Goal: Task Accomplishment & Management: Use online tool/utility

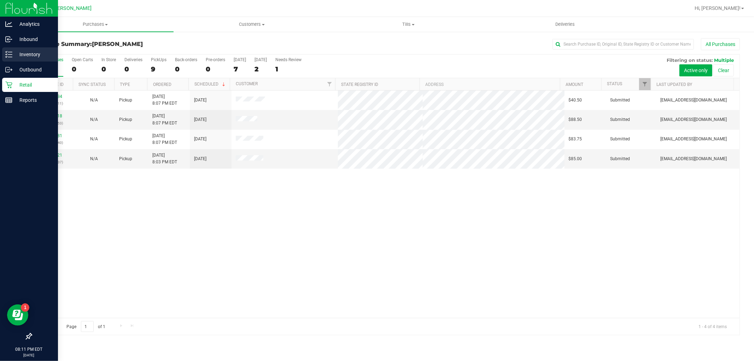
click at [11, 52] on line at bounding box center [10, 52] width 4 height 0
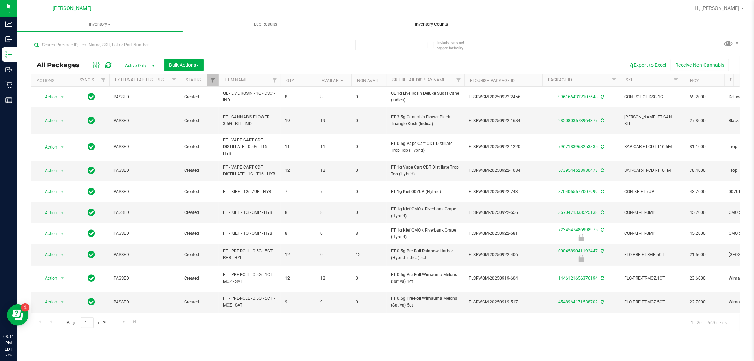
click at [412, 22] on span "Inventory Counts" at bounding box center [431, 24] width 52 height 6
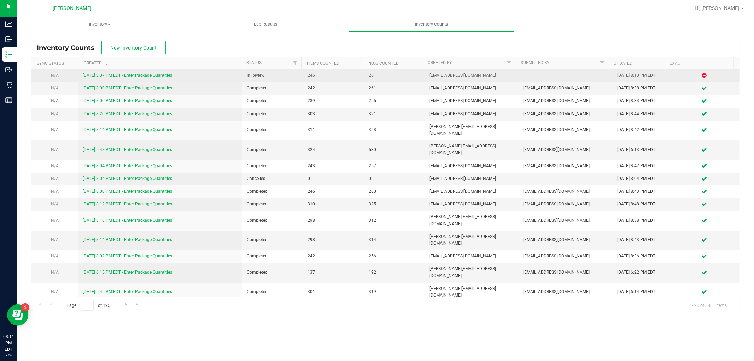
click at [142, 77] on link "[DATE] 8:07 PM EDT - Enter Package Quantities" at bounding box center [127, 75] width 89 height 5
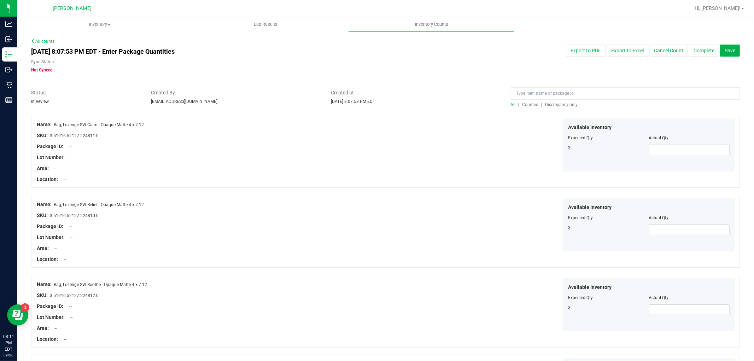
click at [563, 102] on span "Discrepancy only" at bounding box center [561, 104] width 33 height 5
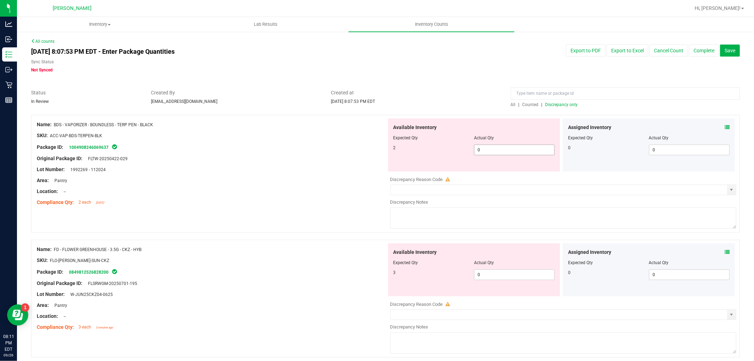
click at [534, 151] on span "0 0" at bounding box center [514, 150] width 81 height 11
type input "02"
type input "2"
click at [516, 274] on div "Available Inventory Expected Qty Actual Qty 3 0 0" at bounding box center [474, 269] width 172 height 53
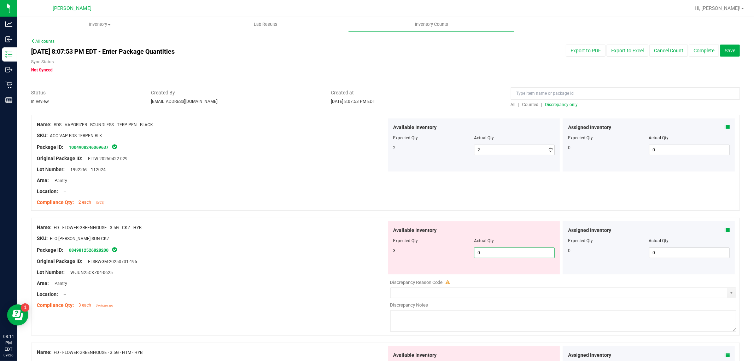
type input "03"
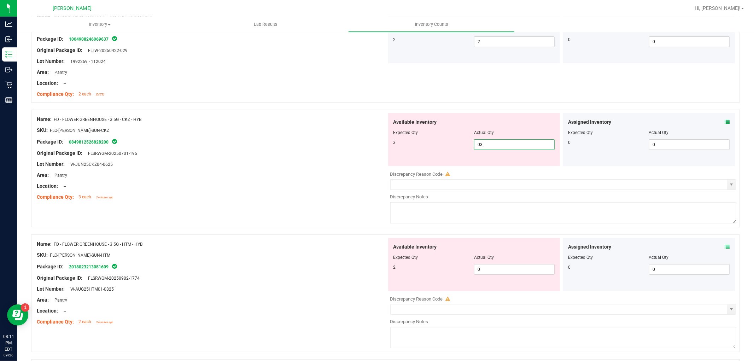
scroll to position [196, 0]
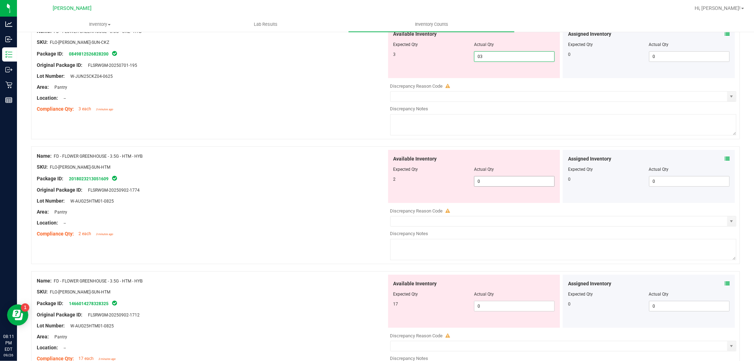
type input "3"
click at [488, 183] on div "Available Inventory Expected Qty Actual Qty 2 0 0" at bounding box center [562, 206] width 350 height 112
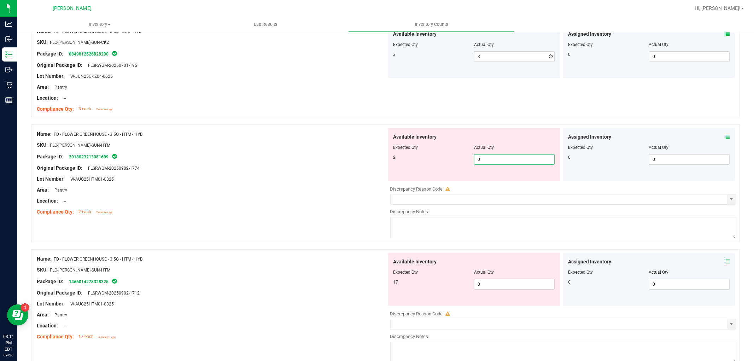
type input "02"
type input "2"
click at [487, 289] on div "Available Inventory Expected Qty Actual Qty 17 0 0" at bounding box center [562, 309] width 350 height 112
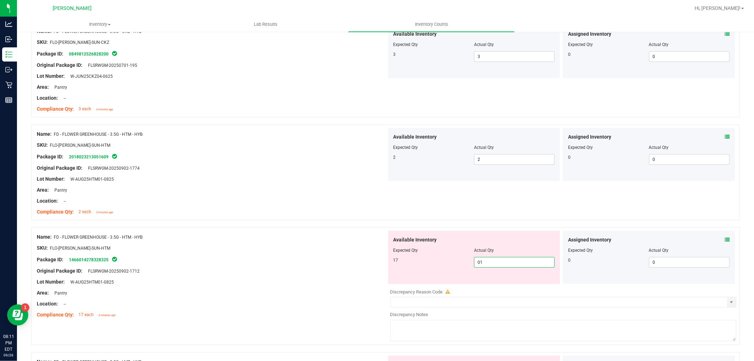
type input "017"
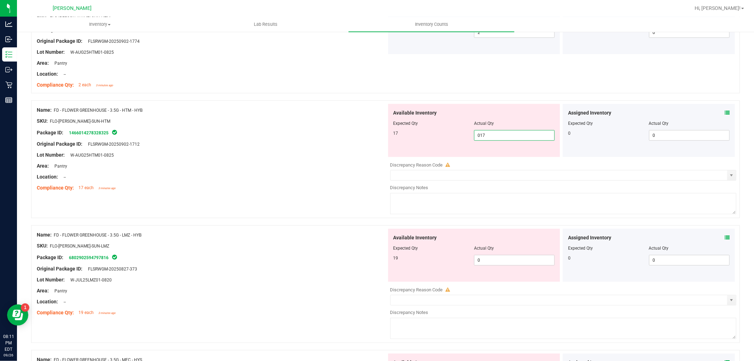
scroll to position [432, 0]
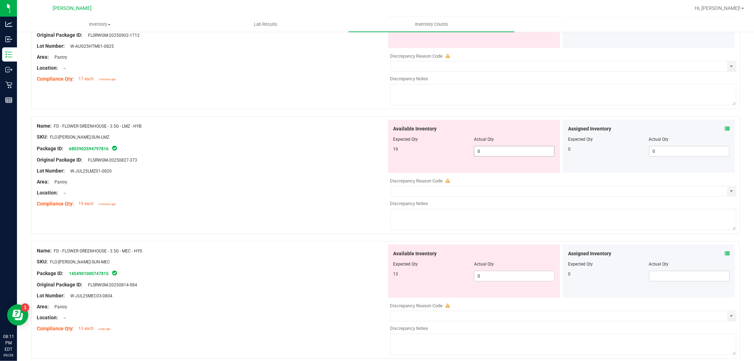
type input "17"
click at [498, 151] on div "Available Inventory Expected Qty Actual Qty 19 0 0" at bounding box center [562, 176] width 350 height 112
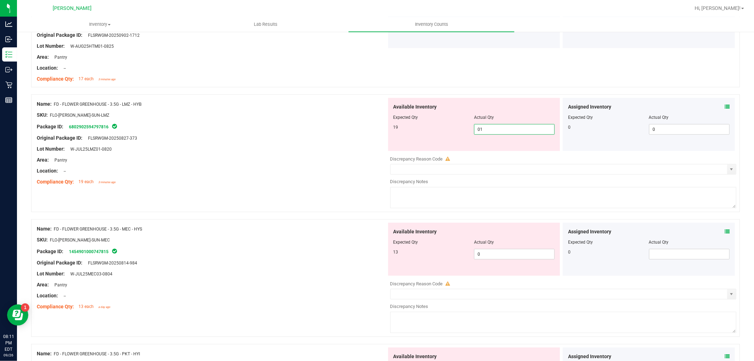
type input "019"
type input "19"
click at [494, 253] on div "Available Inventory Expected Qty Actual Qty 13 0 0" at bounding box center [474, 249] width 172 height 53
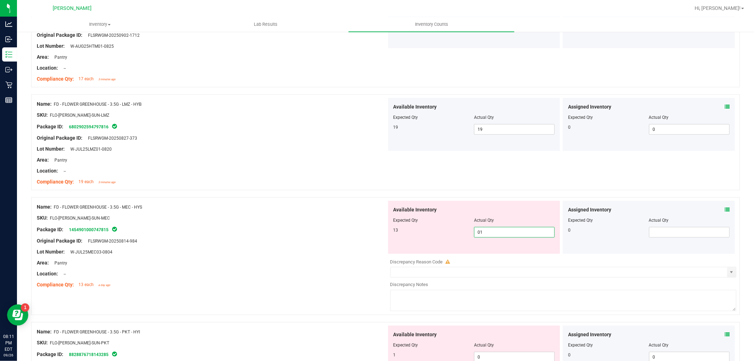
type input "013"
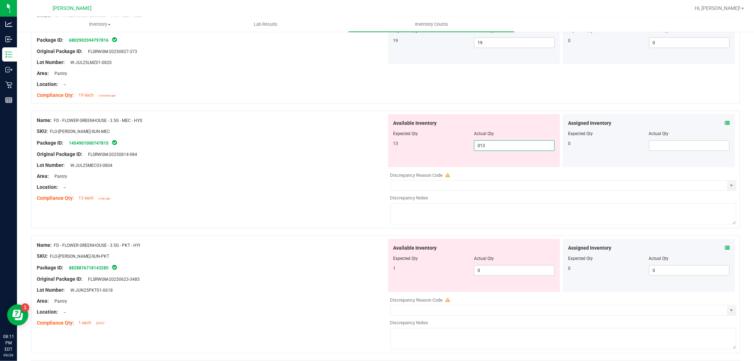
scroll to position [589, 0]
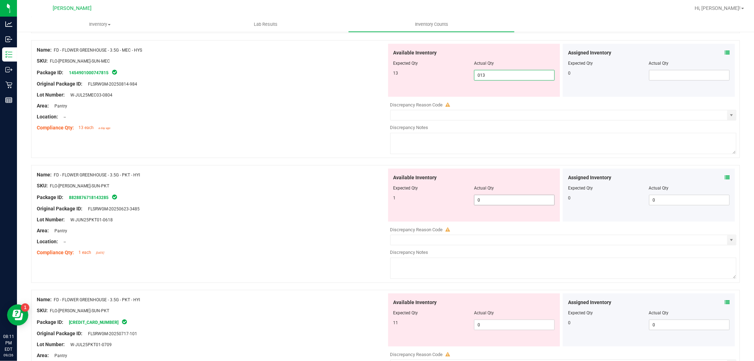
type input "13"
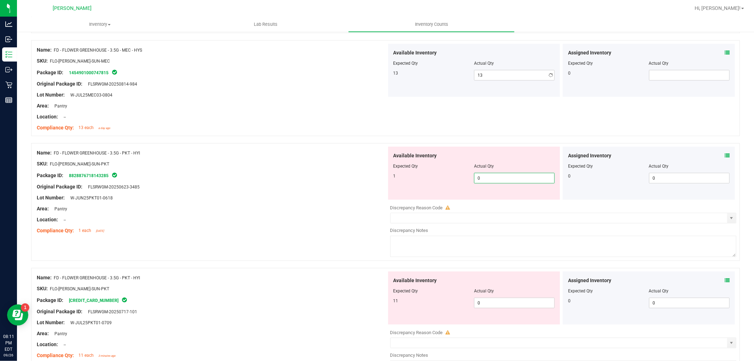
click at [492, 204] on div "Available Inventory Expected Qty Actual Qty 1 0 0" at bounding box center [562, 203] width 350 height 112
type input "01"
type input "1"
click at [481, 299] on div "Available Inventory Expected Qty Actual Qty 11 0 0" at bounding box center [474, 297] width 172 height 53
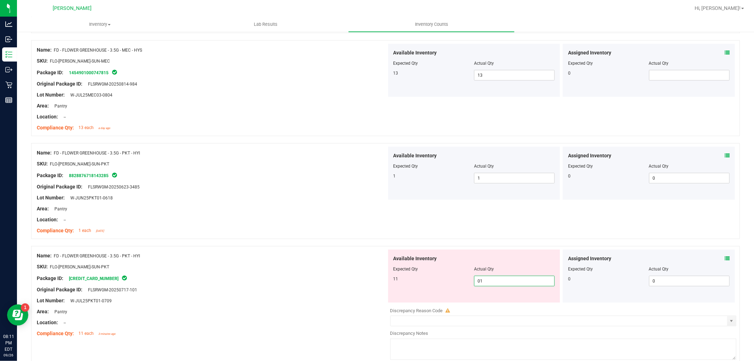
type input "011"
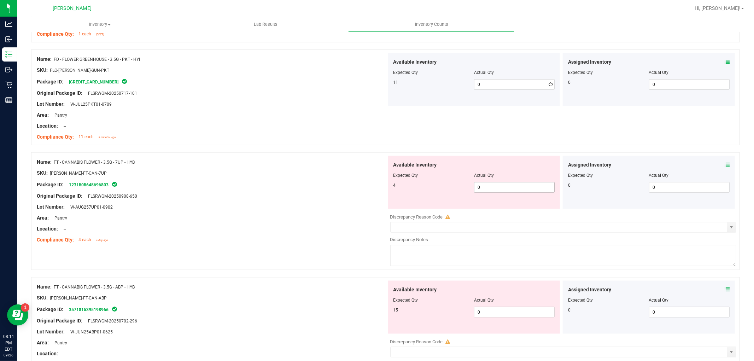
type input "11"
click at [486, 214] on div "Available Inventory Expected Qty Actual Qty 4 0 0" at bounding box center [562, 212] width 350 height 112
type input "04"
type input "4"
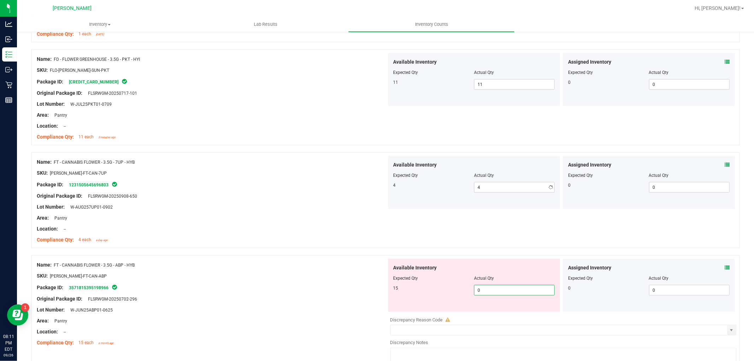
click at [485, 307] on div "Available Inventory Expected Qty Actual Qty 15 0 0" at bounding box center [474, 285] width 172 height 53
type input "015"
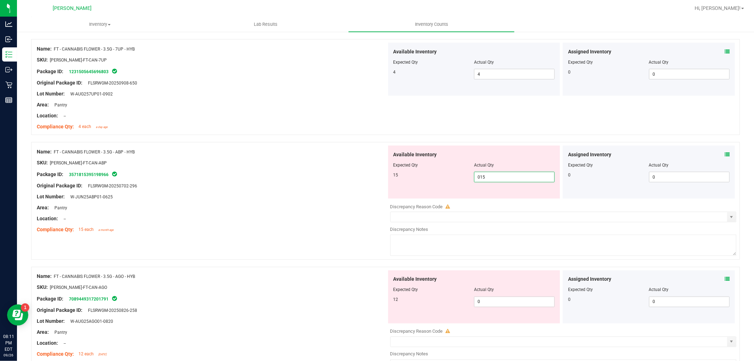
scroll to position [982, 0]
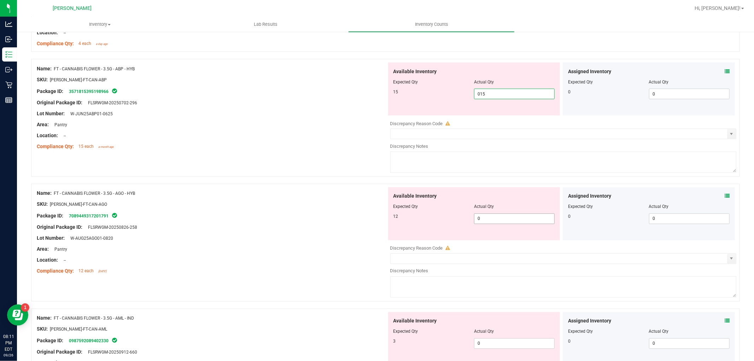
type input "15"
click at [483, 222] on div "Available Inventory Expected Qty Actual Qty 12 0 0" at bounding box center [562, 243] width 350 height 112
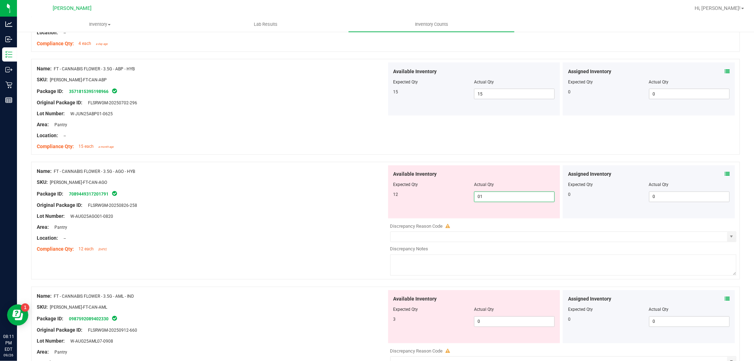
type input "012"
type input "12"
click at [484, 320] on div "Available Inventory Expected Qty Actual Qty 3 0 0" at bounding box center [474, 316] width 172 height 53
type input "03"
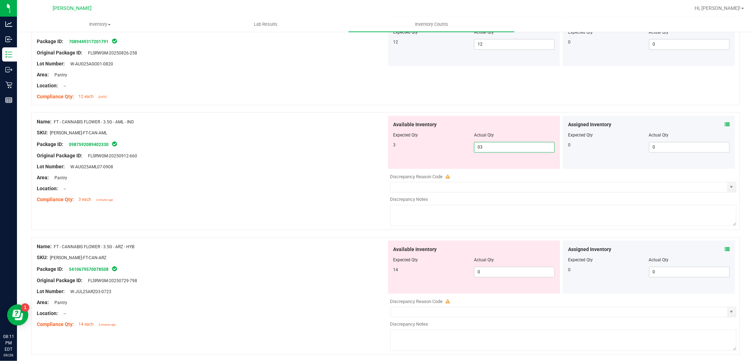
scroll to position [1178, 0]
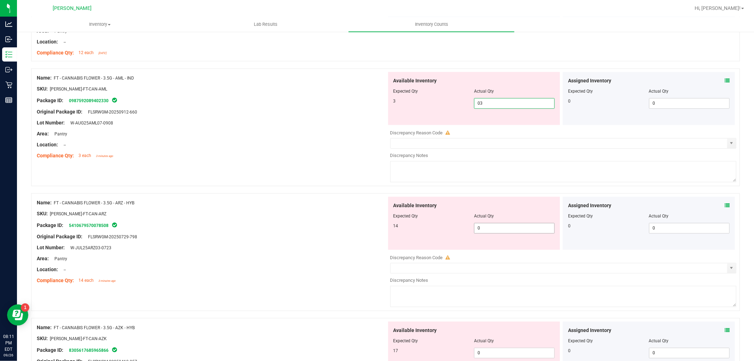
type input "3"
click at [483, 230] on div "Available Inventory Expected Qty Actual Qty 14 0 0" at bounding box center [562, 253] width 350 height 112
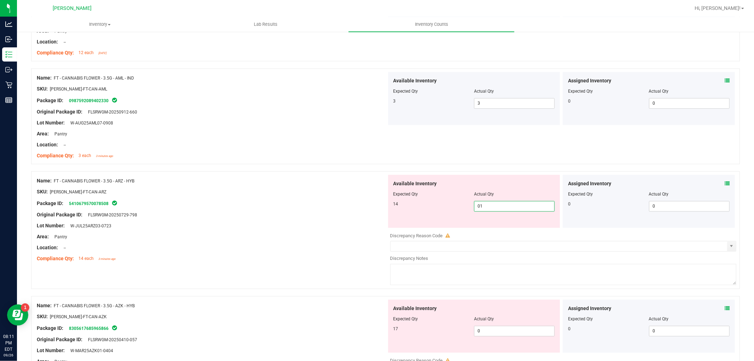
type input "014"
type input "14"
click at [514, 327] on div "Available Inventory Expected Qty Actual Qty 17 0 0" at bounding box center [474, 325] width 172 height 53
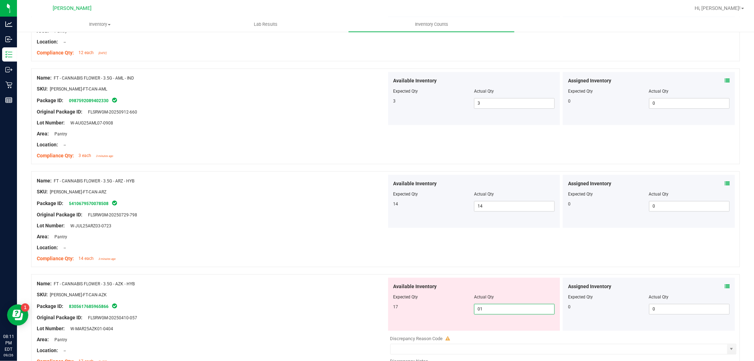
type input "017"
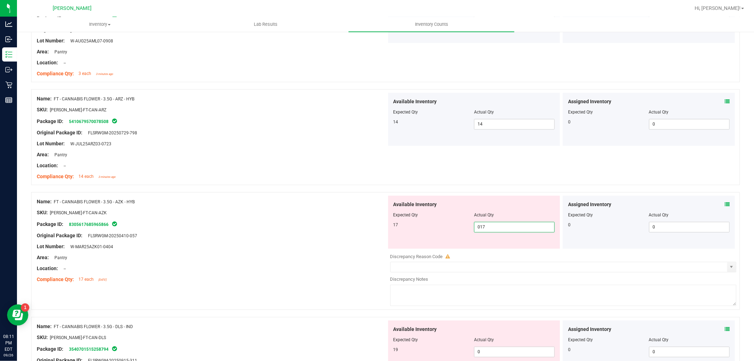
scroll to position [1335, 0]
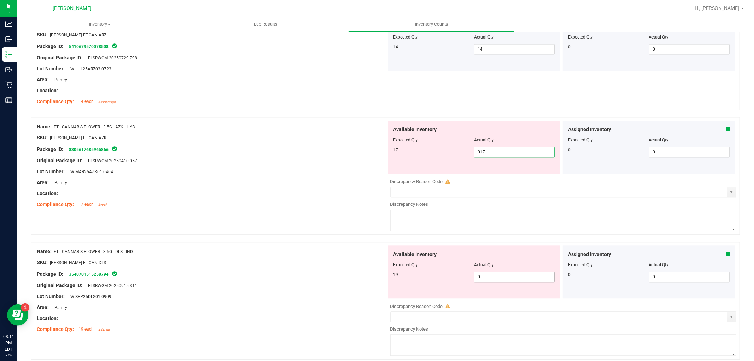
type input "17"
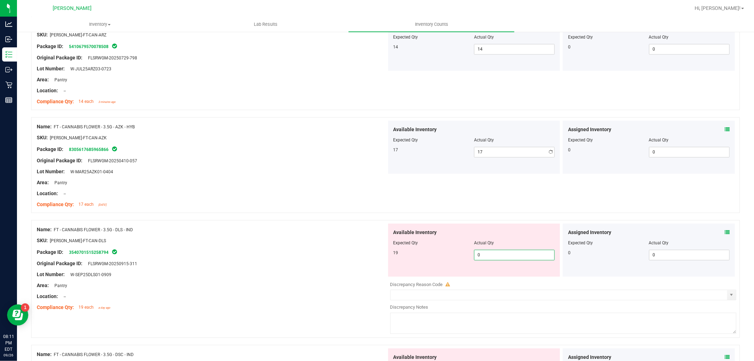
click at [499, 274] on div "Available Inventory Expected Qty Actual Qty 19 0 0" at bounding box center [474, 249] width 172 height 53
type input "019"
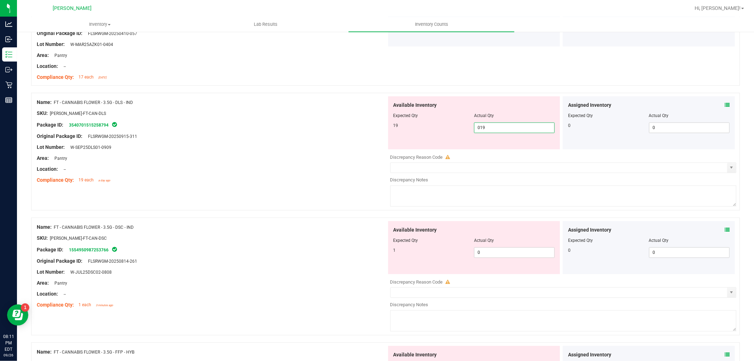
scroll to position [1531, 0]
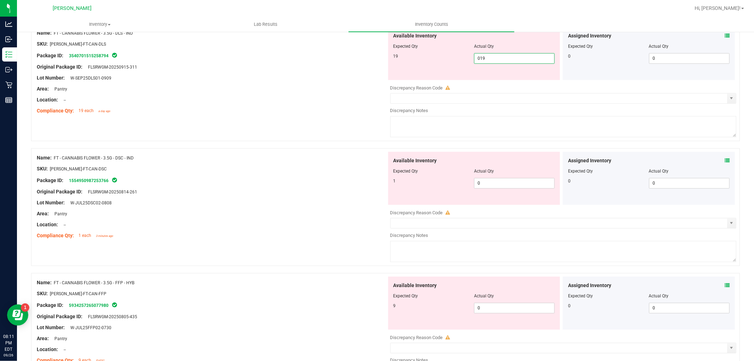
type input "19"
click at [486, 196] on div "Available Inventory Expected Qty Actual Qty 1 0 0" at bounding box center [562, 208] width 350 height 112
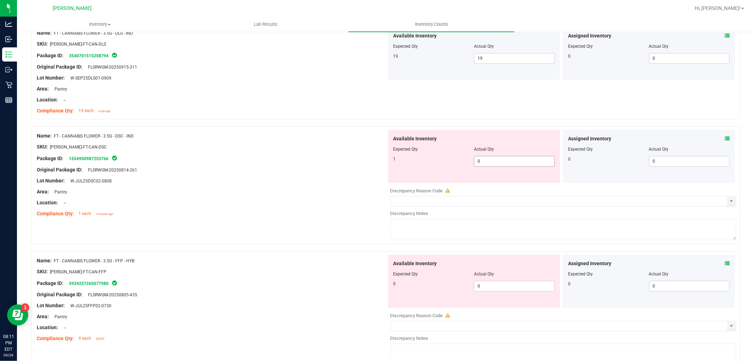
click at [490, 165] on span "0 0" at bounding box center [514, 161] width 81 height 11
type input "01"
type input "1"
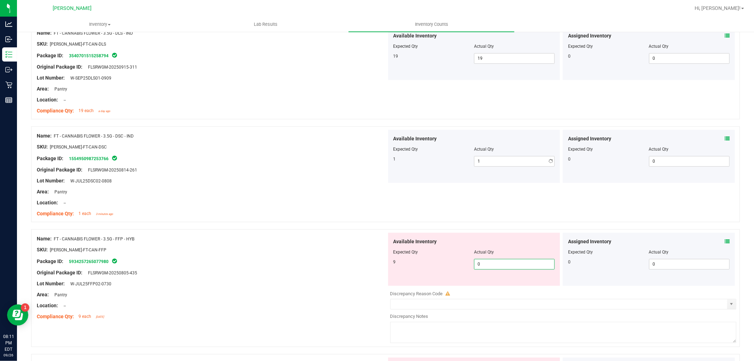
click at [489, 288] on div "Available Inventory Expected Qty Actual Qty 9 0 0" at bounding box center [562, 289] width 350 height 112
type input "09"
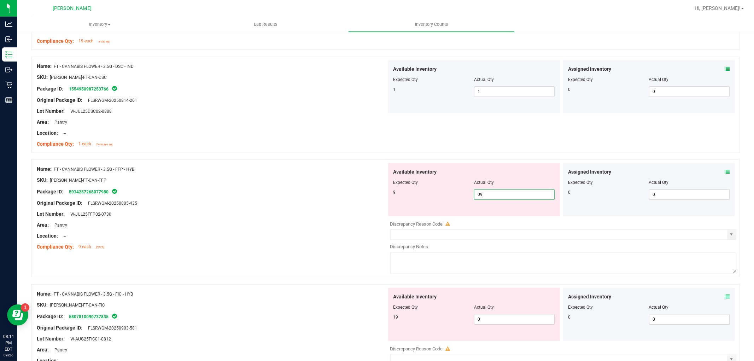
scroll to position [1688, 0]
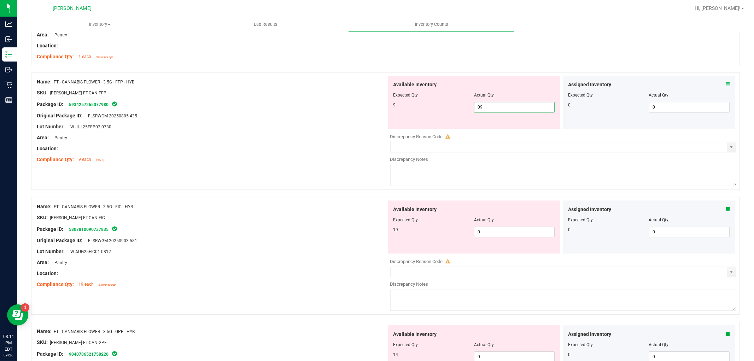
type input "9"
click at [500, 227] on div "Available Inventory Expected Qty Actual Qty 19 0 0" at bounding box center [474, 226] width 172 height 53
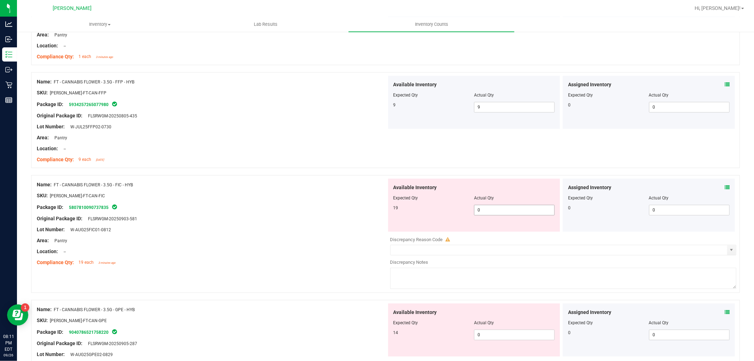
click at [503, 211] on span "0 0" at bounding box center [514, 210] width 81 height 11
type input "019"
type input "19"
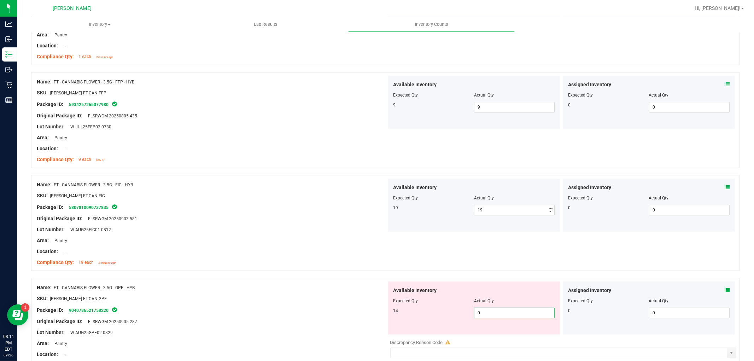
click at [495, 332] on div "Available Inventory Expected Qty Actual Qty 14 0 0" at bounding box center [474, 307] width 172 height 53
type input "014"
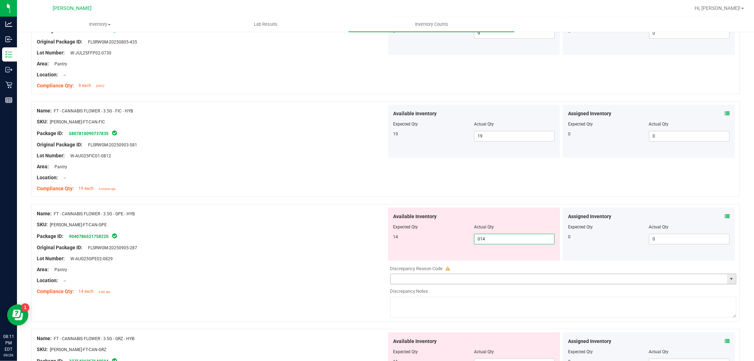
scroll to position [1806, 0]
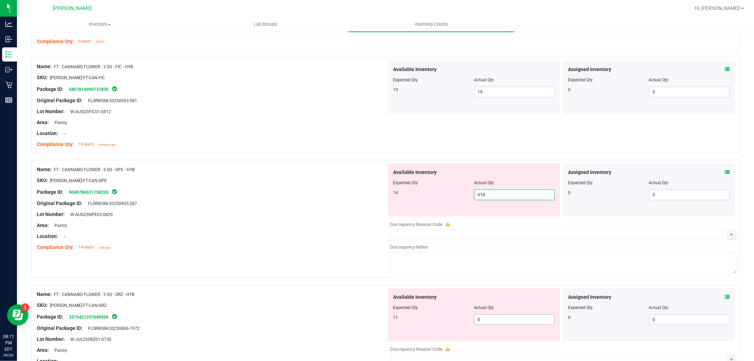
type input "14"
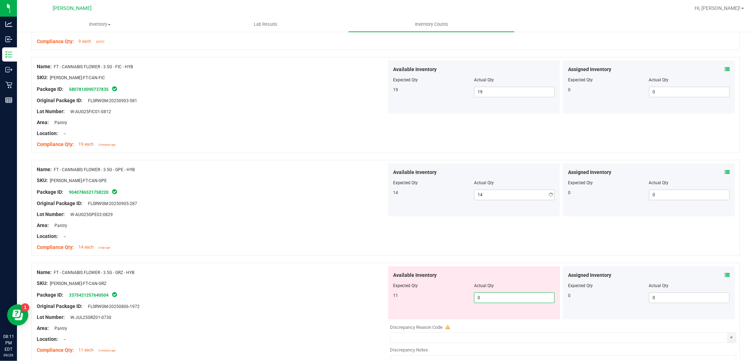
click at [494, 316] on div "Available Inventory Expected Qty Actual Qty 11 0 0" at bounding box center [474, 292] width 172 height 53
type input "011"
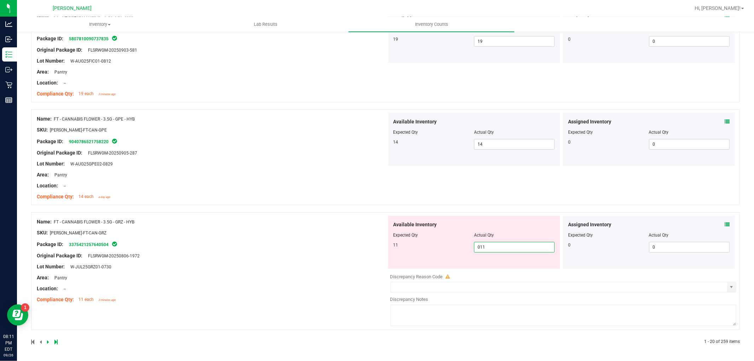
type input "11"
click at [227, 280] on div "Name: FT - CANNABIS FLOWER - 3.5G - GRZ - HYB SKU: [PERSON_NAME]-FT-CAN-GRZ Pac…" at bounding box center [212, 261] width 350 height 90
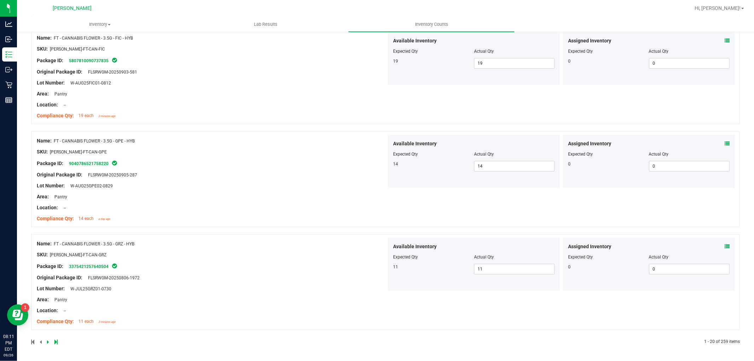
click at [49, 342] on link at bounding box center [48, 341] width 3 height 5
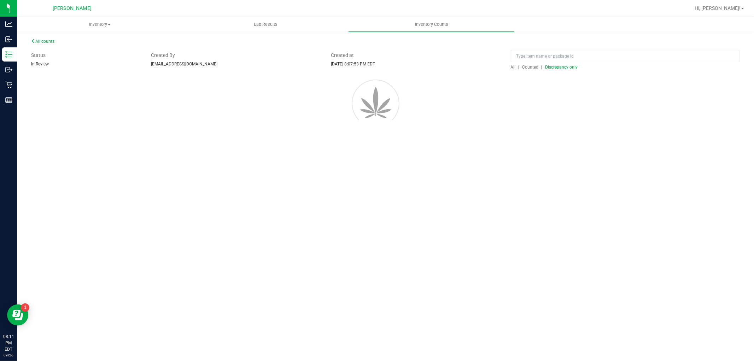
scroll to position [0, 0]
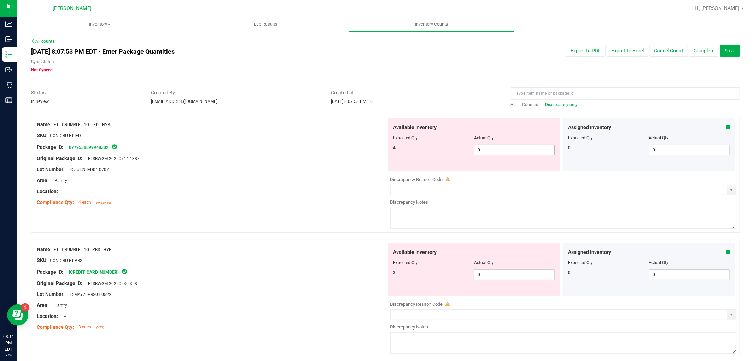
click at [489, 149] on span "0 0" at bounding box center [514, 150] width 81 height 11
type input "04"
type input "4"
click at [498, 277] on div "Available Inventory Expected Qty Actual Qty 3 0 0" at bounding box center [562, 299] width 350 height 112
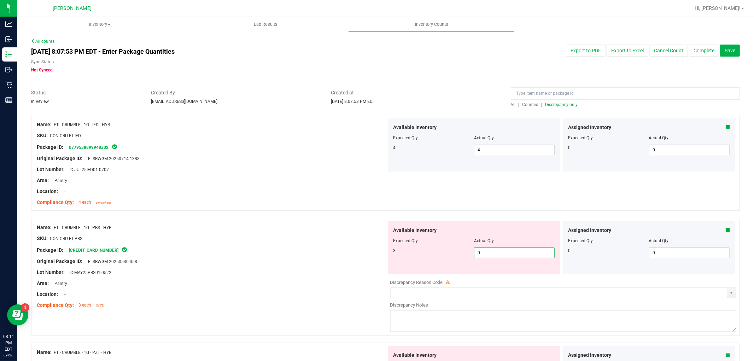
type input "03"
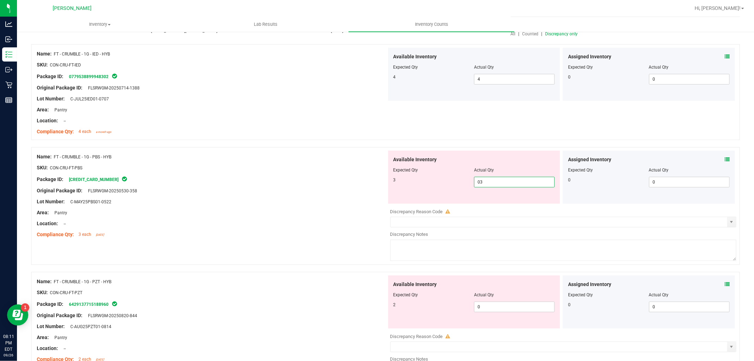
scroll to position [196, 0]
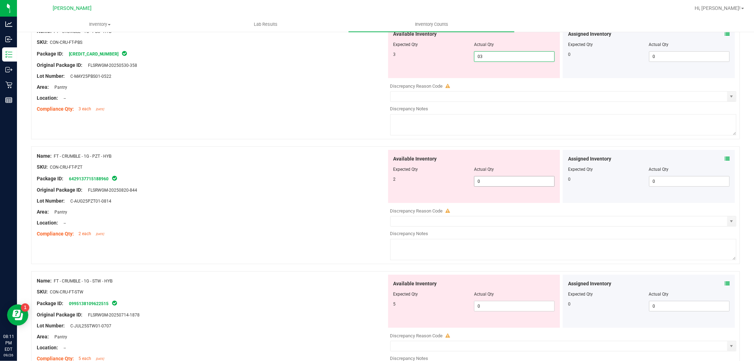
type input "3"
click at [486, 183] on div "Available Inventory Expected Qty Actual Qty 2 0 0" at bounding box center [562, 206] width 350 height 112
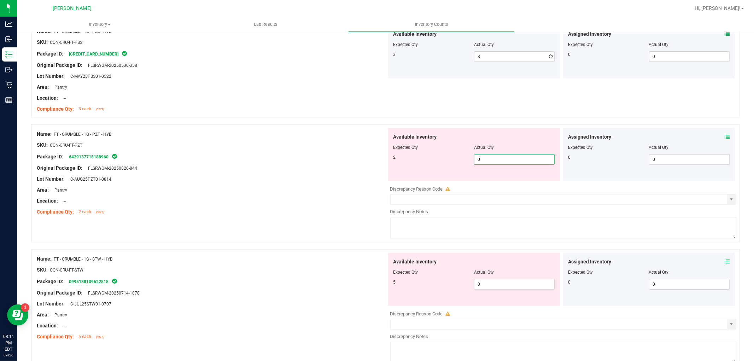
type input "02"
type input "2"
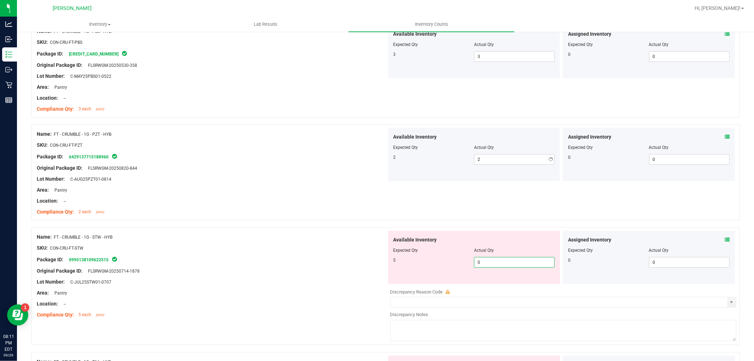
drag, startPoint x: 483, startPoint y: 287, endPoint x: 488, endPoint y: 263, distance: 24.5
click at [483, 285] on div "Available Inventory Expected Qty Actual Qty 5 0 0" at bounding box center [562, 287] width 350 height 112
type input "05"
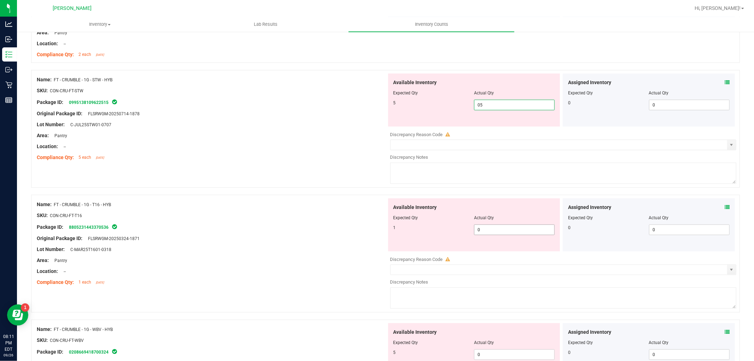
type input "5"
click at [488, 231] on div "Available Inventory Expected Qty Actual Qty 1 0 0" at bounding box center [562, 254] width 350 height 112
type input "01"
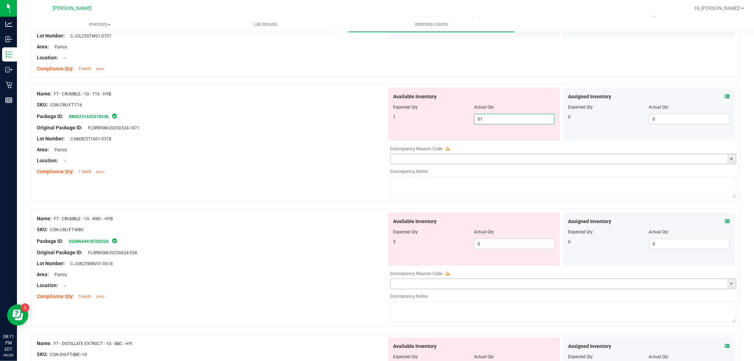
scroll to position [550, 0]
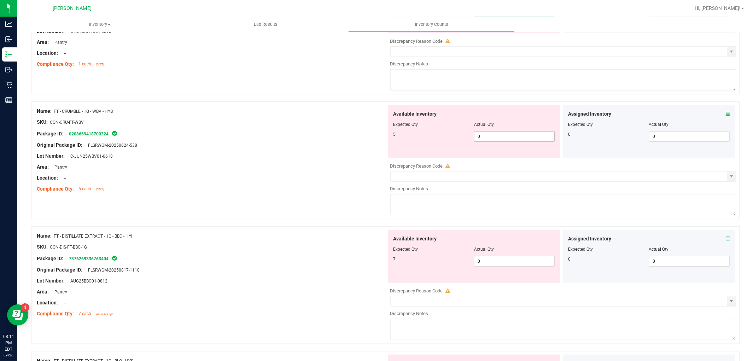
type input "1"
click at [502, 139] on div "Available Inventory Expected Qty Actual Qty 5 0 0" at bounding box center [562, 161] width 350 height 112
type input "05"
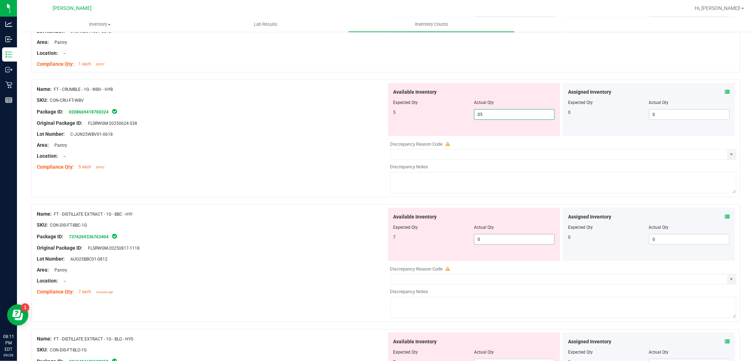
type input "5"
click at [497, 239] on div "Available Inventory Expected Qty Actual Qty 7 0 0" at bounding box center [562, 264] width 350 height 112
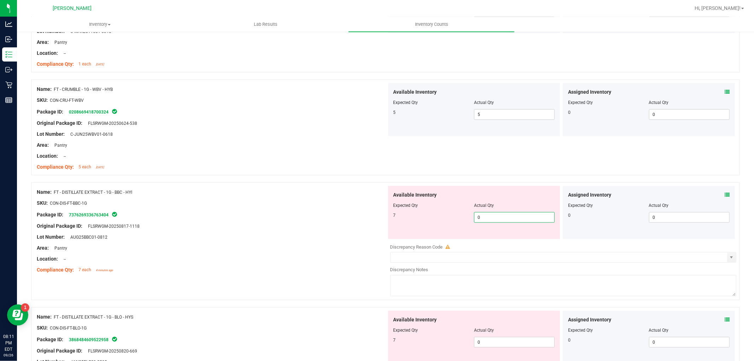
type input "07"
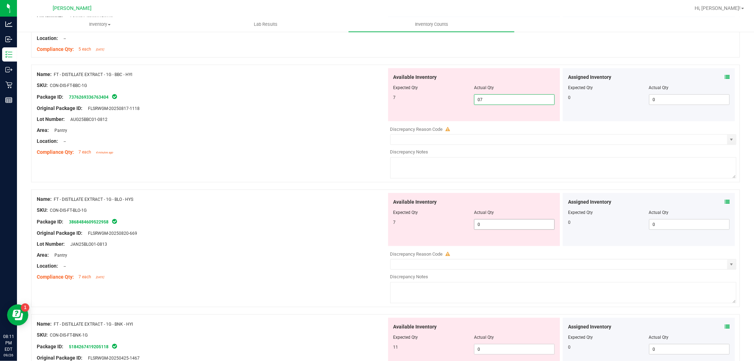
type input "7"
click at [485, 225] on div "Available Inventory Expected Qty Actual Qty 7 0 0" at bounding box center [562, 249] width 350 height 112
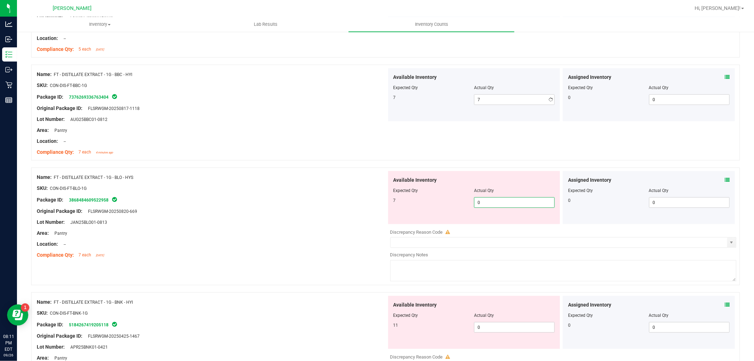
type input "07"
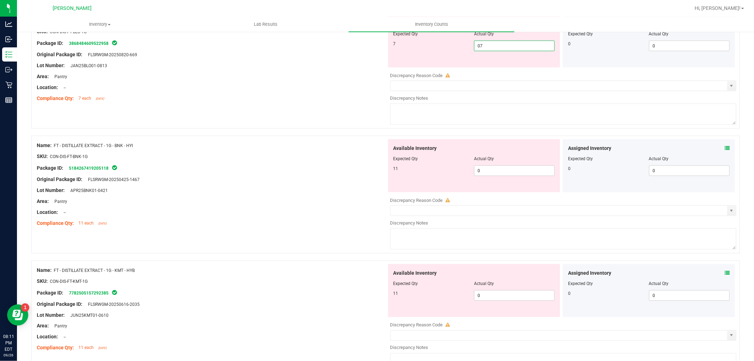
scroll to position [825, 0]
type input "7"
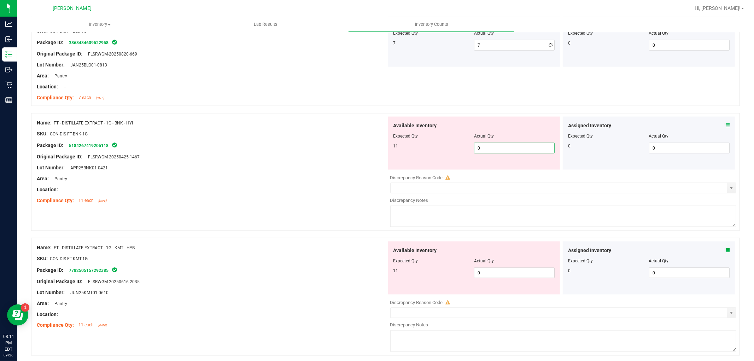
click at [487, 172] on div "Available Inventory Expected Qty Actual Qty 11 0 0" at bounding box center [562, 173] width 350 height 112
type input "011"
type input "11"
click at [490, 271] on div "Available Inventory Expected Qty Actual Qty 11 0 0" at bounding box center [474, 267] width 172 height 53
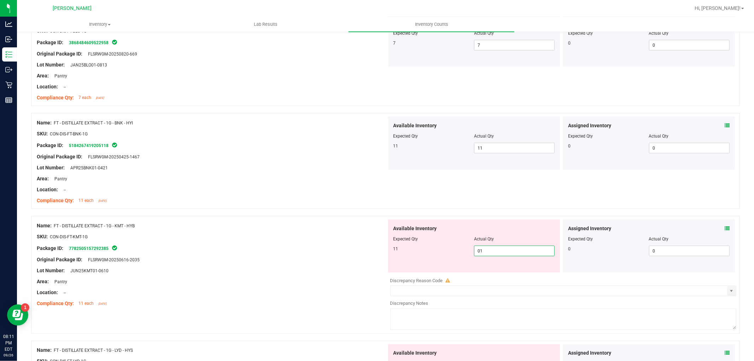
type input "011"
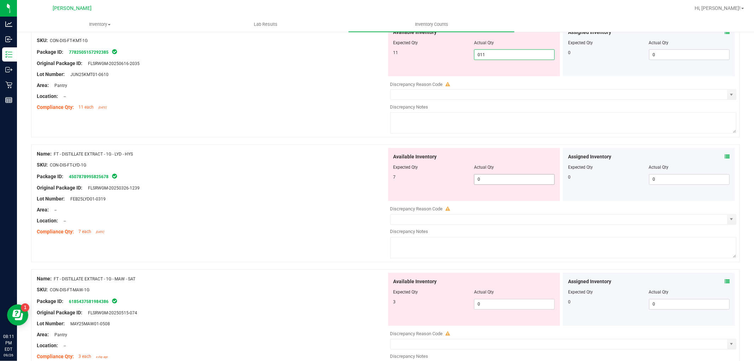
type input "11"
click at [491, 176] on div "Available Inventory Expected Qty Actual Qty 7 0 0" at bounding box center [474, 174] width 172 height 53
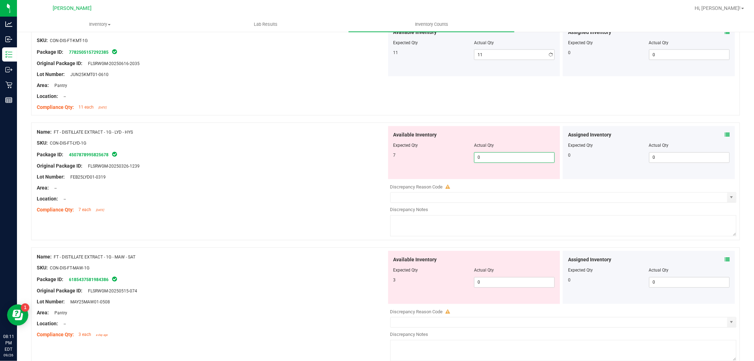
type input "07"
type input "7"
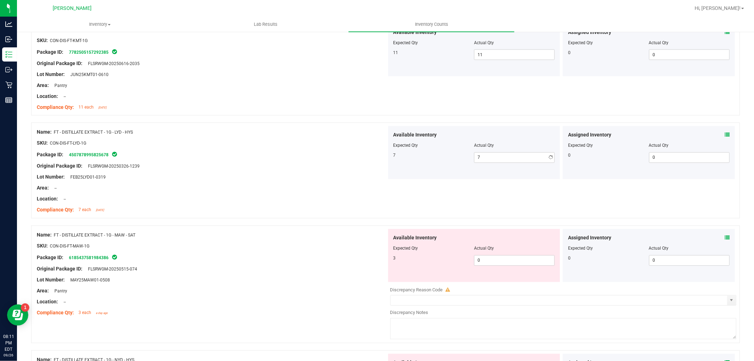
click at [498, 276] on div "Available Inventory Expected Qty Actual Qty 3 0 0" at bounding box center [474, 255] width 172 height 53
click at [493, 266] on span "0 0" at bounding box center [514, 260] width 81 height 11
click at [492, 264] on span "0 0" at bounding box center [514, 260] width 81 height 11
type input "03"
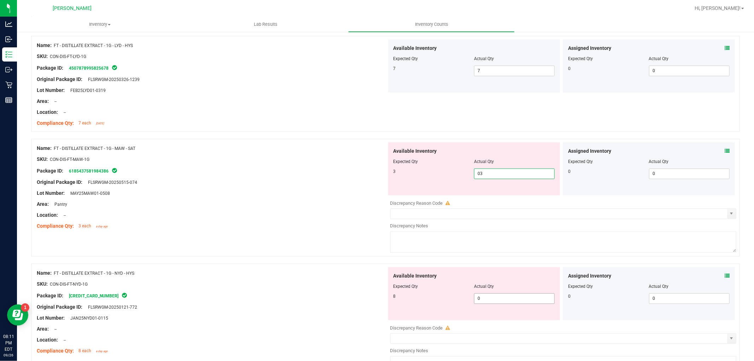
scroll to position [1178, 0]
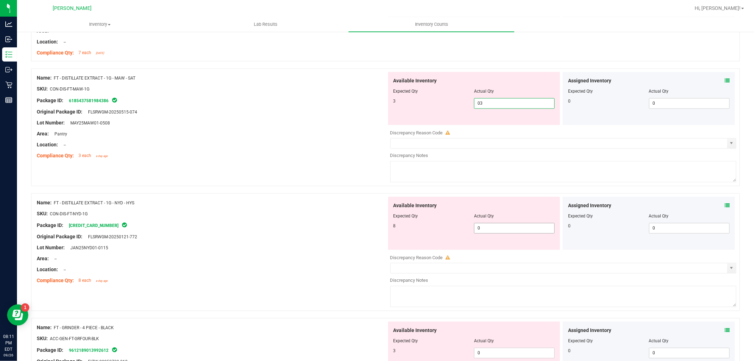
type input "3"
click at [480, 226] on div "Available Inventory Expected Qty Actual Qty 8 0 0" at bounding box center [474, 223] width 172 height 53
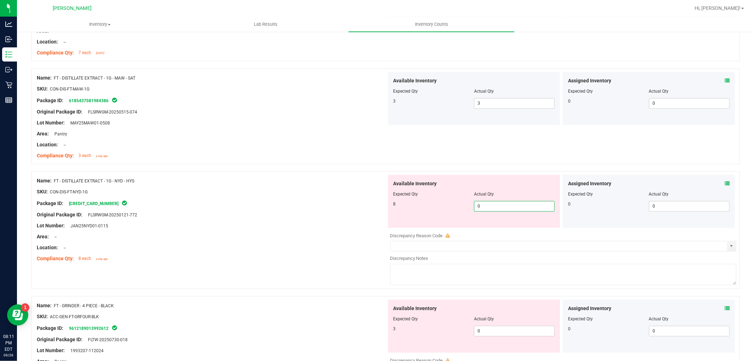
type input "08"
type input "8"
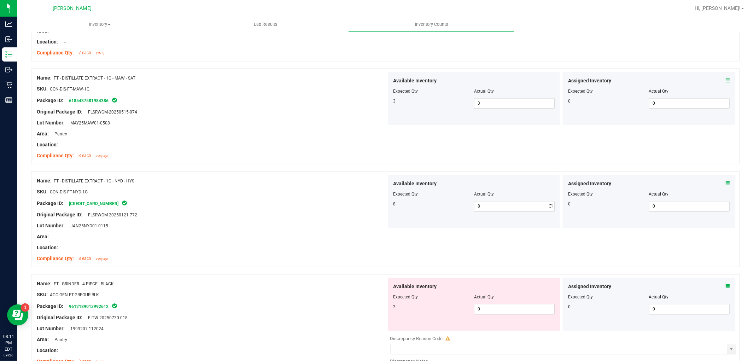
click at [491, 323] on div "Available Inventory Expected Qty Actual Qty 3 0 0" at bounding box center [474, 303] width 172 height 53
click at [489, 312] on span "0 0" at bounding box center [514, 309] width 81 height 11
type input "03"
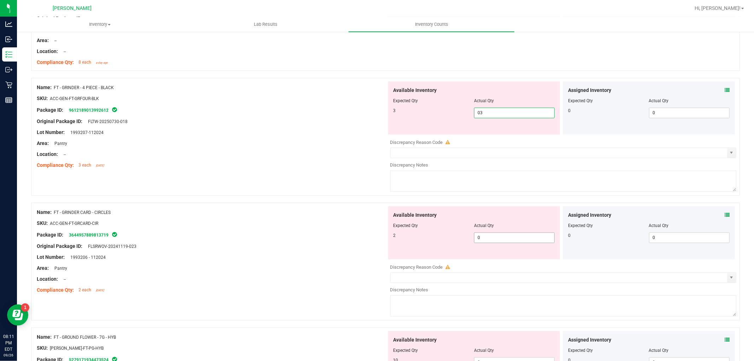
type input "3"
click at [487, 241] on div "Available Inventory Expected Qty Actual Qty 2 0 0" at bounding box center [562, 262] width 350 height 112
type input "02"
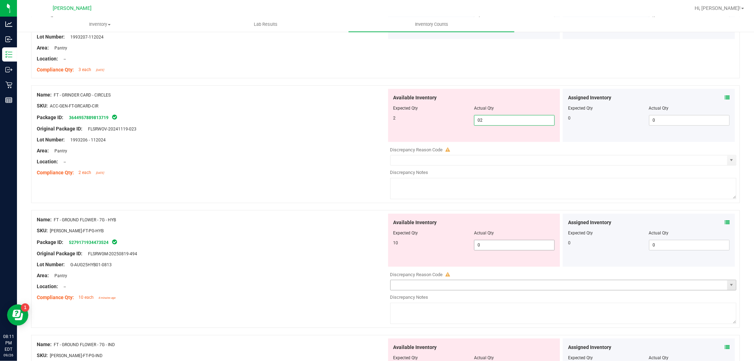
scroll to position [1531, 0]
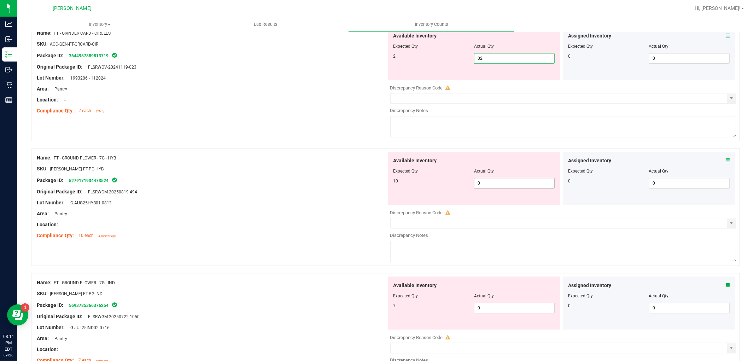
type input "2"
click at [487, 181] on div "Available Inventory Expected Qty Actual Qty 10 0 0" at bounding box center [474, 178] width 172 height 53
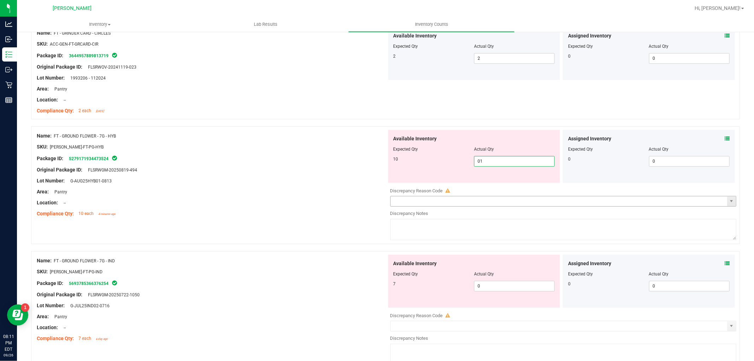
type input "010"
type input "10"
click at [486, 291] on div "Available Inventory Expected Qty Actual Qty 7 0 0" at bounding box center [562, 310] width 350 height 112
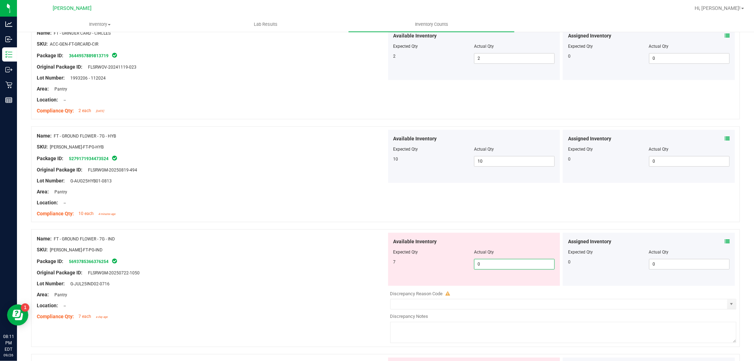
type input "07"
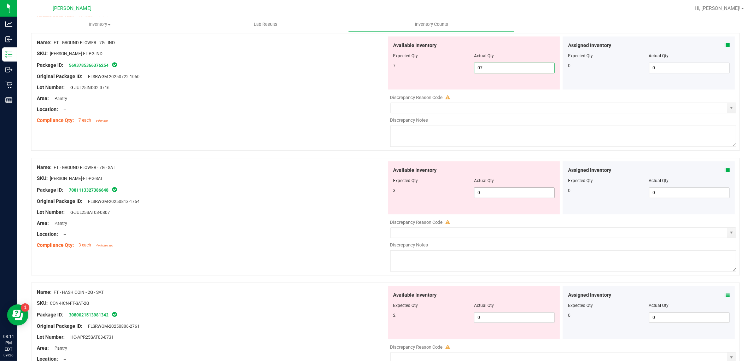
type input "7"
click at [517, 192] on div "Available Inventory Expected Qty Actual Qty 3 0 0" at bounding box center [474, 187] width 172 height 53
type input "03"
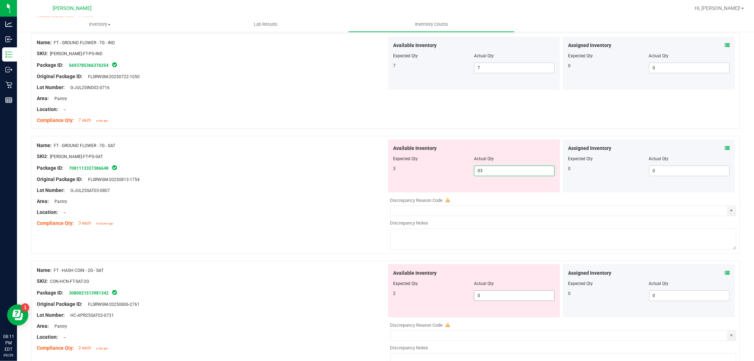
type input "3"
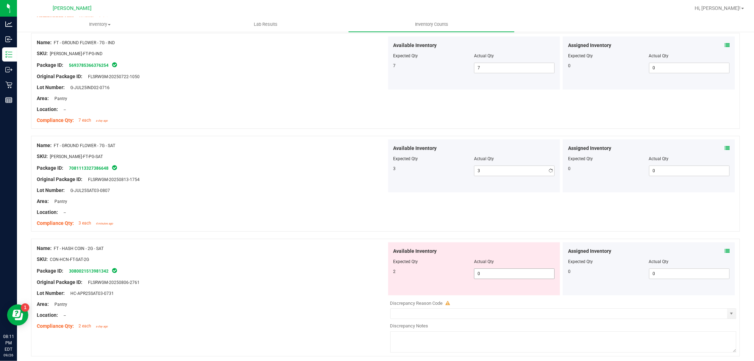
click at [507, 291] on div "Available Inventory Expected Qty Actual Qty 2 0 0" at bounding box center [474, 268] width 172 height 53
click at [506, 274] on span "0 0" at bounding box center [514, 273] width 81 height 11
type input "02"
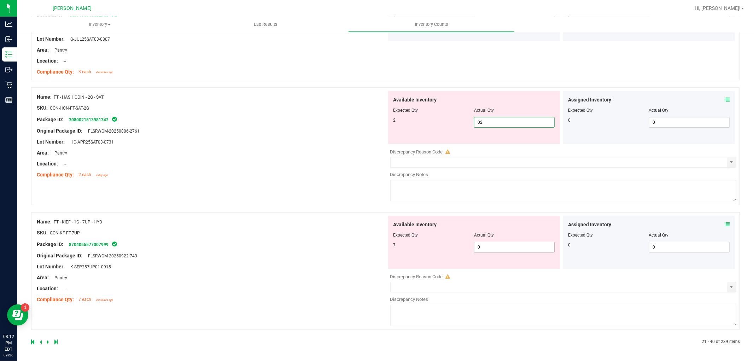
type input "2"
click at [497, 248] on span "0 0" at bounding box center [514, 247] width 81 height 11
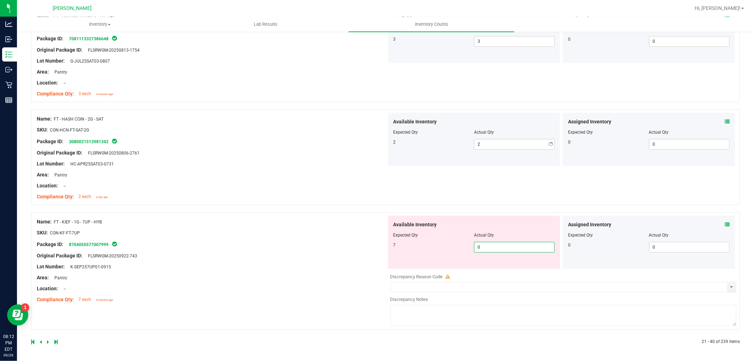
type input "07"
type input "7"
click at [310, 294] on div "Name: FT - KIEF - 1G - 7UP - HYB SKU: CON-KF-FT-7UP Package ID: 870405557700799…" at bounding box center [212, 261] width 350 height 90
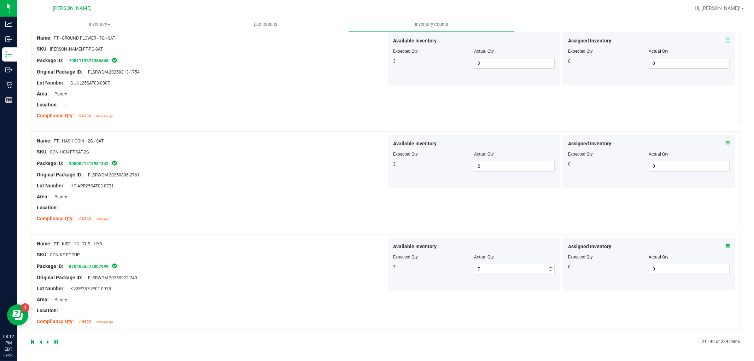
scroll to position [1836, 0]
click at [49, 341] on link at bounding box center [48, 341] width 3 height 5
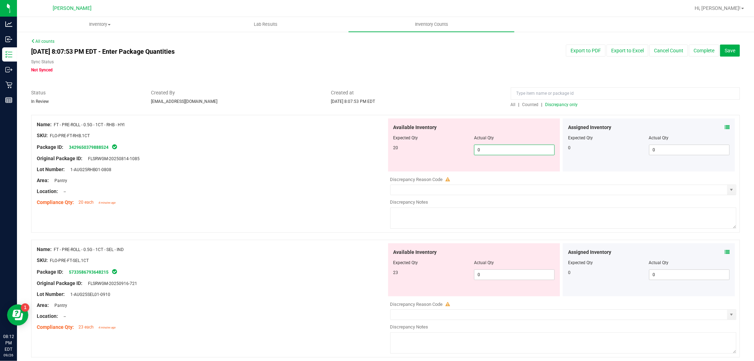
drag, startPoint x: 478, startPoint y: 153, endPoint x: 482, endPoint y: 155, distance: 4.3
click at [479, 153] on span "0 0" at bounding box center [514, 150] width 81 height 11
type input "020"
type input "20"
click at [494, 273] on div "Available Inventory Expected Qty Actual Qty 23 0 0" at bounding box center [474, 269] width 172 height 53
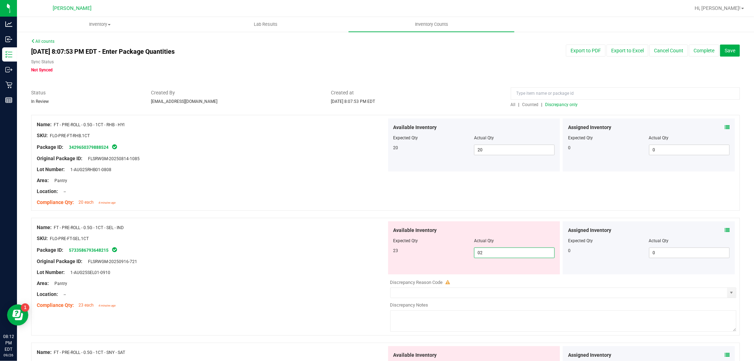
type input "023"
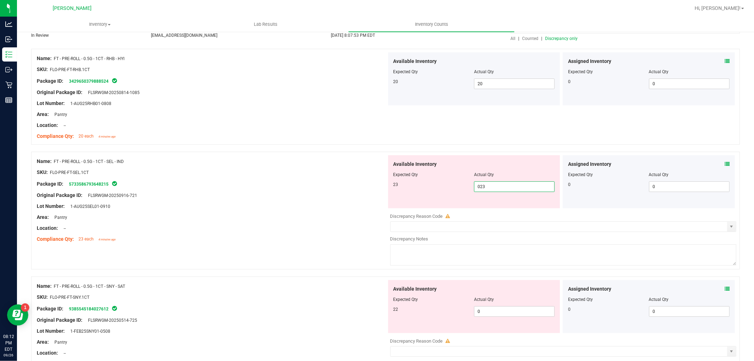
scroll to position [157, 0]
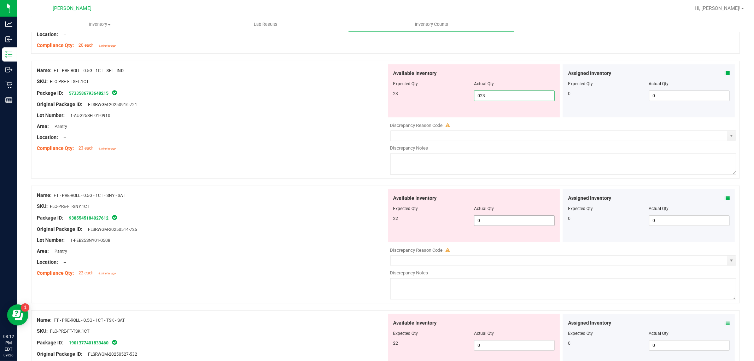
type input "23"
click at [505, 222] on div "Available Inventory Expected Qty Actual Qty 22 0 0" at bounding box center [562, 245] width 350 height 112
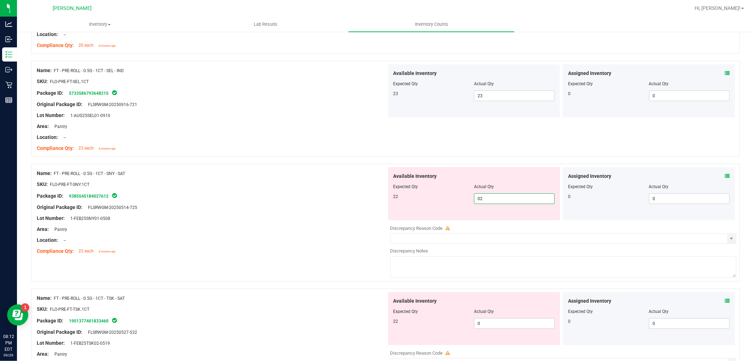
type input "022"
type input "22"
click at [487, 323] on div "Available Inventory Expected Qty Actual Qty 22 0 0" at bounding box center [562, 348] width 350 height 112
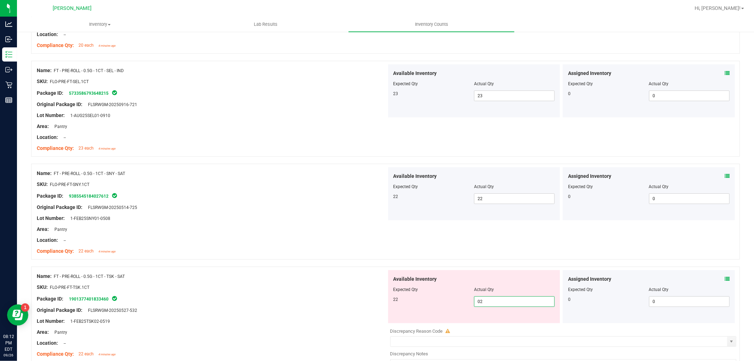
type input "022"
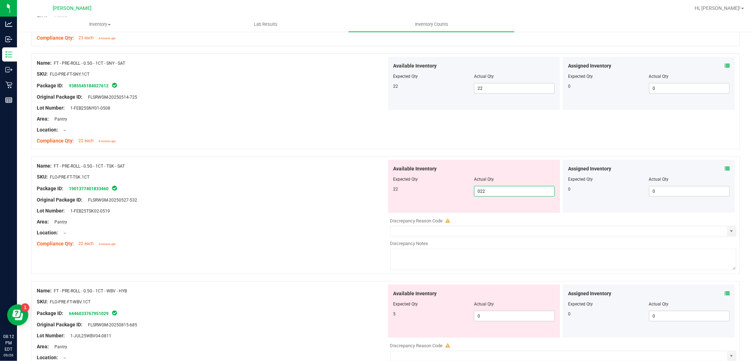
scroll to position [353, 0]
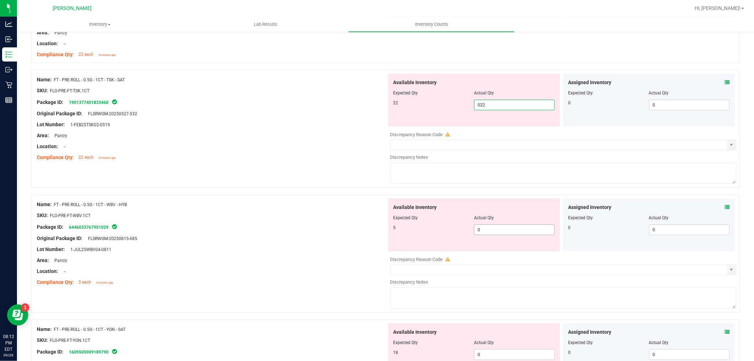
type input "22"
click at [492, 233] on div "Available Inventory Expected Qty Actual Qty 5 0 0" at bounding box center [562, 254] width 350 height 112
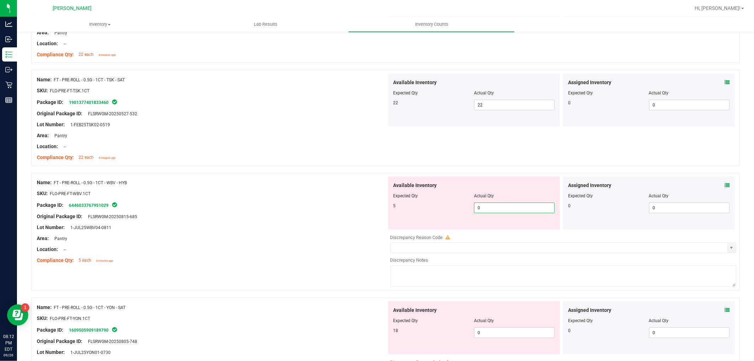
type input "05"
type input "5"
click at [496, 336] on div "Available Inventory Expected Qty Actual Qty 18 0 0" at bounding box center [562, 357] width 350 height 112
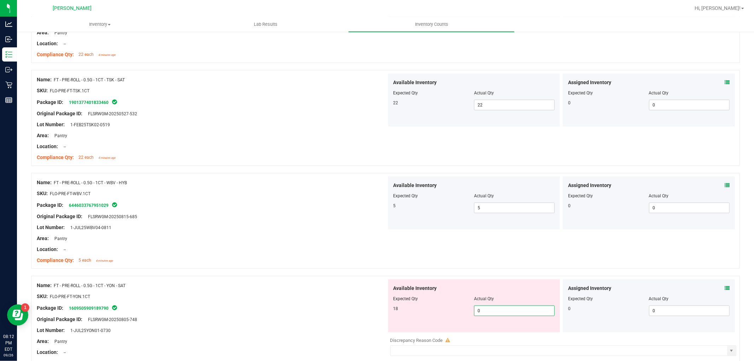
click at [492, 311] on span "0 0" at bounding box center [514, 310] width 81 height 11
type input "018"
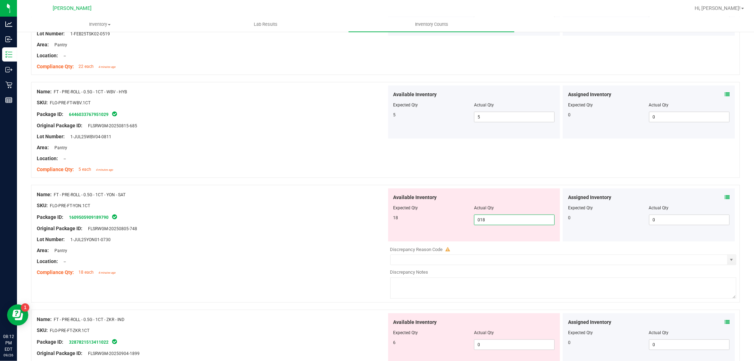
scroll to position [510, 0]
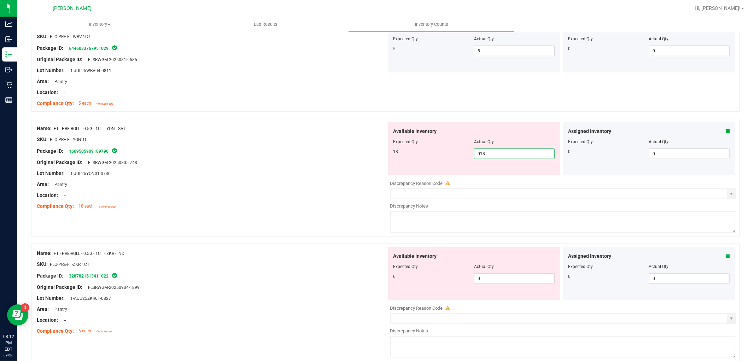
type input "18"
click at [501, 275] on div "Available Inventory Expected Qty Actual Qty 6 0 0" at bounding box center [474, 273] width 172 height 53
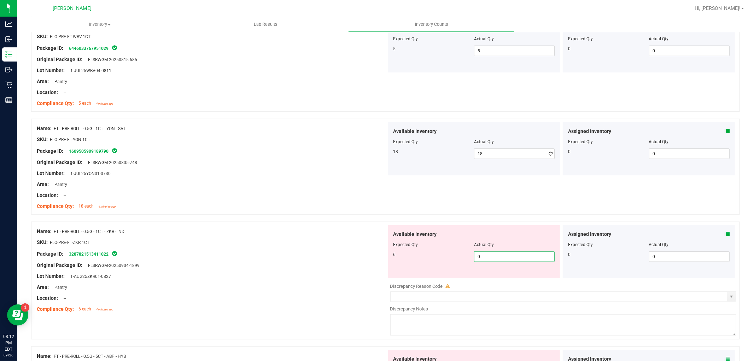
type input "06"
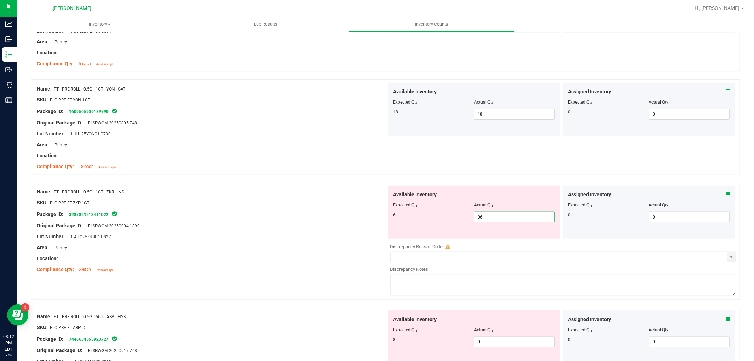
scroll to position [628, 0]
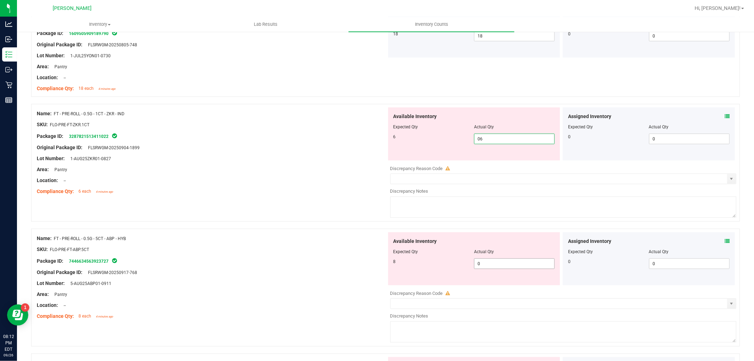
click at [501, 262] on div "Available Inventory Expected Qty Actual Qty 8 0 0" at bounding box center [474, 258] width 172 height 53
type input "6"
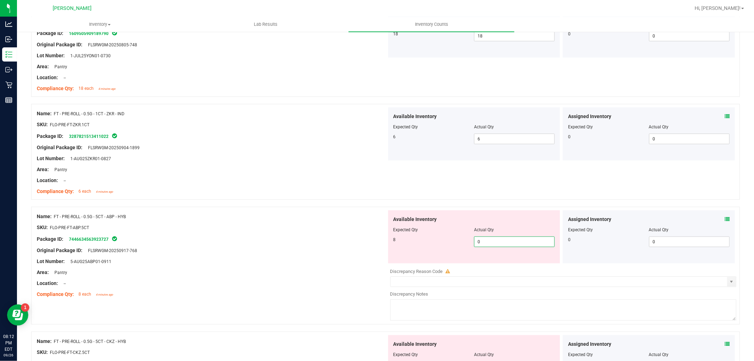
type input "08"
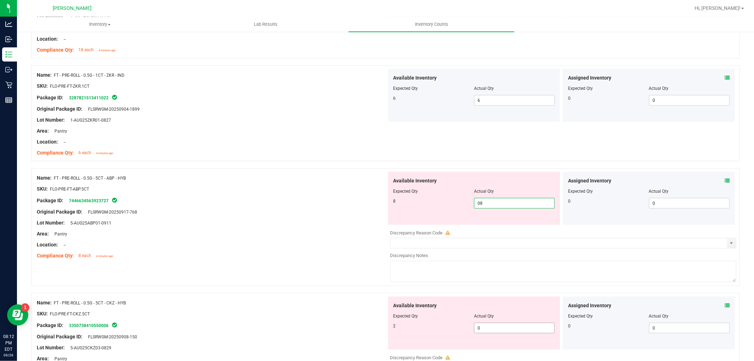
scroll to position [746, 0]
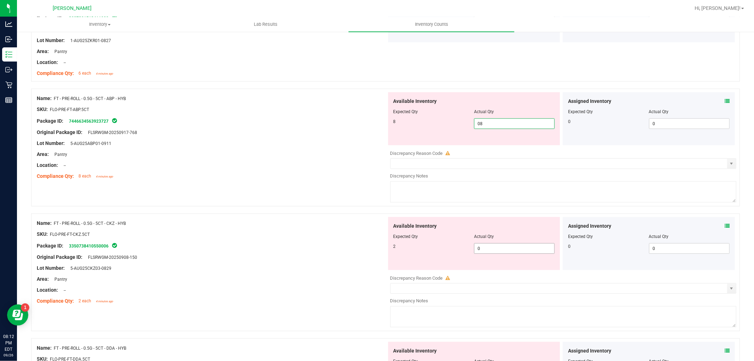
type input "8"
click at [500, 247] on div "Available Inventory Expected Qty Actual Qty 2 0 0" at bounding box center [474, 243] width 172 height 53
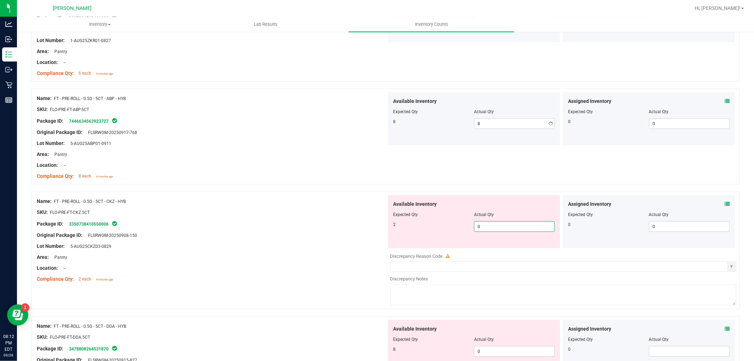
type input "02"
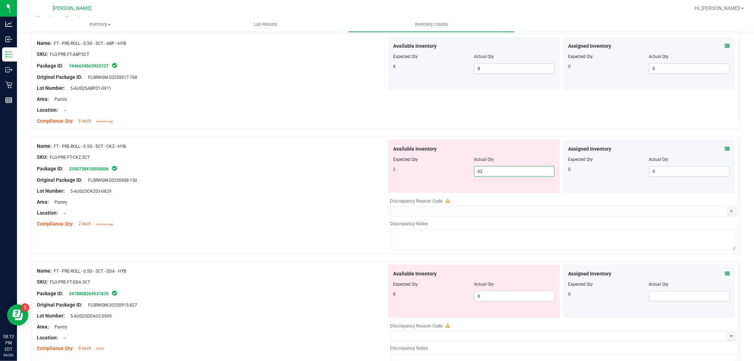
scroll to position [903, 0]
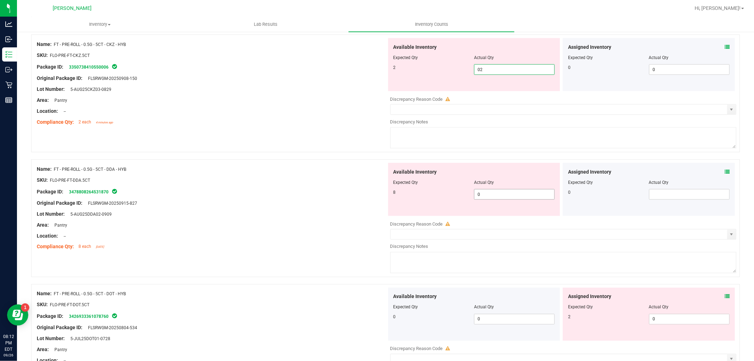
type input "2"
click at [506, 193] on div "Available Inventory Expected Qty Actual Qty 8 0 0" at bounding box center [474, 189] width 172 height 53
type input "08"
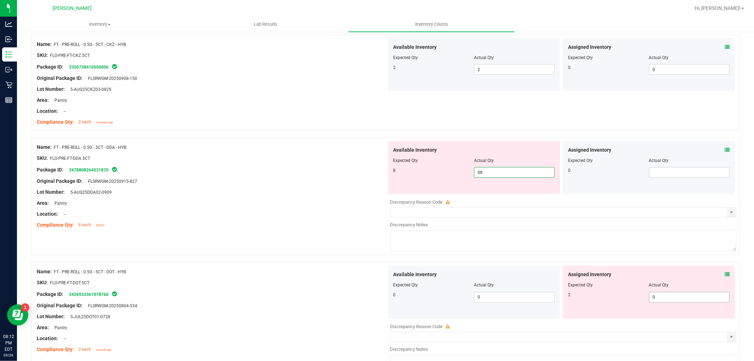
type input "8"
click at [690, 297] on div "Assigned Inventory Expected Qty Actual Qty 2 0 0" at bounding box center [649, 292] width 172 height 53
type input "02"
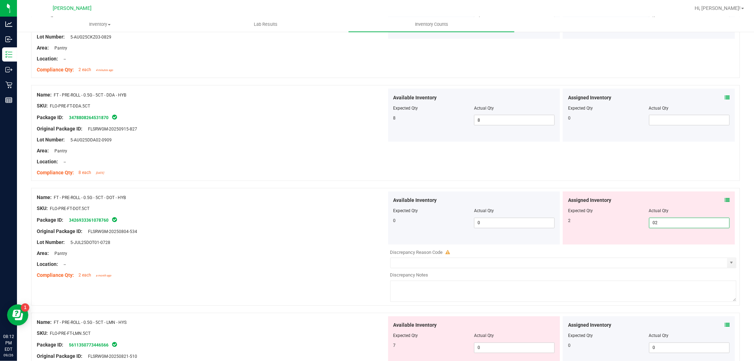
scroll to position [1060, 0]
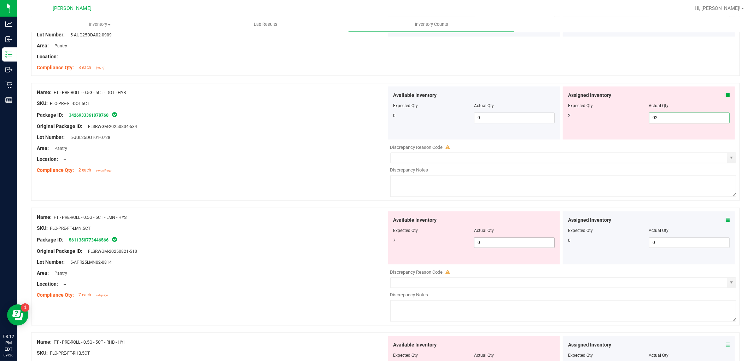
type input "2"
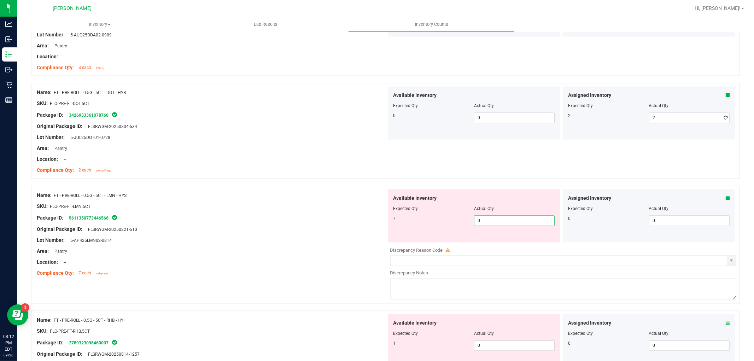
click at [500, 246] on div "Available Inventory Expected Qty Actual Qty 7 0 0" at bounding box center [562, 245] width 350 height 112
type input "07"
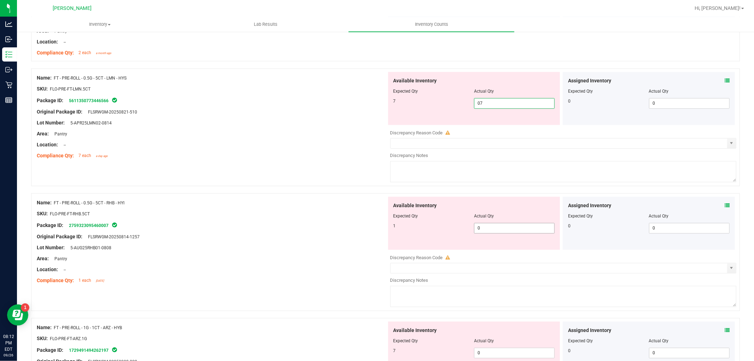
type input "7"
click at [493, 231] on div "Available Inventory Expected Qty Actual Qty 1 0 0" at bounding box center [562, 253] width 350 height 112
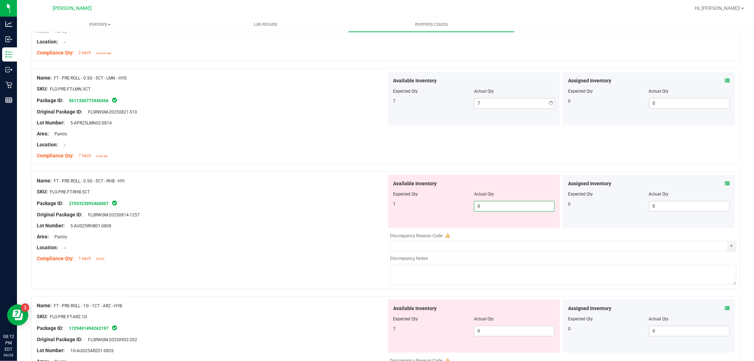
type input "01"
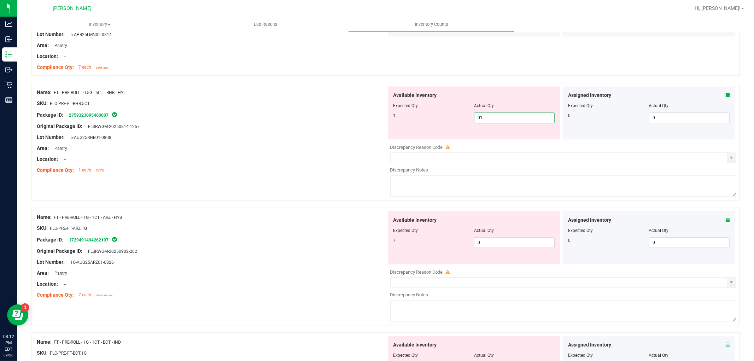
scroll to position [1335, 0]
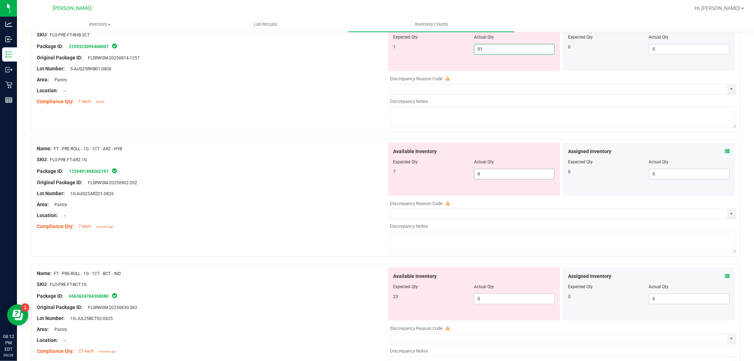
type input "1"
click at [493, 170] on div "Available Inventory Expected Qty Actual Qty 7 0 0" at bounding box center [474, 168] width 172 height 53
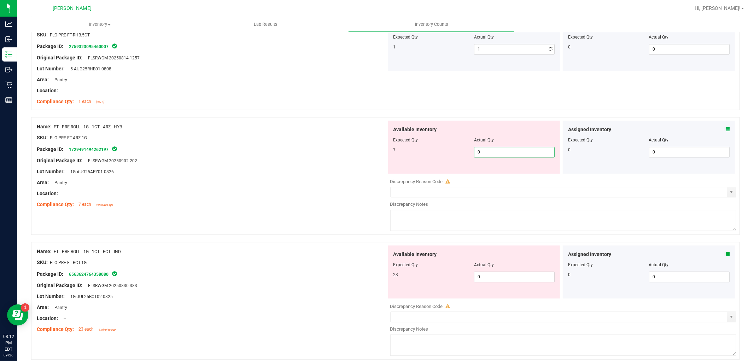
type input "07"
type input "7"
click at [491, 275] on div "Available Inventory Expected Qty Actual Qty 23 0 0" at bounding box center [474, 271] width 172 height 53
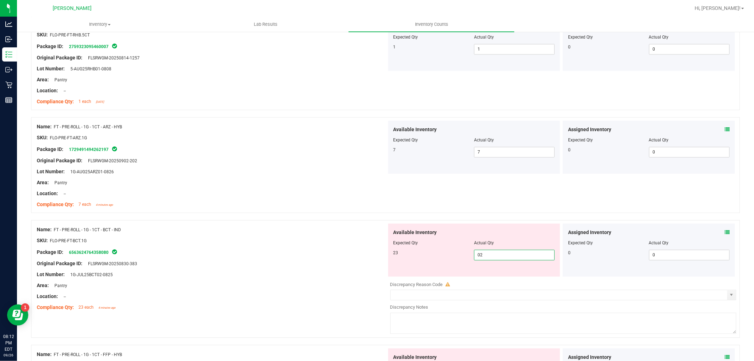
type input "023"
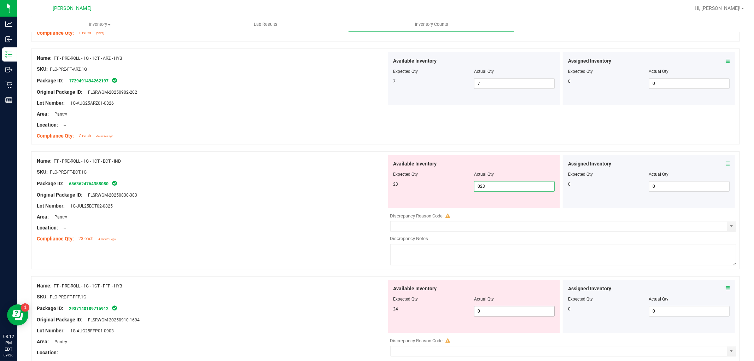
scroll to position [1492, 0]
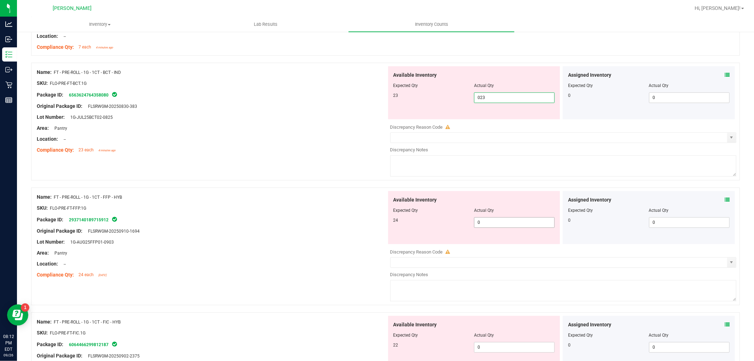
type input "23"
click at [486, 228] on div "Available Inventory Expected Qty Actual Qty 24 0 0" at bounding box center [562, 247] width 350 height 112
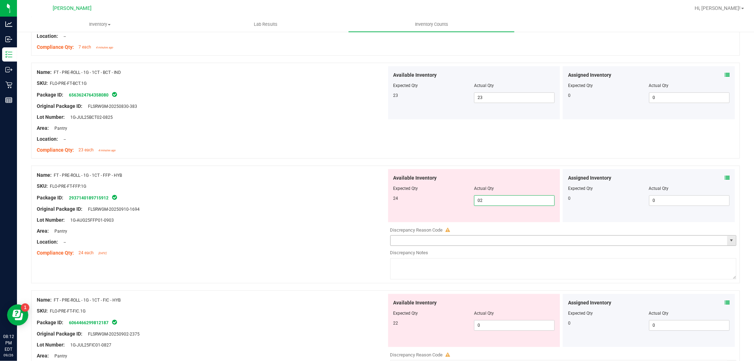
type input "024"
type input "24"
drag, startPoint x: 500, startPoint y: 327, endPoint x: 502, endPoint y: 320, distance: 7.2
click at [502, 327] on div "Available Inventory Expected Qty Actual Qty 22 0 0" at bounding box center [562, 350] width 350 height 112
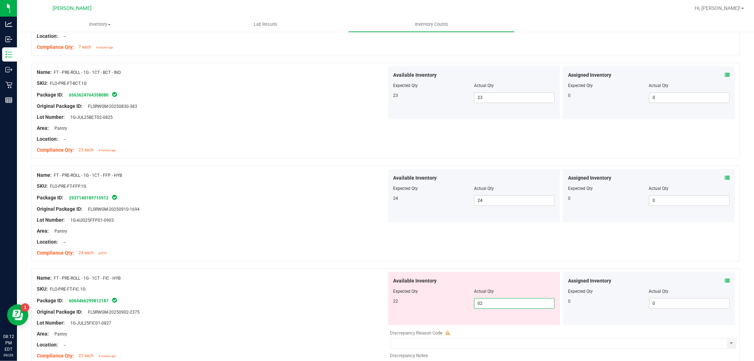
type input "022"
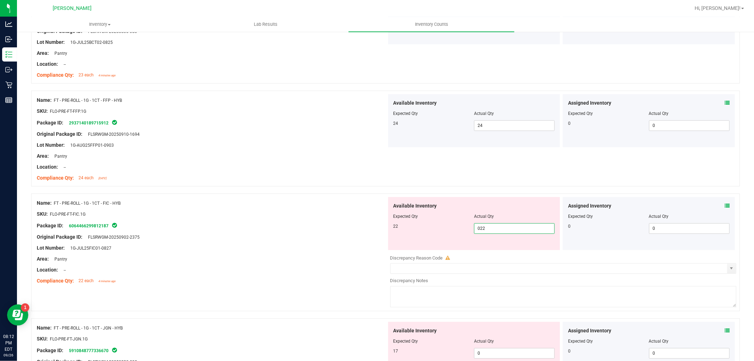
scroll to position [1649, 0]
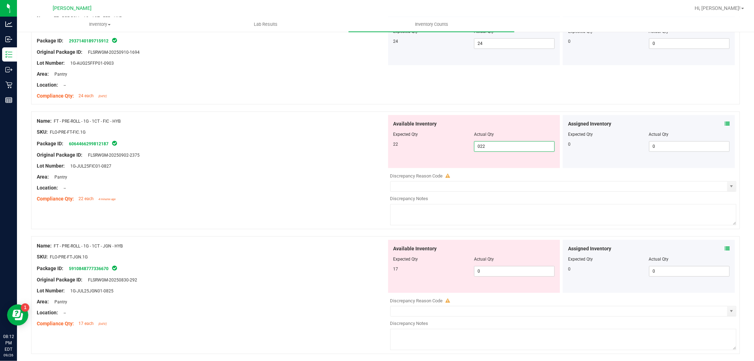
type input "22"
click at [496, 269] on div "Available Inventory Expected Qty Actual Qty 17 0 0" at bounding box center [474, 266] width 172 height 53
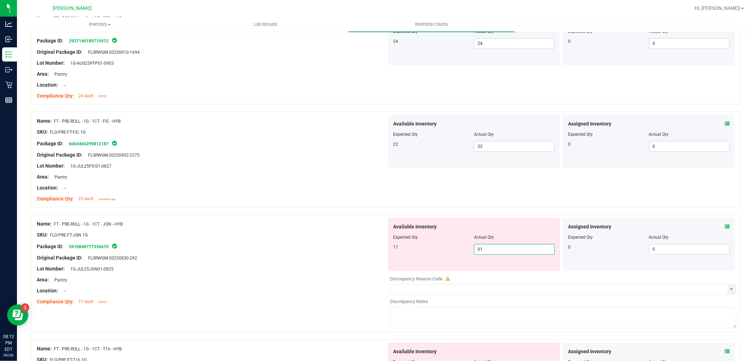
type input "017"
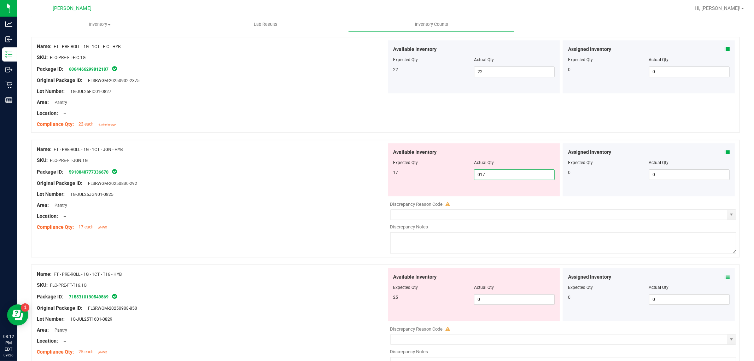
scroll to position [1767, 0]
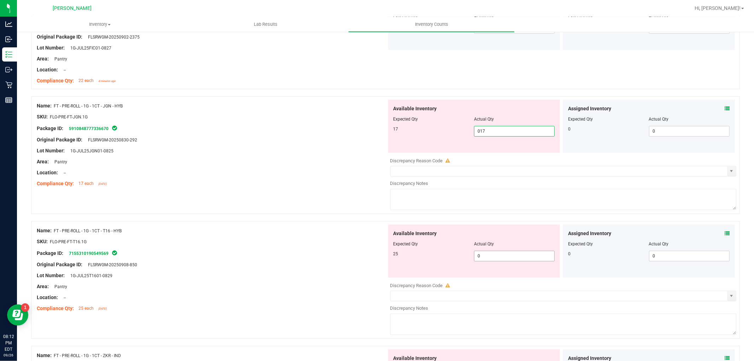
type input "17"
click at [482, 257] on div "Available Inventory Expected Qty Actual Qty 25 0 0" at bounding box center [562, 280] width 350 height 112
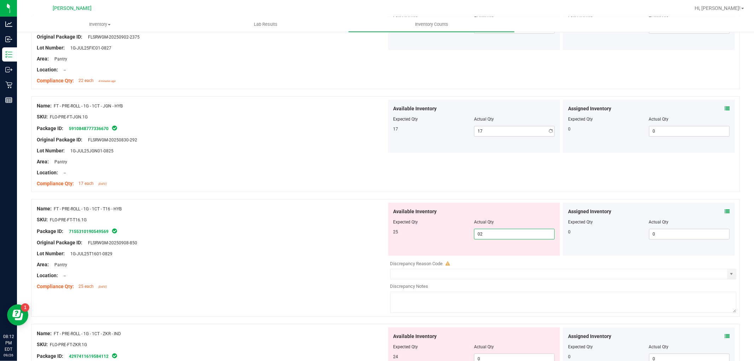
type input "025"
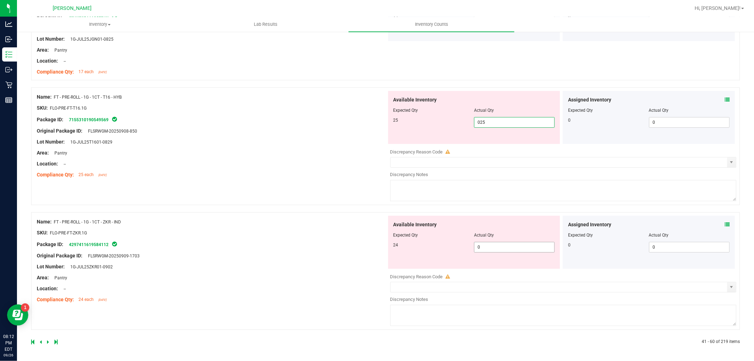
type input "25"
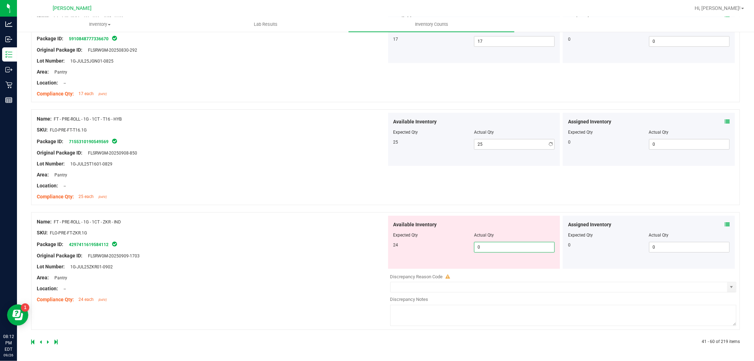
click at [481, 248] on span "0 0" at bounding box center [514, 247] width 81 height 11
type input "024"
type input "24"
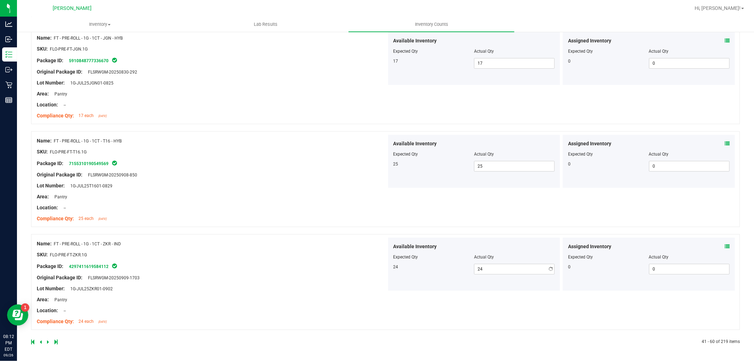
drag, startPoint x: 278, startPoint y: 351, endPoint x: 271, endPoint y: 330, distance: 22.1
click at [278, 347] on div at bounding box center [385, 350] width 709 height 7
click at [48, 341] on icon at bounding box center [48, 342] width 2 height 4
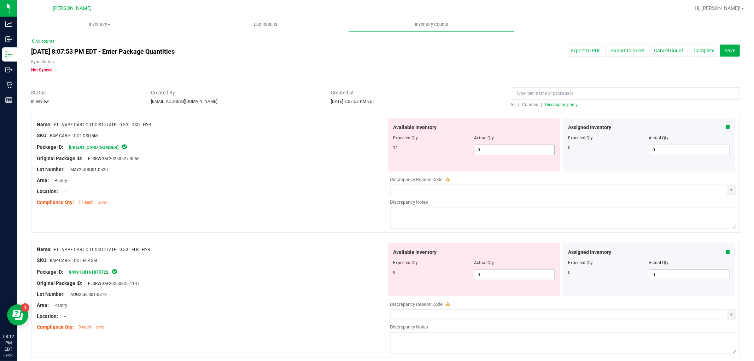
click at [484, 152] on span "0 0" at bounding box center [514, 150] width 81 height 11
type input "011"
type input "11"
click at [500, 282] on div "Available Inventory Expected Qty Actual Qty 9 0 0" at bounding box center [562, 299] width 350 height 112
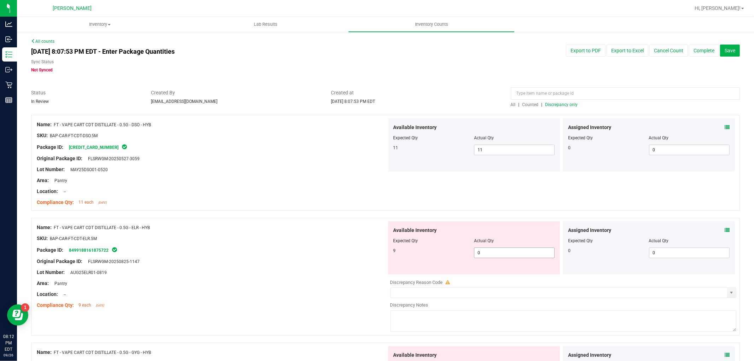
click at [494, 258] on div "Available Inventory Expected Qty Actual Qty 9 0 0" at bounding box center [474, 247] width 172 height 53
click at [496, 250] on span "0 0" at bounding box center [514, 252] width 81 height 11
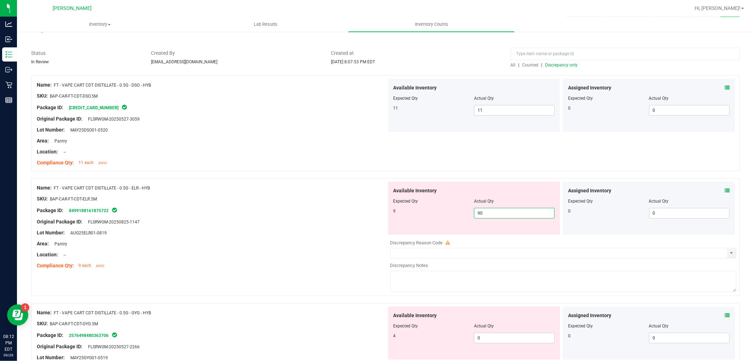
scroll to position [118, 0]
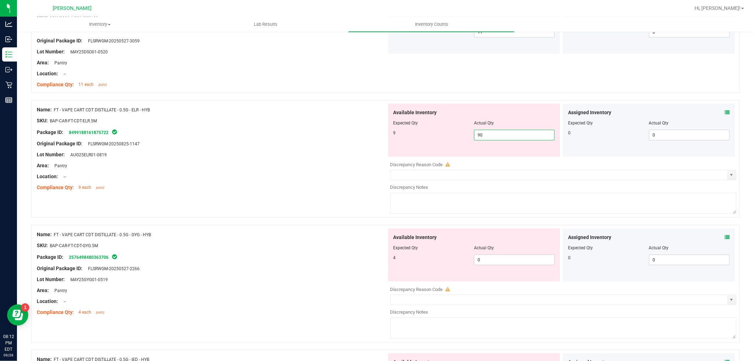
drag, startPoint x: 494, startPoint y: 131, endPoint x: 420, endPoint y: 134, distance: 74.3
click at [420, 134] on div "9 0 90" at bounding box center [474, 135] width 162 height 11
type input "9"
click at [491, 256] on div "Available Inventory Expected Qty Actual Qty 4 0 0" at bounding box center [474, 254] width 172 height 53
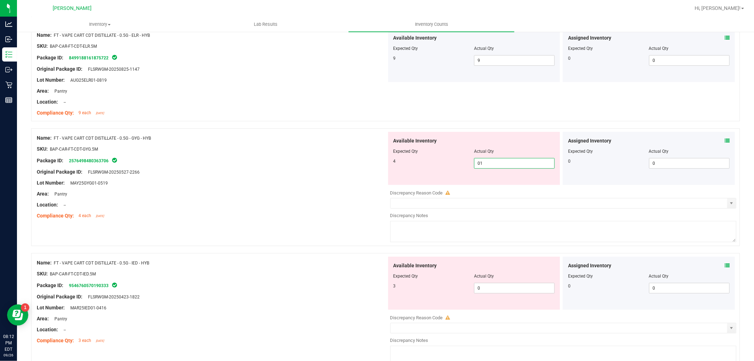
scroll to position [235, 0]
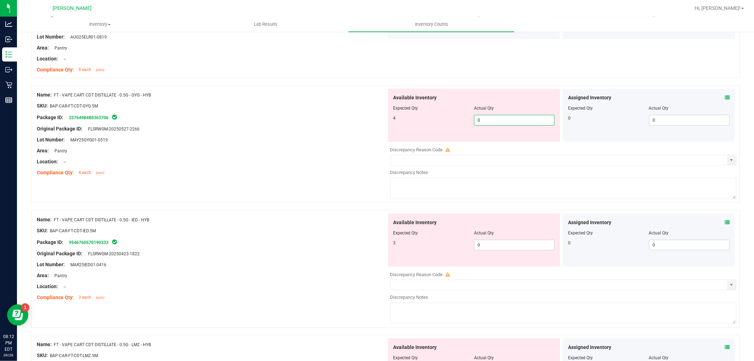
type input "04"
type input "4"
click at [501, 246] on div "Available Inventory Expected Qty Actual Qty 3 0 0" at bounding box center [562, 269] width 350 height 112
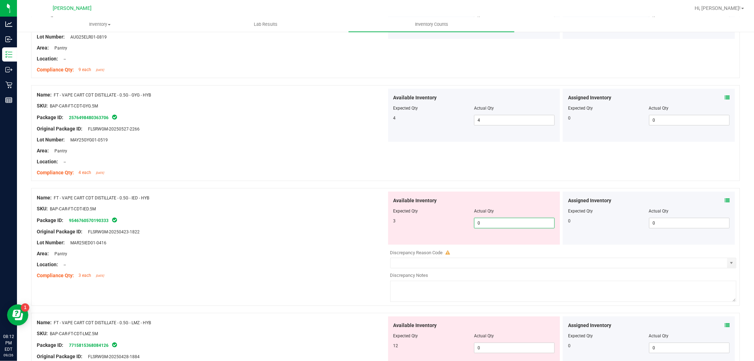
type input "03"
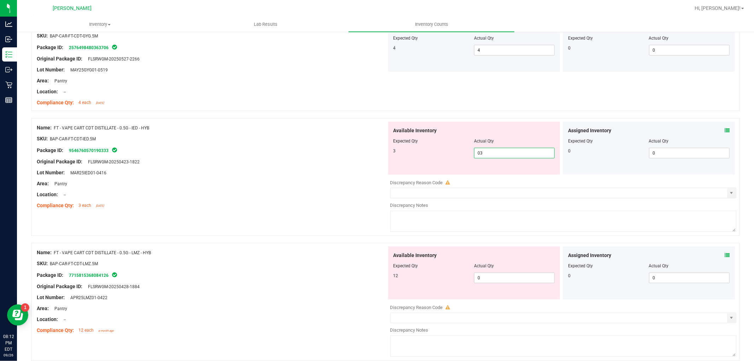
scroll to position [393, 0]
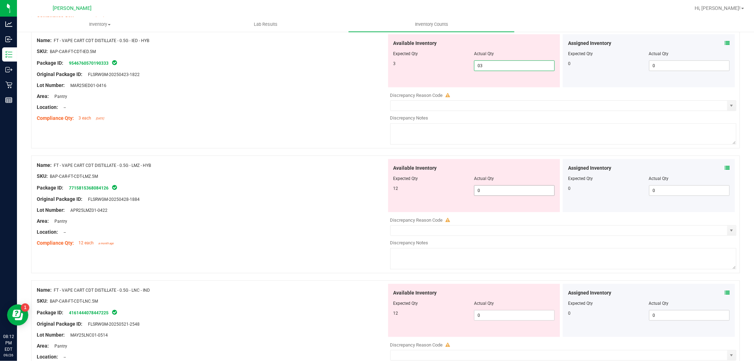
type input "3"
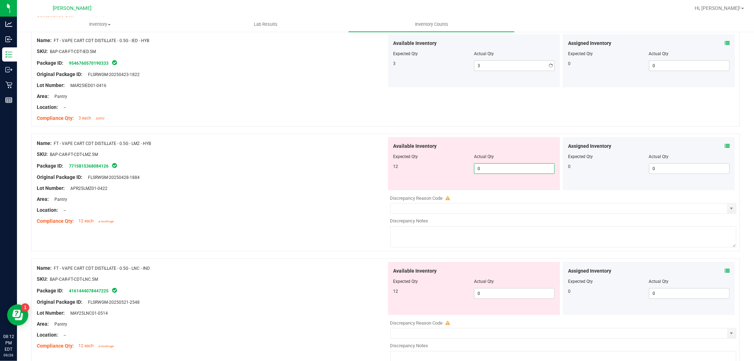
click at [493, 190] on div "Available Inventory Expected Qty Actual Qty 12 0 0" at bounding box center [562, 193] width 350 height 112
type input "0012"
type input "12"
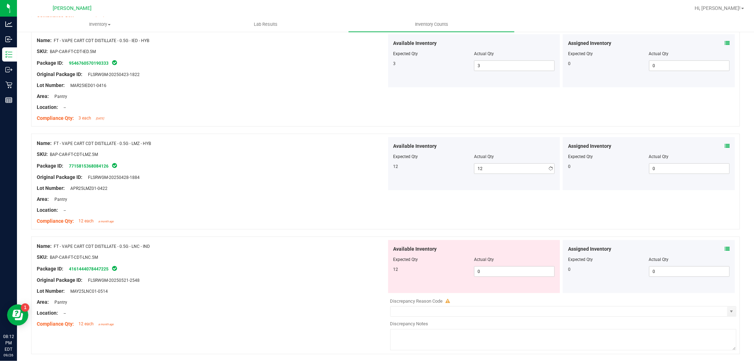
click at [517, 286] on div "Available Inventory Expected Qty Actual Qty 12 0 0" at bounding box center [474, 266] width 172 height 53
click at [514, 273] on span "0 0" at bounding box center [514, 271] width 81 height 11
type input "012"
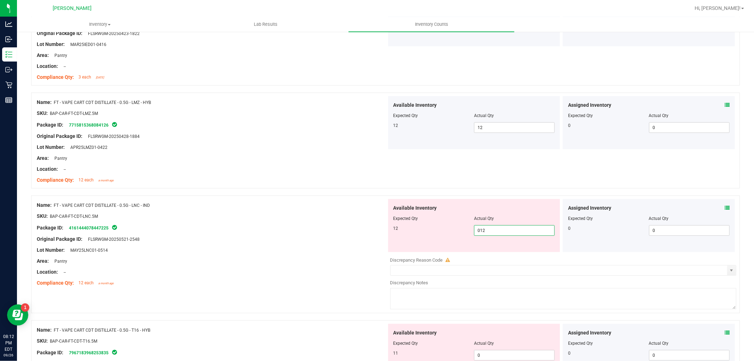
scroll to position [550, 0]
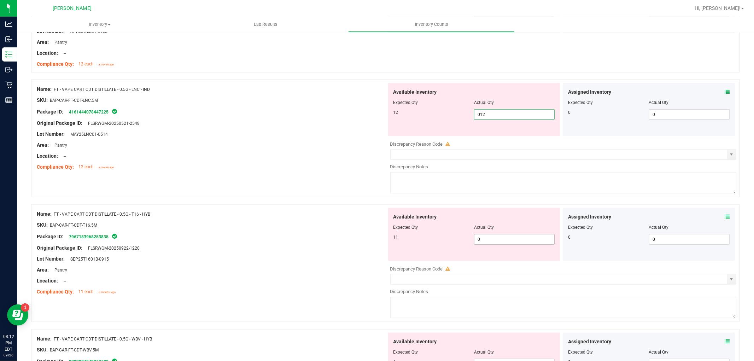
type input "12"
click at [496, 244] on div "Available Inventory Expected Qty Actual Qty 11 0 0" at bounding box center [562, 264] width 350 height 112
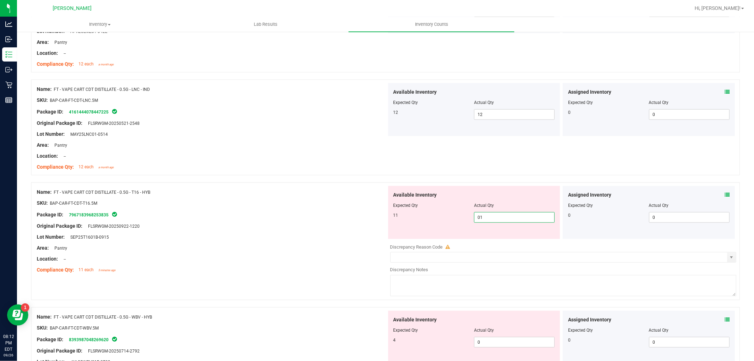
type input "011"
type input "11"
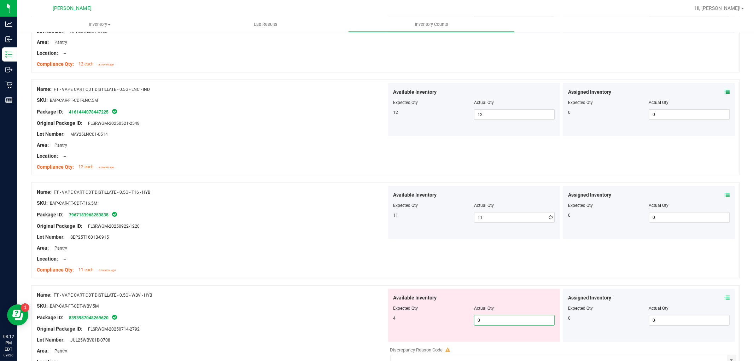
click at [515, 339] on div "Available Inventory Expected Qty Actual Qty 4 0 0" at bounding box center [474, 315] width 172 height 53
type input "04"
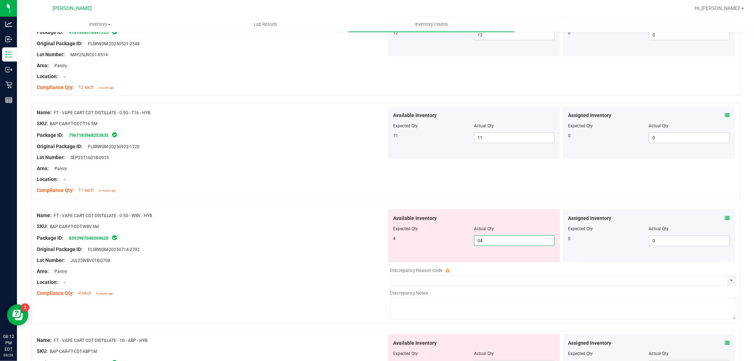
scroll to position [707, 0]
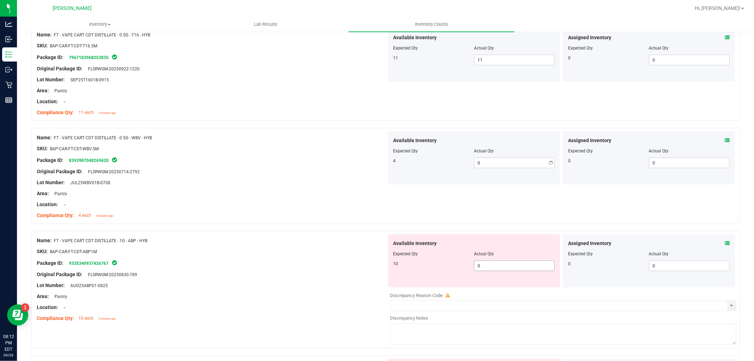
type input "4"
click at [497, 287] on div "Available Inventory Expected Qty Actual Qty 10 0 0" at bounding box center [474, 260] width 172 height 53
type input "010"
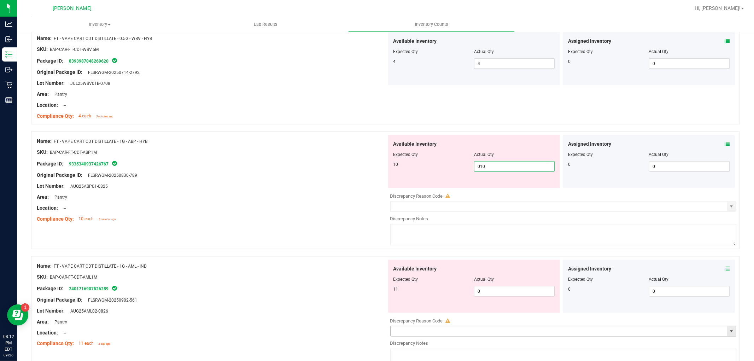
scroll to position [864, 0]
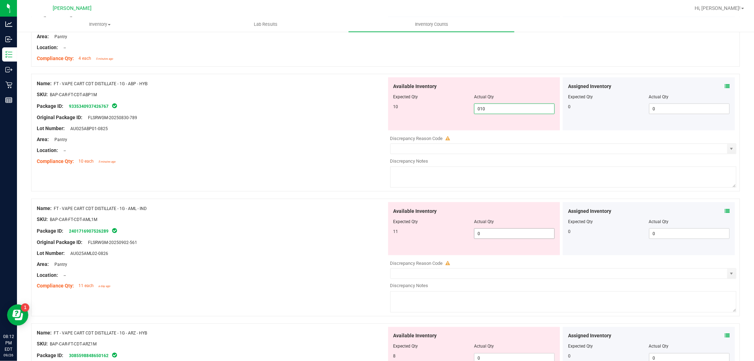
type input "10"
click at [510, 232] on div "Available Inventory Expected Qty Actual Qty 11 0 0" at bounding box center [474, 228] width 172 height 53
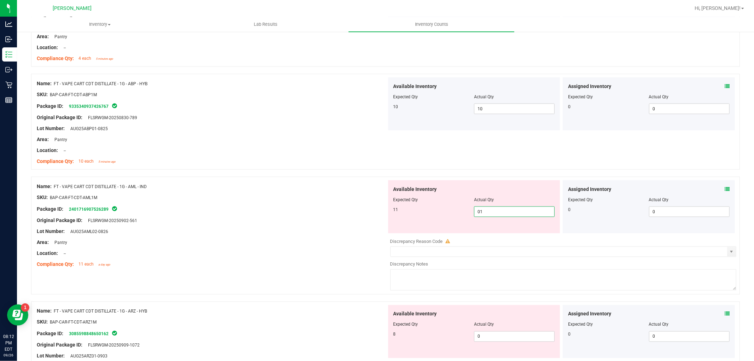
type input "011"
type input "11"
click at [501, 329] on div "Available Inventory Expected Qty Actual Qty 8 0 0" at bounding box center [474, 331] width 172 height 53
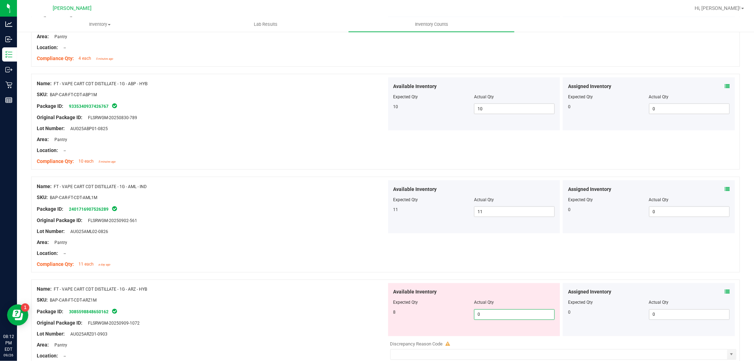
click at [499, 316] on span "0 0" at bounding box center [514, 314] width 81 height 11
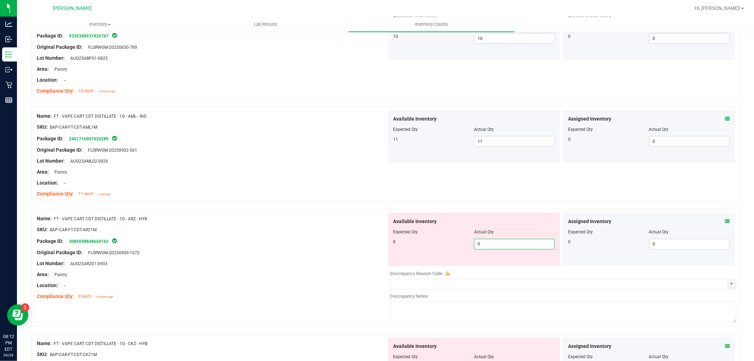
scroll to position [1021, 0]
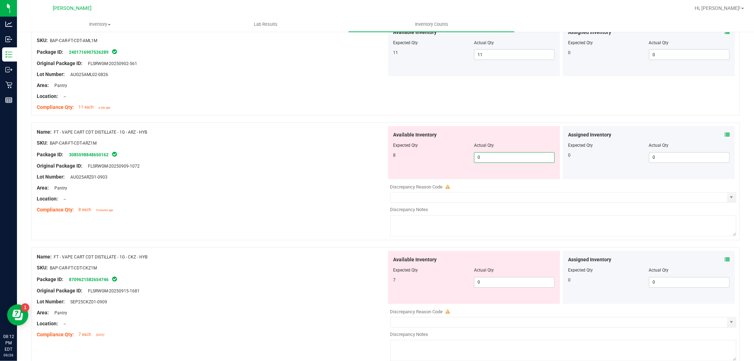
type input "08"
type input "8"
click at [510, 285] on div "Available Inventory Expected Qty Actual Qty 7 0 0" at bounding box center [562, 307] width 350 height 112
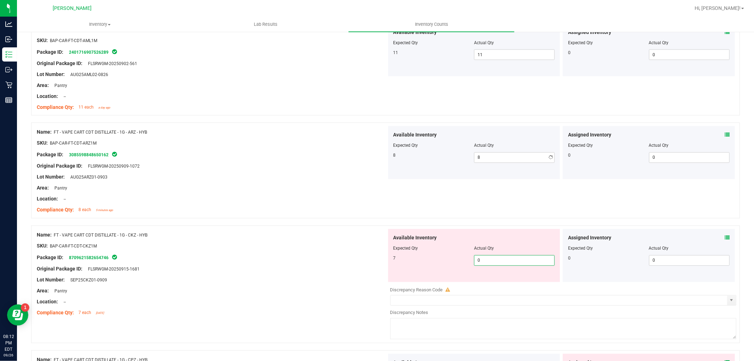
type input "07"
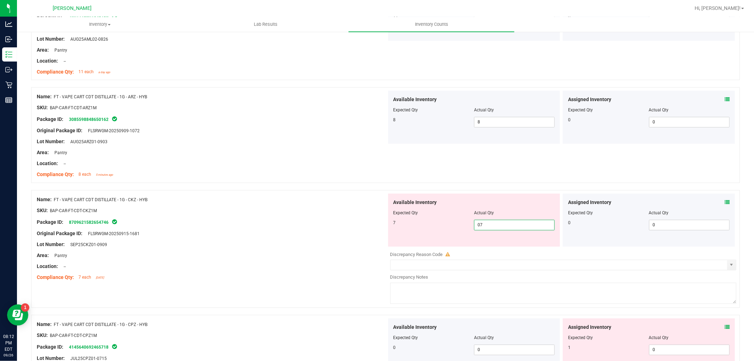
scroll to position [1178, 0]
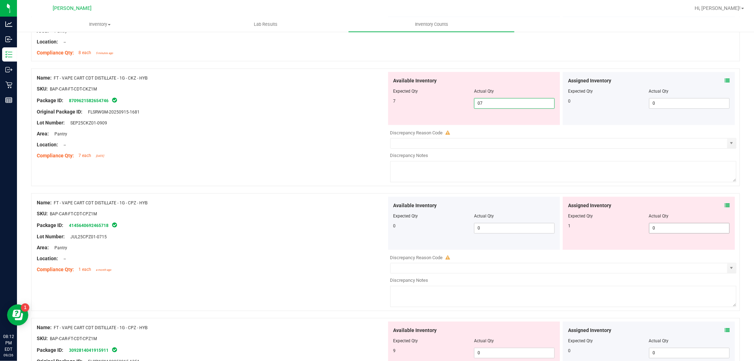
type input "7"
click at [647, 228] on div "Available Inventory Expected Qty Actual Qty 0 0 0" at bounding box center [562, 253] width 350 height 112
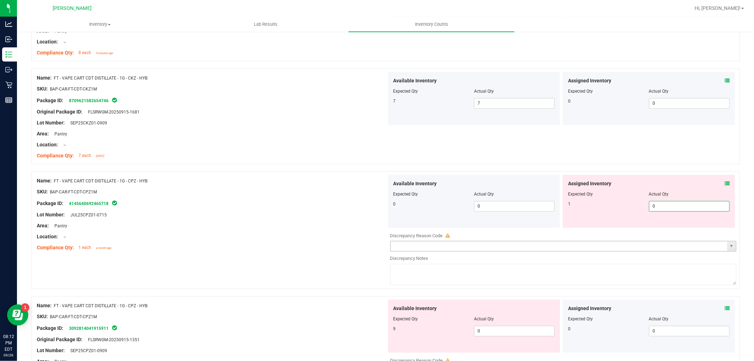
type input "01"
type input "1"
click at [508, 332] on div "Available Inventory Expected Qty Actual Qty 9 0 0" at bounding box center [562, 355] width 350 height 112
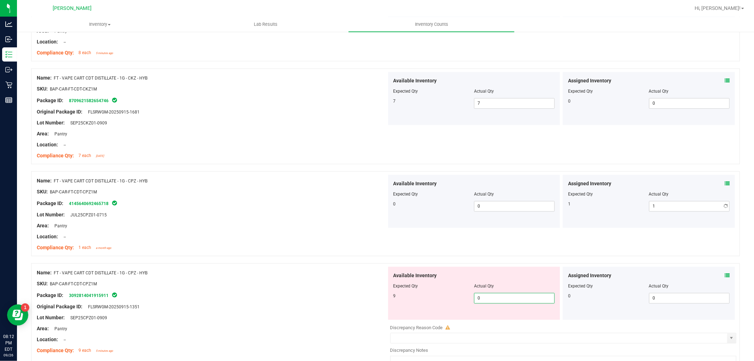
type input "09"
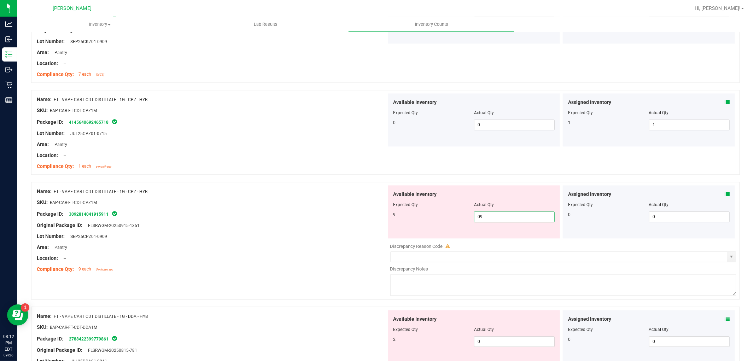
scroll to position [1335, 0]
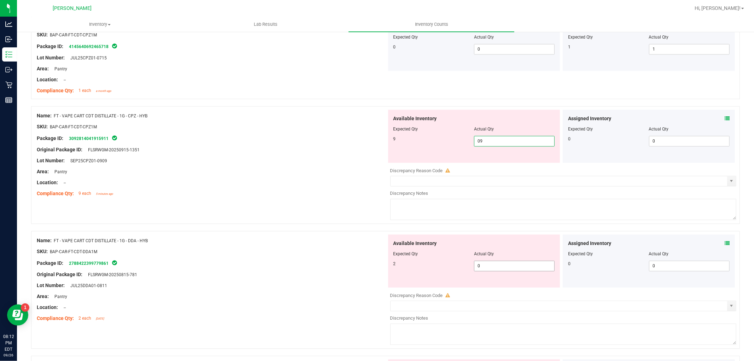
type input "9"
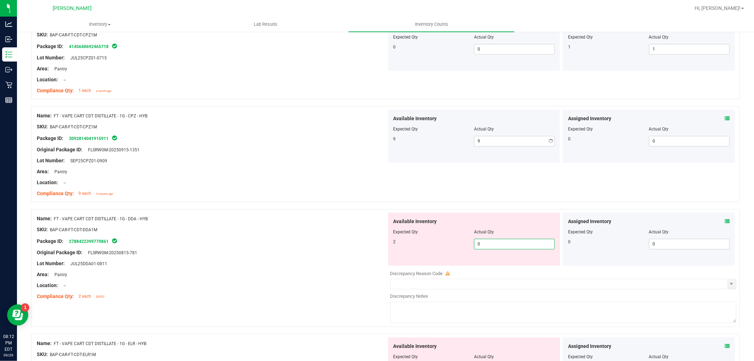
click at [500, 264] on div "Available Inventory Expected Qty Actual Qty 2 0 0" at bounding box center [474, 238] width 172 height 53
type input "02"
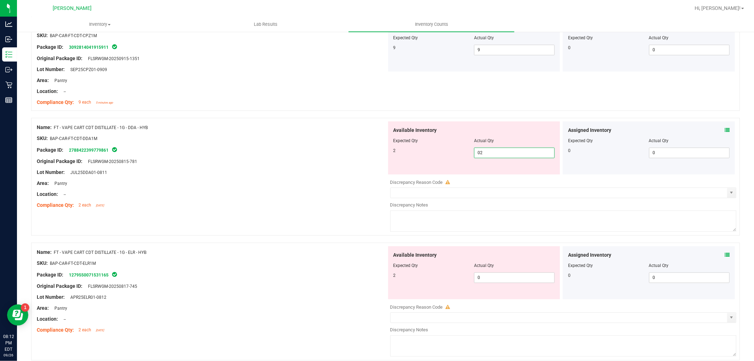
scroll to position [1492, 0]
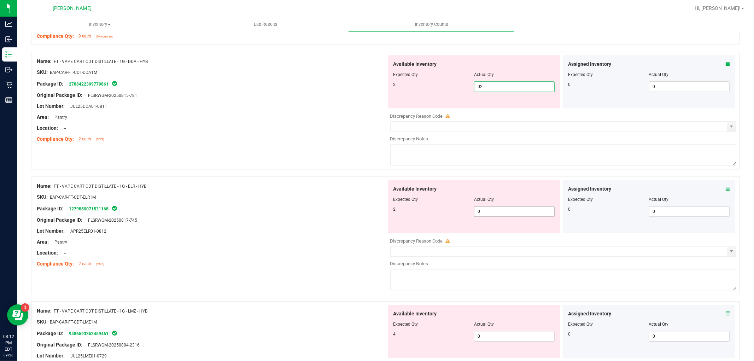
type input "2"
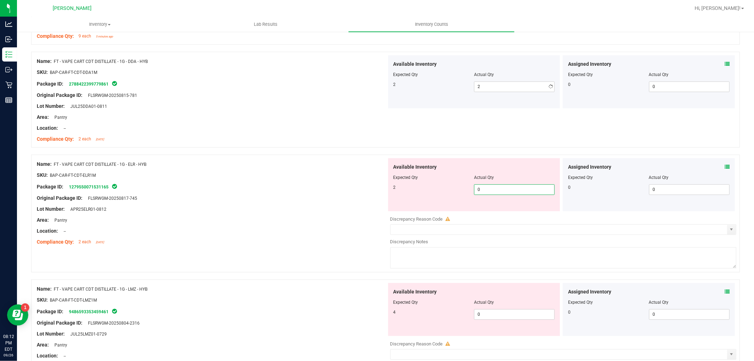
click at [494, 217] on div "Available Inventory Expected Qty Actual Qty 2 0 0" at bounding box center [562, 214] width 350 height 112
type input "02"
type input "2"
click at [499, 317] on div "Available Inventory Expected Qty Actual Qty 4 0 0" at bounding box center [562, 339] width 350 height 112
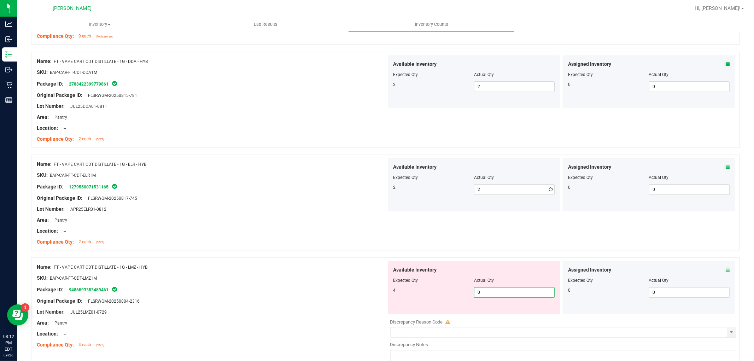
type input "04"
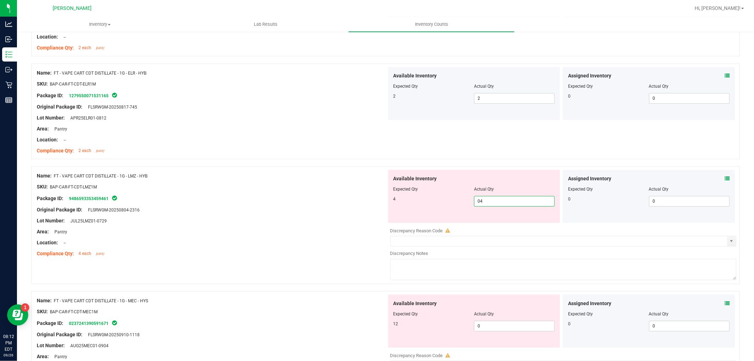
scroll to position [1649, 0]
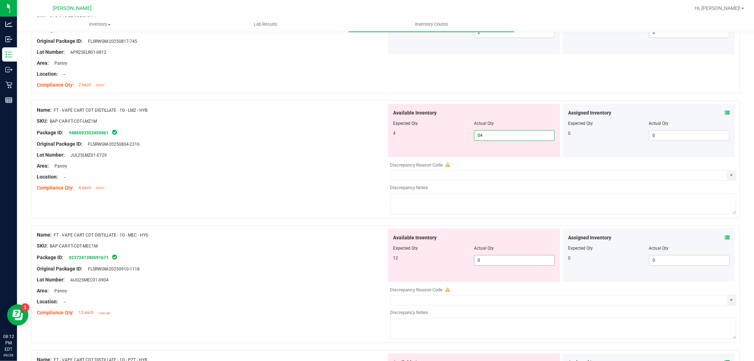
type input "4"
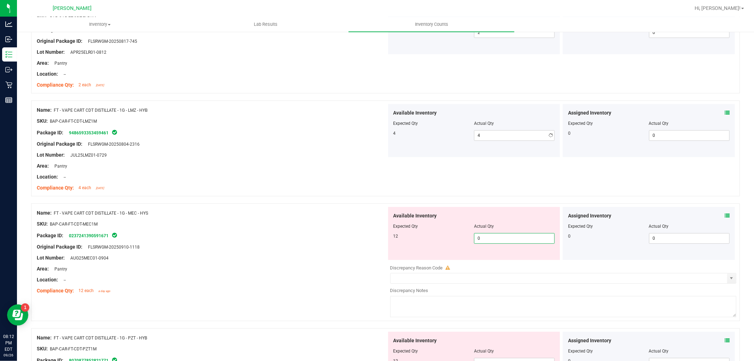
click at [494, 259] on div "Available Inventory Expected Qty Actual Qty 12 0 0" at bounding box center [474, 233] width 172 height 53
type input "012"
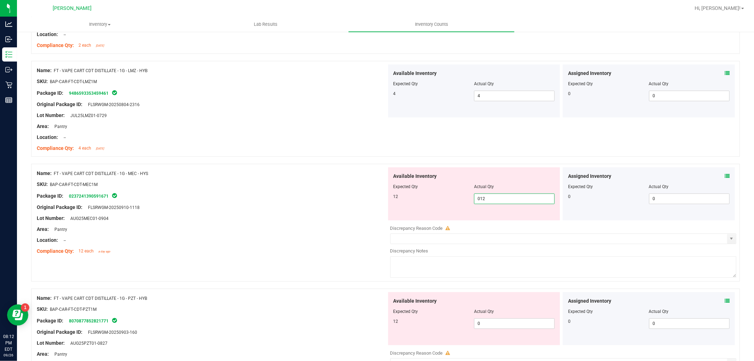
scroll to position [1767, 0]
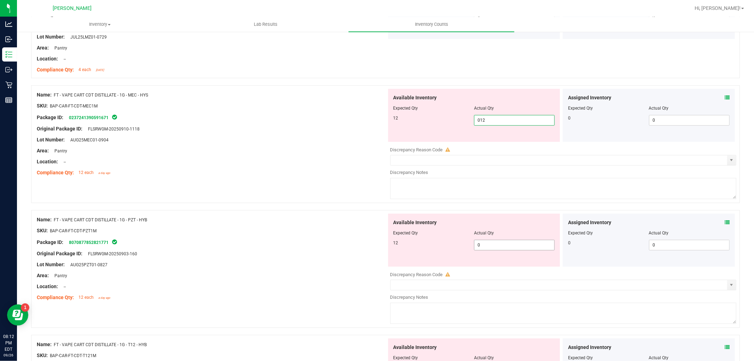
type input "12"
click at [495, 242] on div "Available Inventory Expected Qty Actual Qty 12 0 0" at bounding box center [474, 239] width 172 height 53
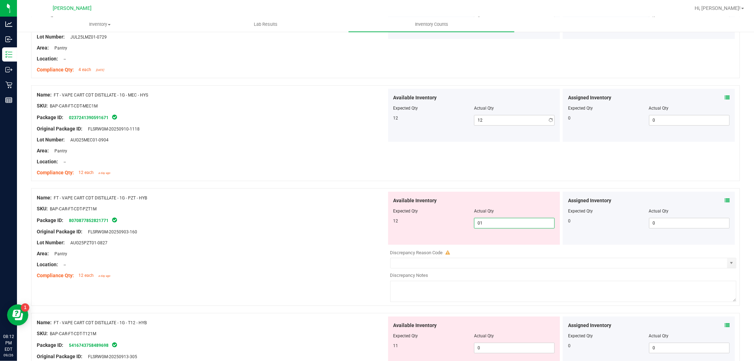
type input "012"
type input "12"
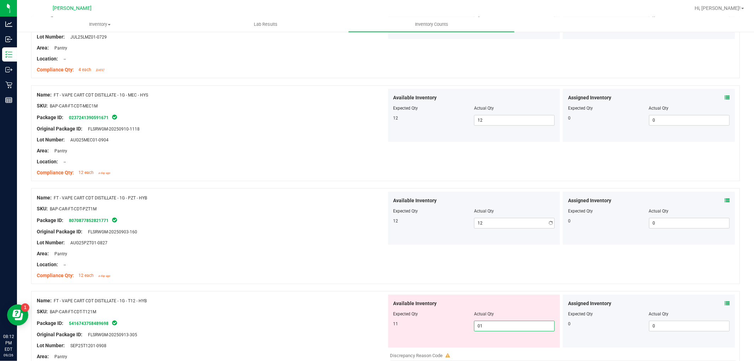
type input "011"
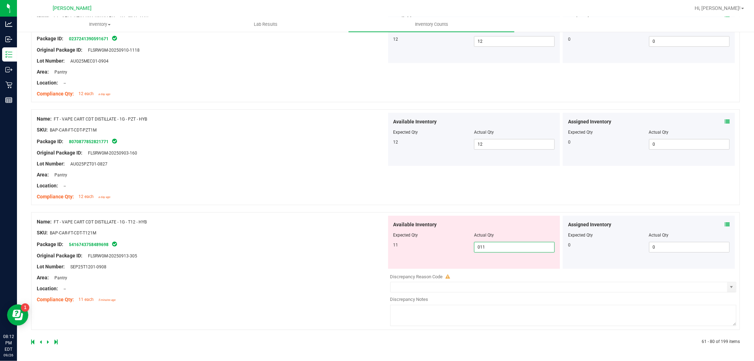
type input "11"
click at [344, 291] on div "Name: FT - VAPE CART CDT DISTILLATE - 1G - T12 - HYB SKU: BAP-CAR-FT-CDT-T121M …" at bounding box center [212, 261] width 350 height 90
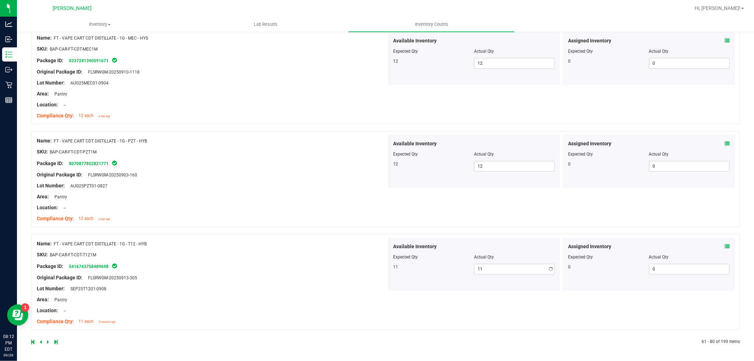
scroll to position [1825, 0]
click at [48, 340] on icon at bounding box center [48, 342] width 2 height 4
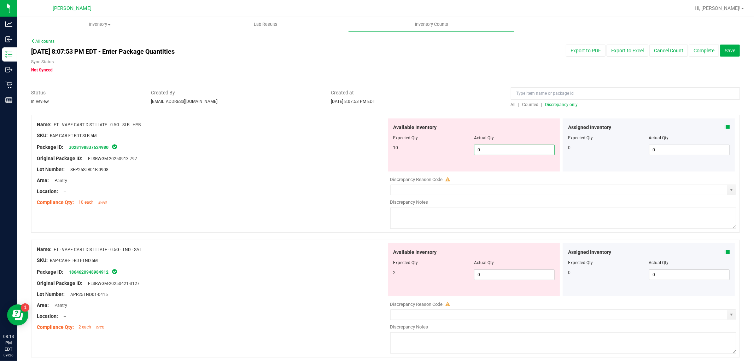
click at [491, 153] on span "0 0" at bounding box center [514, 150] width 81 height 11
type input "010"
type input "10"
click at [495, 268] on div "Available Inventory Expected Qty Actual Qty 2 0 0" at bounding box center [474, 269] width 172 height 53
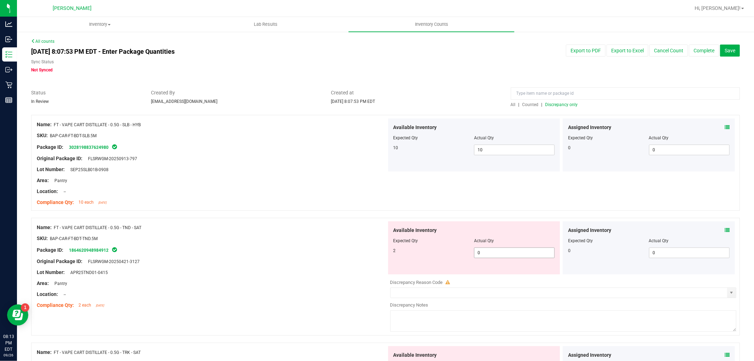
click at [493, 255] on span "0 0" at bounding box center [514, 252] width 81 height 11
type input "02"
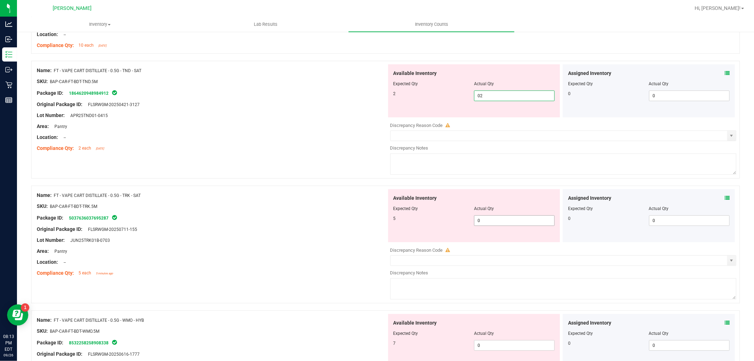
type input "2"
click at [499, 220] on div "Available Inventory Expected Qty Actual Qty 5 0 0" at bounding box center [562, 245] width 350 height 112
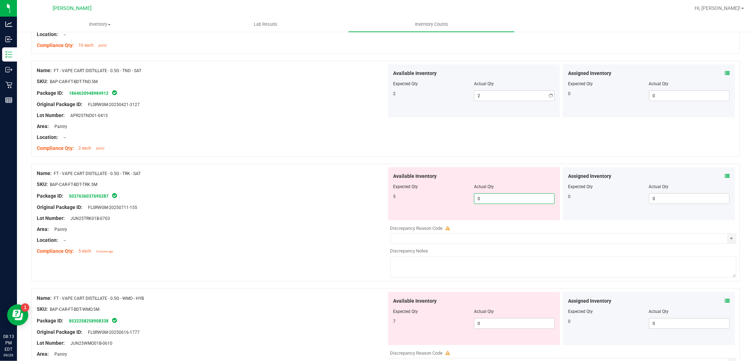
type input "05"
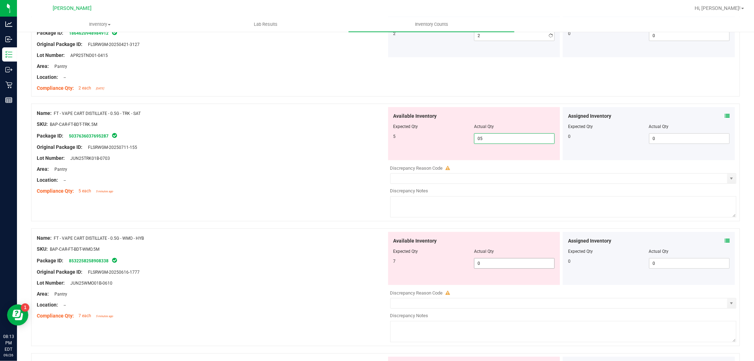
scroll to position [275, 0]
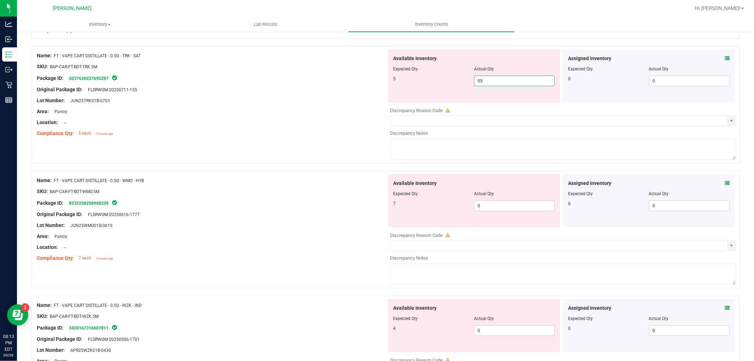
type input "5"
click at [500, 202] on div "Available Inventory Expected Qty Actual Qty 7 0 0" at bounding box center [474, 200] width 172 height 53
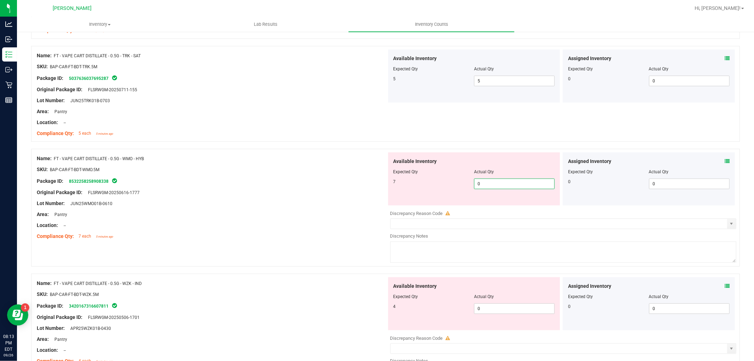
type input "07"
type input "7"
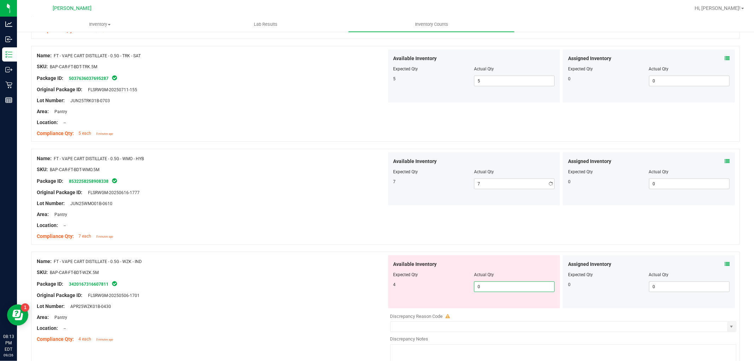
click at [486, 306] on div "Available Inventory Expected Qty Actual Qty 4 0 0" at bounding box center [474, 281] width 172 height 53
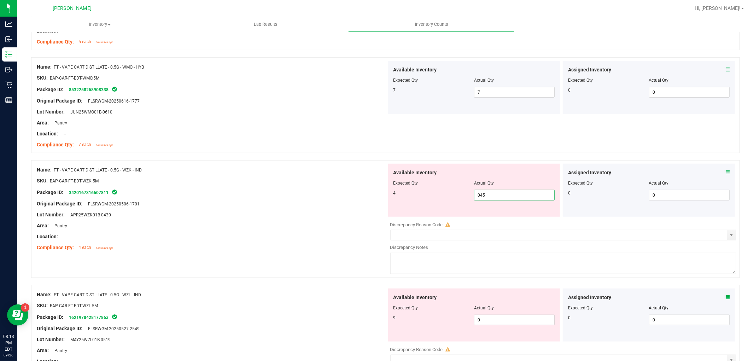
scroll to position [432, 0]
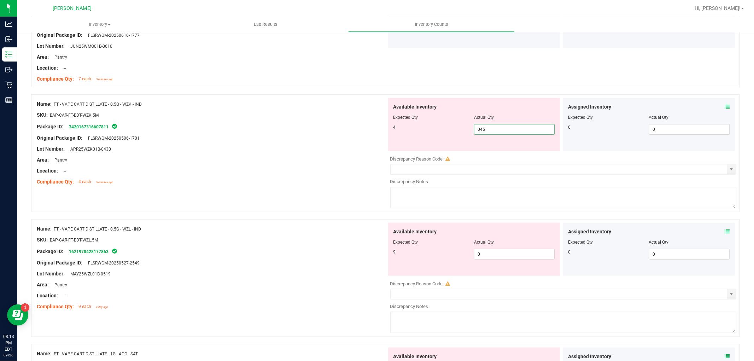
type input "04"
type input "4"
click at [488, 254] on div "Available Inventory Expected Qty Actual Qty 9 0 0" at bounding box center [562, 279] width 350 height 112
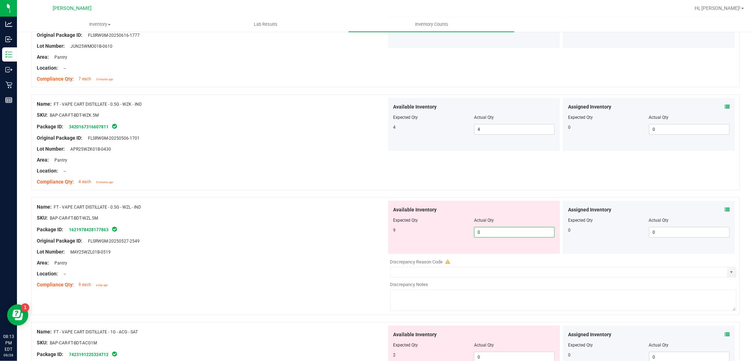
type input "09"
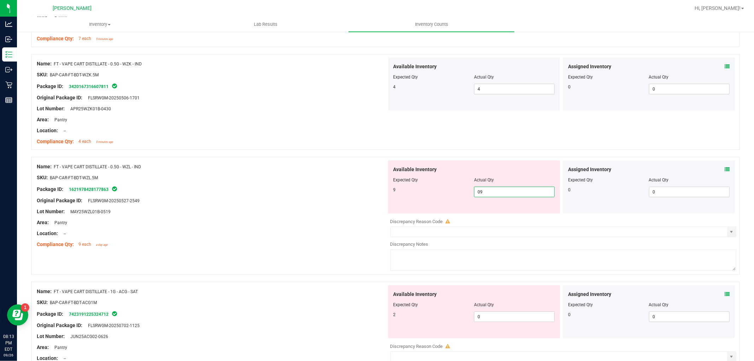
scroll to position [589, 0]
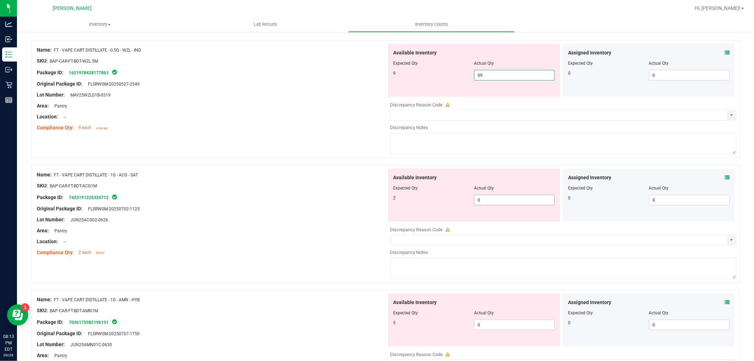
type input "9"
click at [503, 195] on div "Available Inventory Expected Qty Actual Qty 2 0 0" at bounding box center [474, 195] width 172 height 53
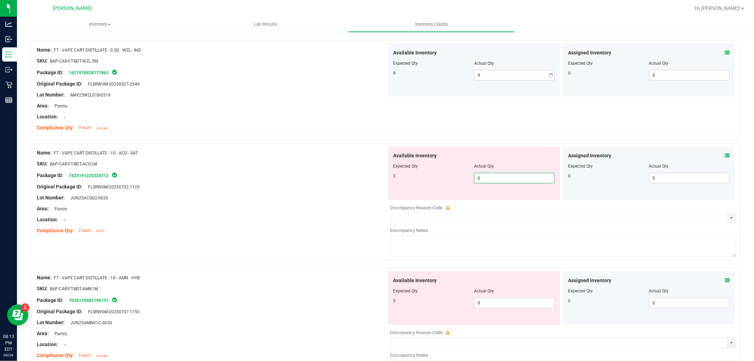
type input "02"
type input "2"
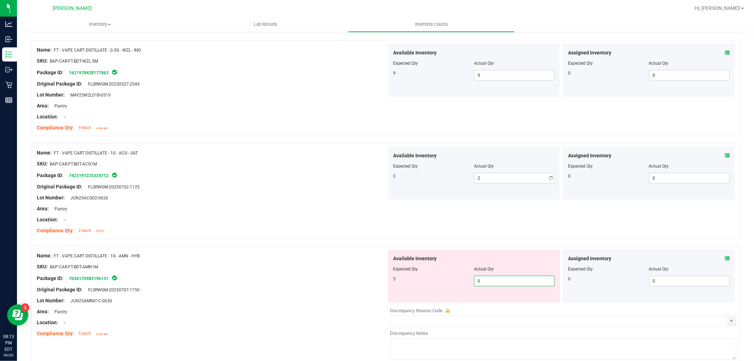
click at [501, 305] on div "Available Inventory Expected Qty Actual Qty 5 0 0" at bounding box center [562, 306] width 350 height 112
type input "05"
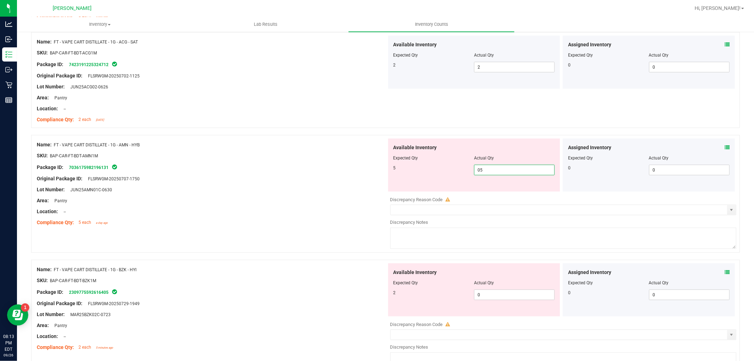
scroll to position [785, 0]
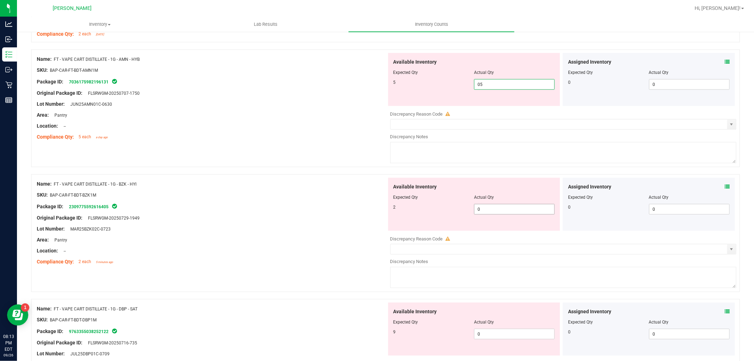
type input "5"
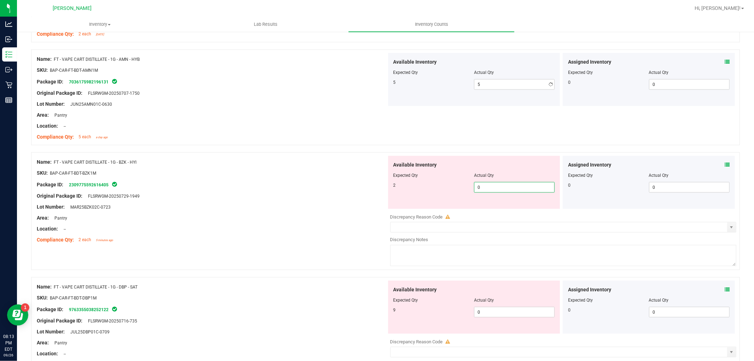
click at [492, 208] on div "Available Inventory Expected Qty Actual Qty 2 0 0" at bounding box center [474, 182] width 172 height 53
type input "02"
type input "2"
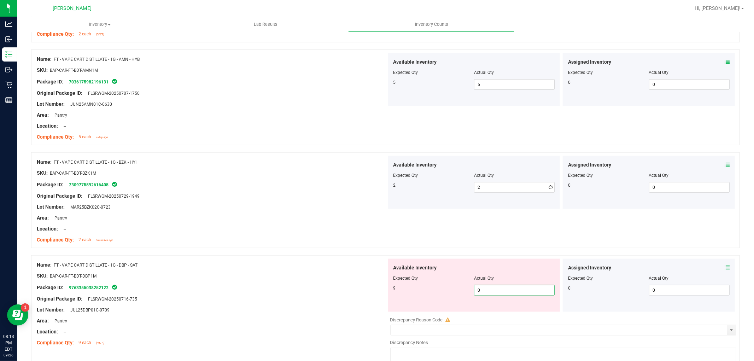
click at [485, 316] on div "Available Inventory Expected Qty Actual Qty 9 0 0" at bounding box center [562, 315] width 350 height 112
type input "09"
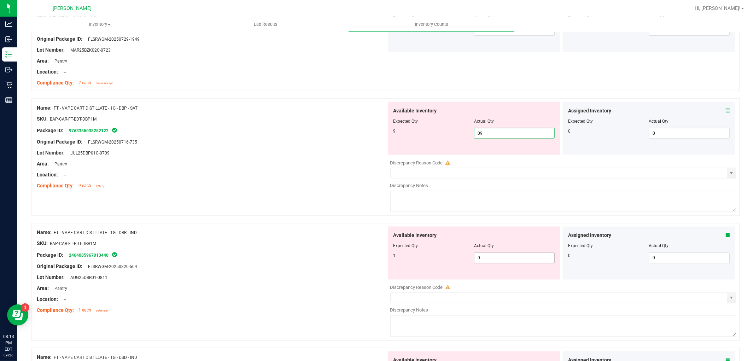
type input "9"
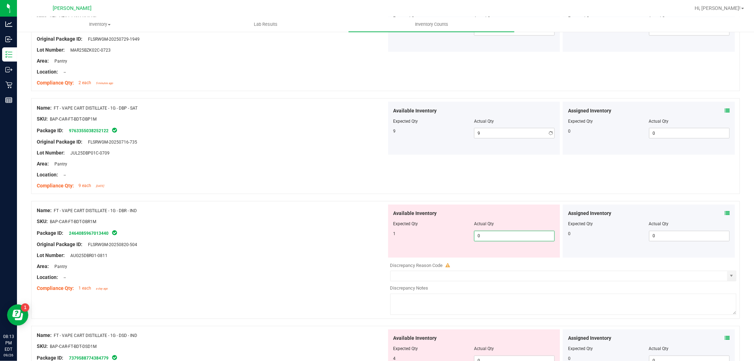
click at [496, 262] on div "Available Inventory Expected Qty Actual Qty 1 0 0" at bounding box center [562, 261] width 350 height 112
type input "01"
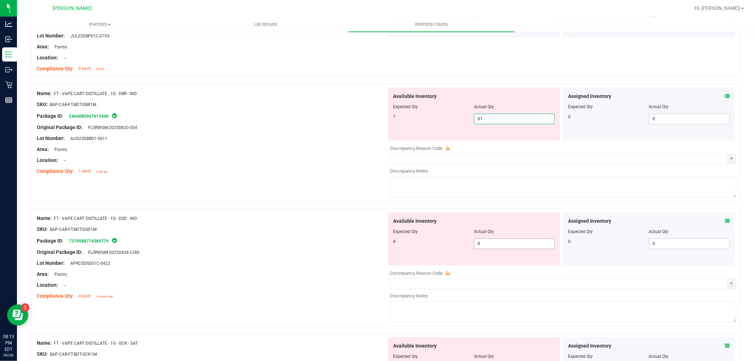
scroll to position [1060, 0]
type input "1"
click at [501, 248] on div "Available Inventory Expected Qty Actual Qty 4 0 0" at bounding box center [562, 267] width 350 height 112
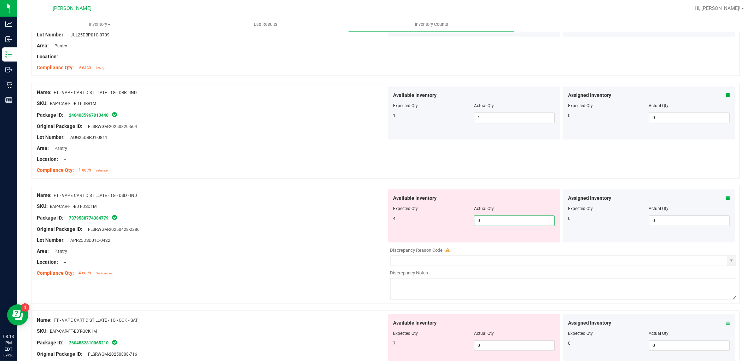
type input "04"
type input "4"
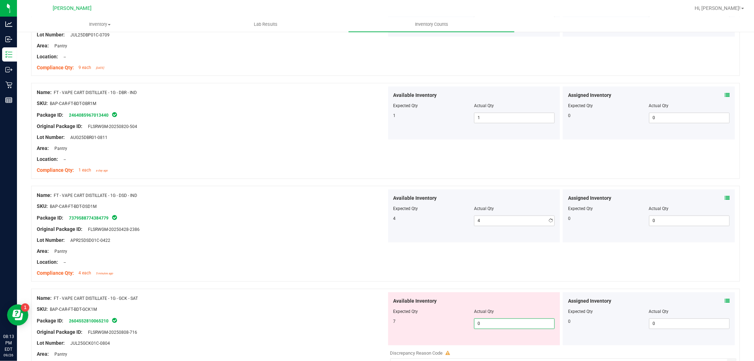
click at [498, 351] on div "Available Inventory Expected Qty Actual Qty 7 0 0" at bounding box center [562, 348] width 350 height 112
type input "07"
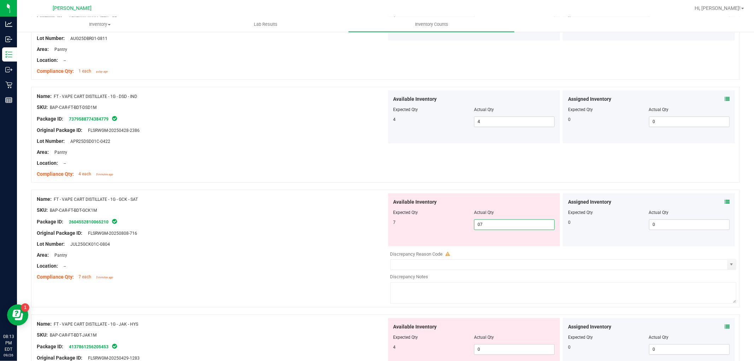
scroll to position [1217, 0]
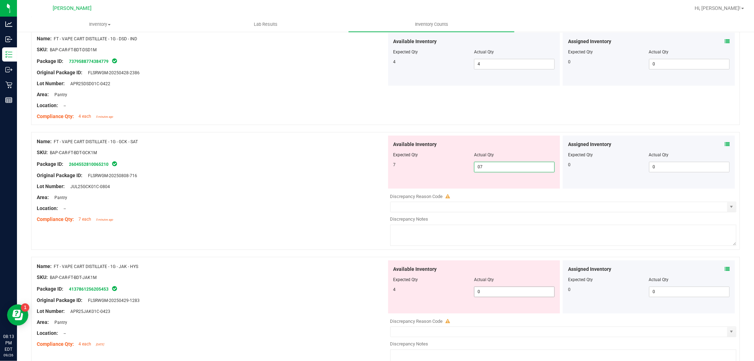
click at [490, 293] on div "Available Inventory Expected Qty Actual Qty 4 0 0" at bounding box center [562, 316] width 350 height 112
type input "7"
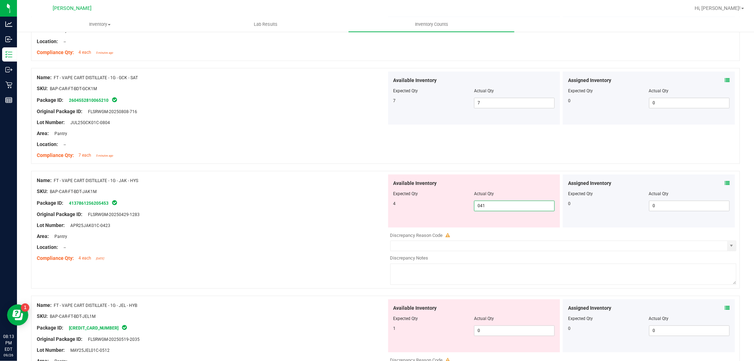
scroll to position [1374, 0]
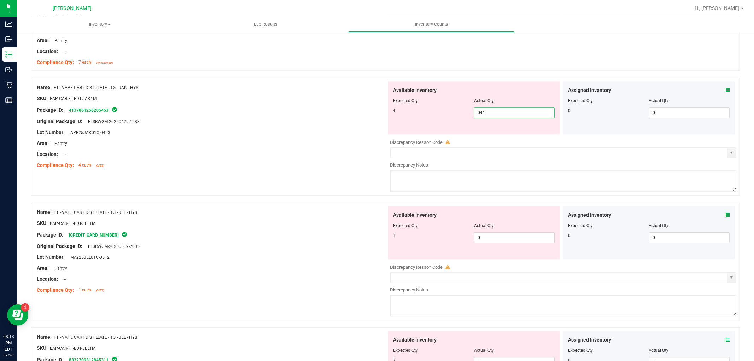
type input "04"
type input "4"
click at [498, 238] on div "Available Inventory Expected Qty Actual Qty 1 0 0" at bounding box center [562, 262] width 350 height 112
type input "01"
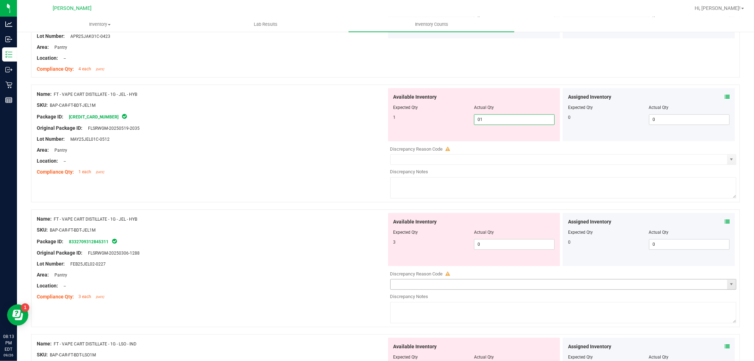
scroll to position [1531, 0]
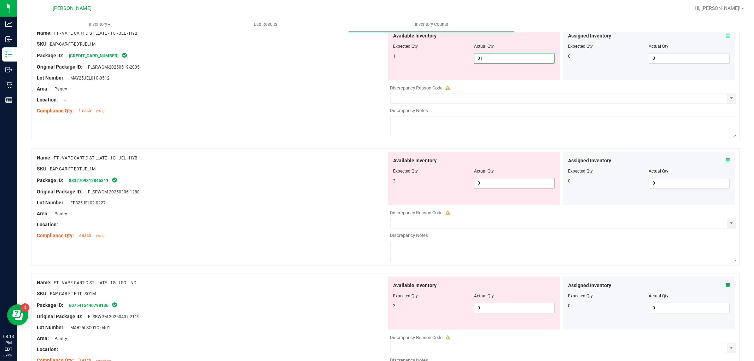
type input "1"
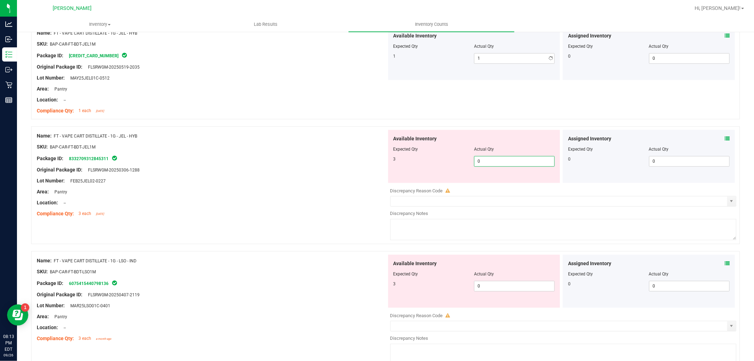
click at [500, 186] on div "Available Inventory Expected Qty Actual Qty 3 0 0" at bounding box center [562, 186] width 350 height 112
type input "03"
type input "3"
click at [492, 296] on div "Available Inventory Expected Qty Actual Qty 3 0 0" at bounding box center [562, 310] width 350 height 112
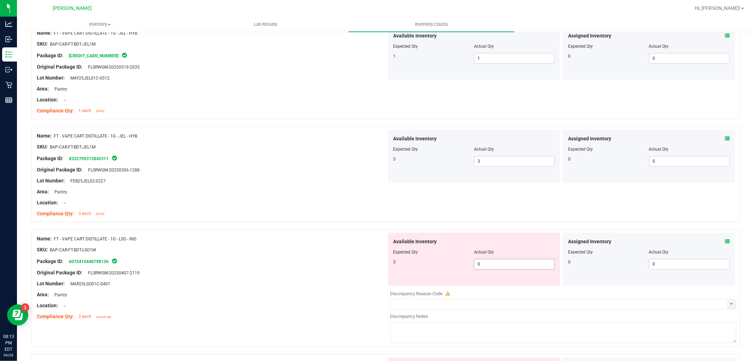
click at [492, 267] on span "0 0" at bounding box center [514, 264] width 81 height 11
type input "03"
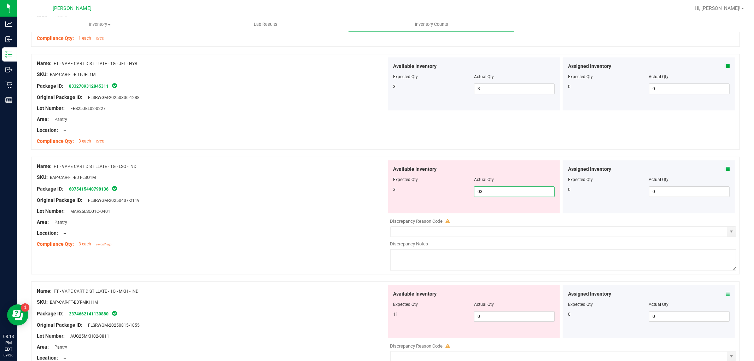
scroll to position [1688, 0]
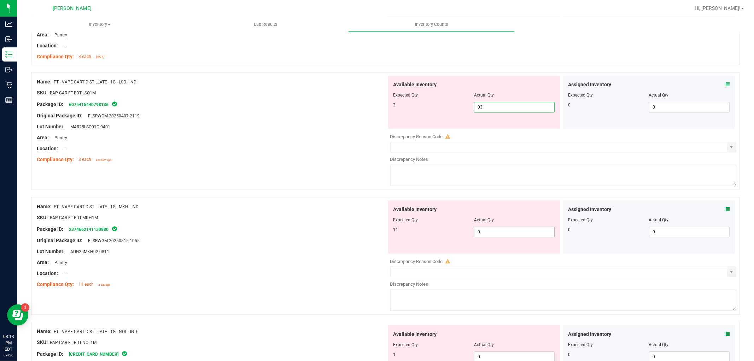
type input "3"
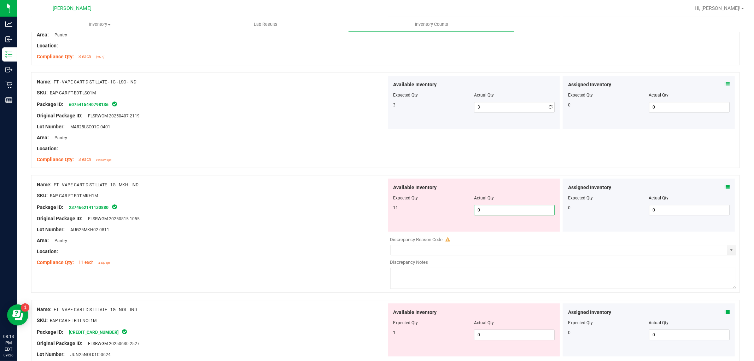
click at [500, 233] on div "Available Inventory Expected Qty Actual Qty 11 0 0" at bounding box center [562, 234] width 350 height 112
type input "011"
type input "11"
click at [500, 338] on div "Available Inventory Expected Qty Actual Qty 1 0 0" at bounding box center [562, 359] width 350 height 112
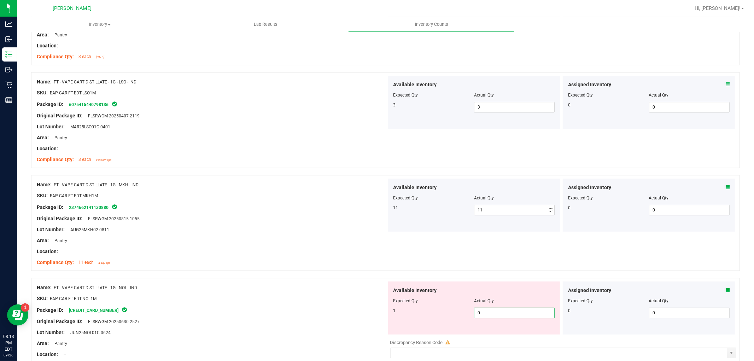
type input "01"
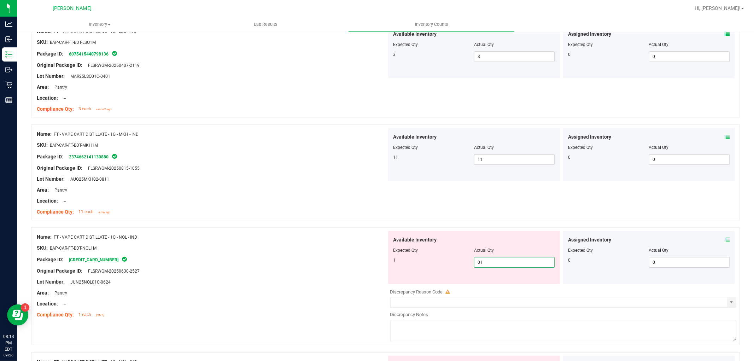
scroll to position [1846, 0]
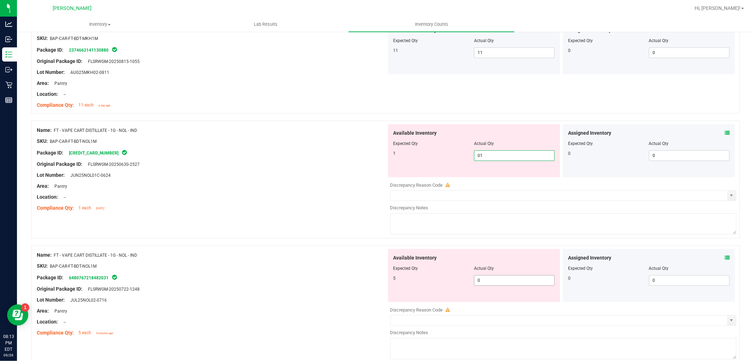
type input "1"
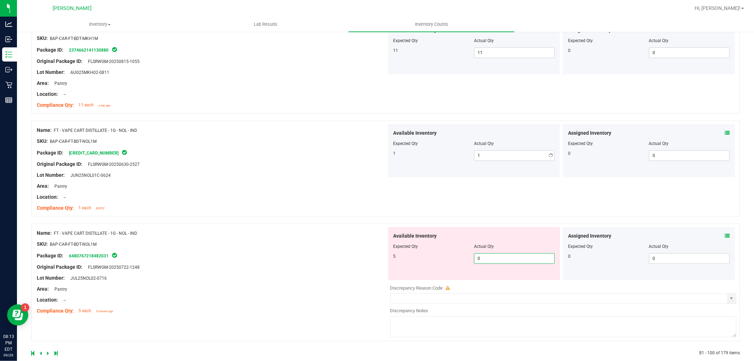
click at [497, 286] on div "Available Inventory Expected Qty Actual Qty 5 0 0" at bounding box center [562, 283] width 350 height 112
type input "05"
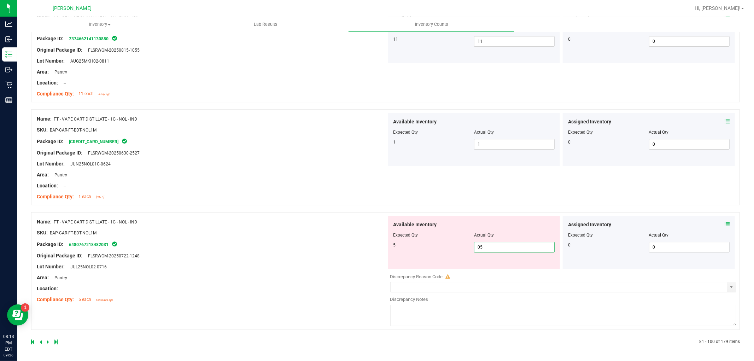
type input "5"
click at [306, 321] on div "Name: FT - VAPE CART DISTILLATE - 1G - NOL - IND SKU: BAP-CAR-FT-BDT-NOL1M Pack…" at bounding box center [385, 271] width 709 height 118
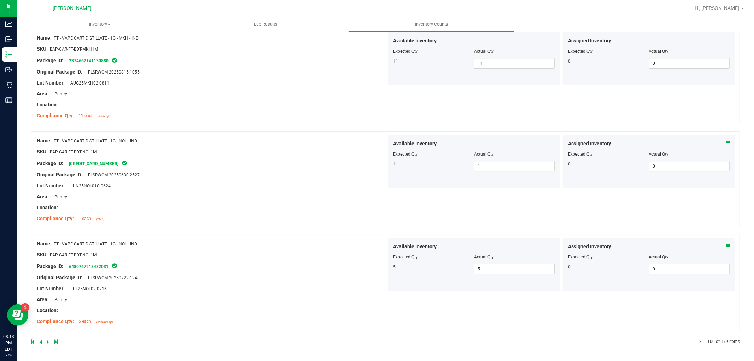
click at [47, 341] on icon at bounding box center [48, 342] width 2 height 4
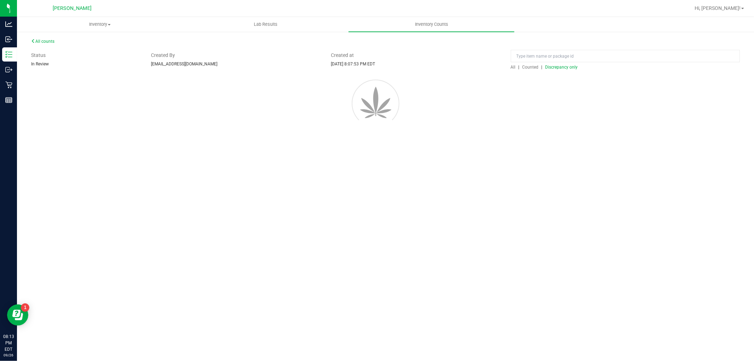
scroll to position [0, 0]
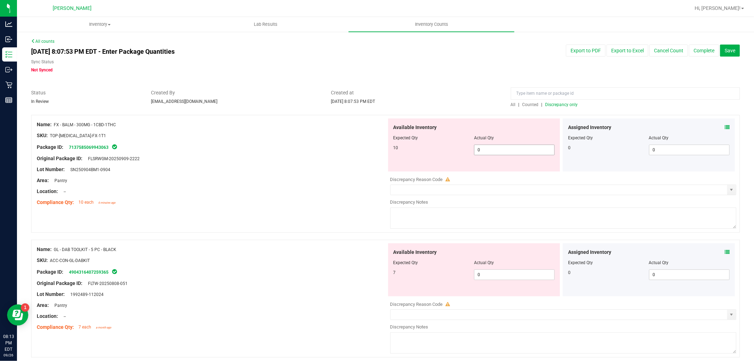
click at [489, 149] on span "0 0" at bounding box center [514, 150] width 81 height 11
click at [505, 282] on div "Available Inventory Expected Qty Actual Qty 7 0 0" at bounding box center [562, 299] width 350 height 112
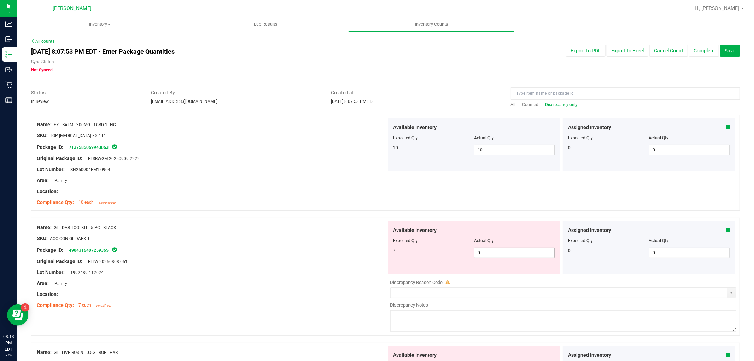
click at [497, 250] on span "0 0" at bounding box center [514, 252] width 81 height 11
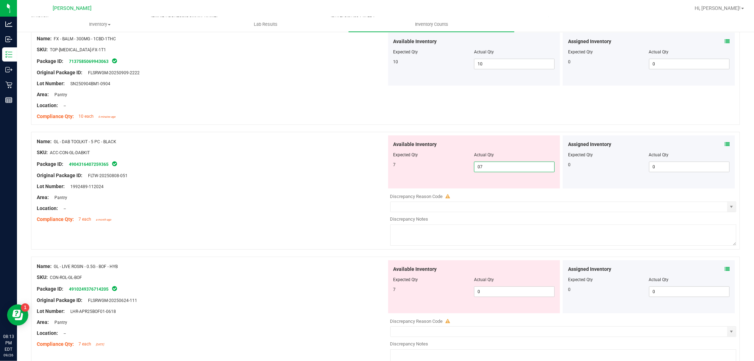
scroll to position [157, 0]
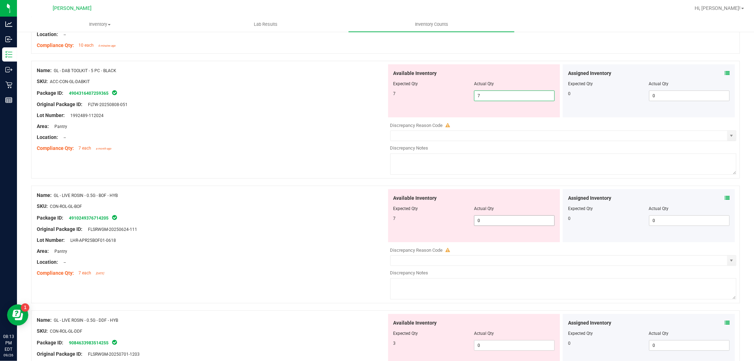
click at [506, 218] on div "Available Inventory Expected Qty Actual Qty 7 0 0" at bounding box center [474, 215] width 172 height 53
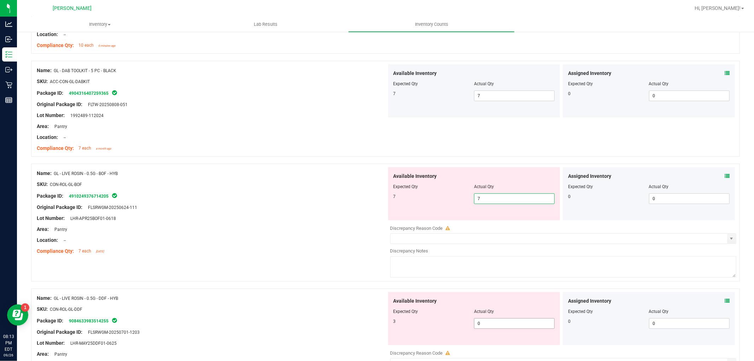
click at [503, 319] on div "Available Inventory Expected Qty Actual Qty 3 0 0" at bounding box center [474, 318] width 172 height 53
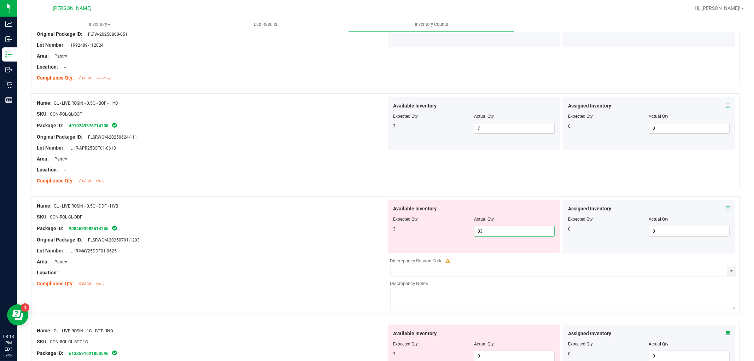
scroll to position [314, 0]
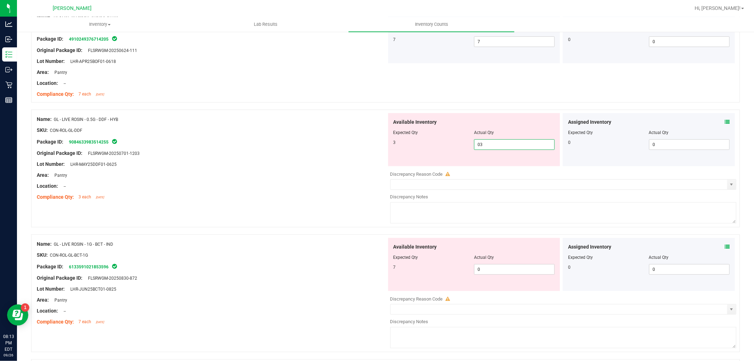
click at [493, 265] on div "Available Inventory Expected Qty Actual Qty 7 0 0" at bounding box center [474, 264] width 172 height 53
click at [496, 292] on div at bounding box center [563, 294] width 346 height 4
click at [493, 266] on div "Available Inventory Expected Qty Actual Qty 7 0 0" at bounding box center [474, 264] width 172 height 53
click at [488, 268] on div "Available Inventory Expected Qty Actual Qty 7 0 0" at bounding box center [474, 264] width 172 height 53
click at [479, 295] on div "Discrepancy Reason Code" at bounding box center [563, 298] width 346 height 7
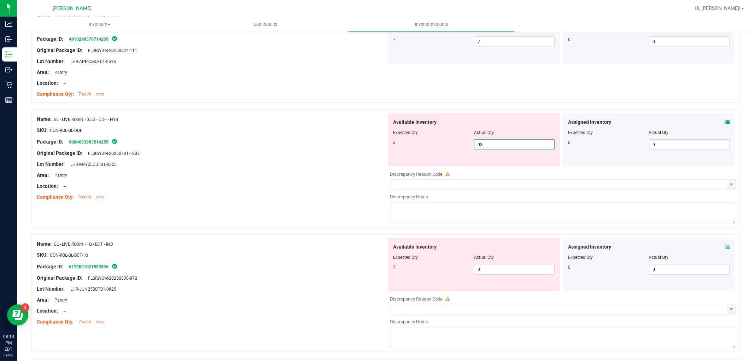
click at [480, 269] on div "Available Inventory Expected Qty Actual Qty 7 0 0" at bounding box center [562, 294] width 350 height 112
click at [280, 259] on div "Name: GL - LIVE ROSIN - 1G - BCT - IND SKU: CON-ROL-GL-BCT-1G Package ID: 61335…" at bounding box center [212, 283] width 350 height 90
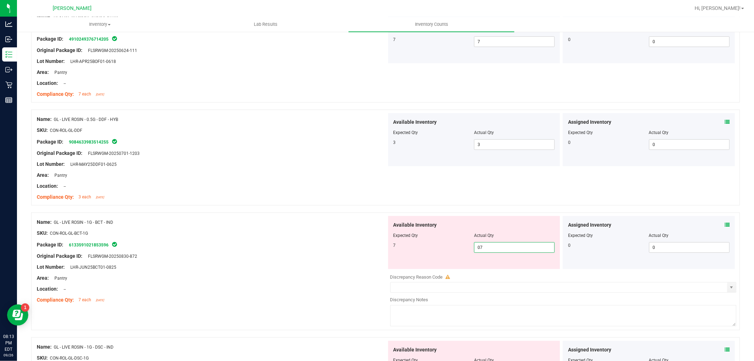
scroll to position [432, 0]
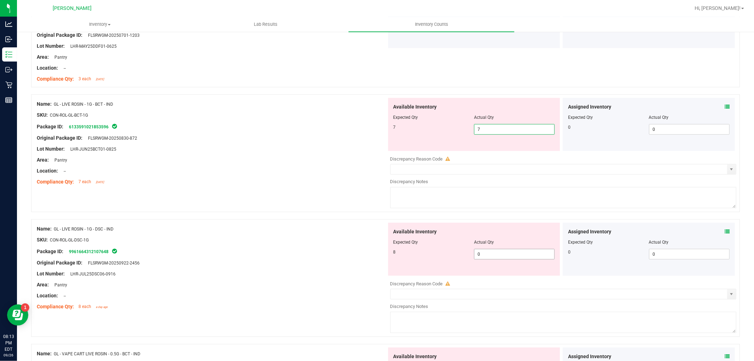
click at [486, 253] on div "Available Inventory Expected Qty Actual Qty 8 0 0" at bounding box center [474, 249] width 172 height 53
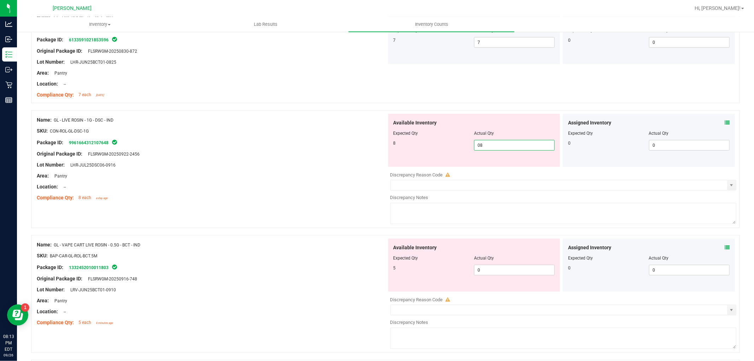
scroll to position [628, 0]
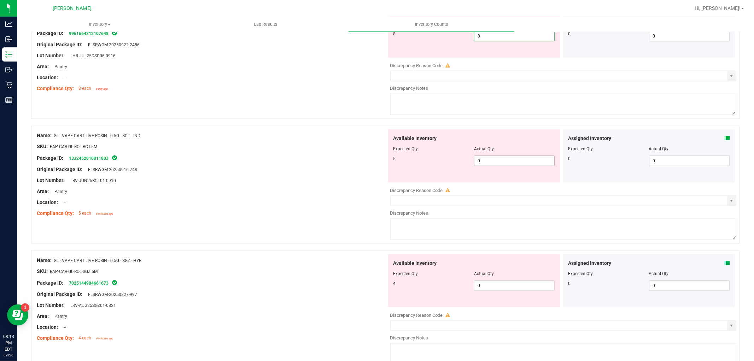
click at [498, 159] on div "Available Inventory Expected Qty Actual Qty 5 0 0" at bounding box center [474, 155] width 172 height 53
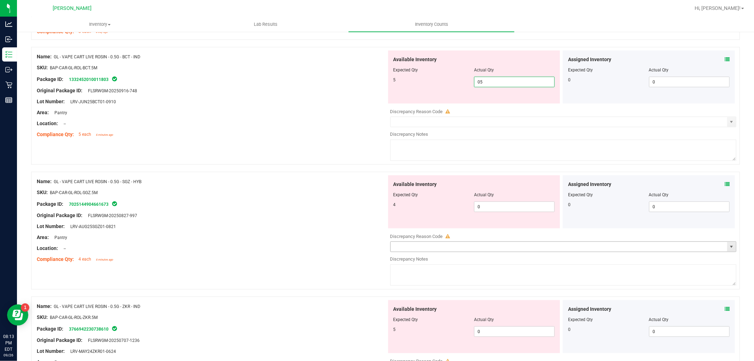
scroll to position [746, 0]
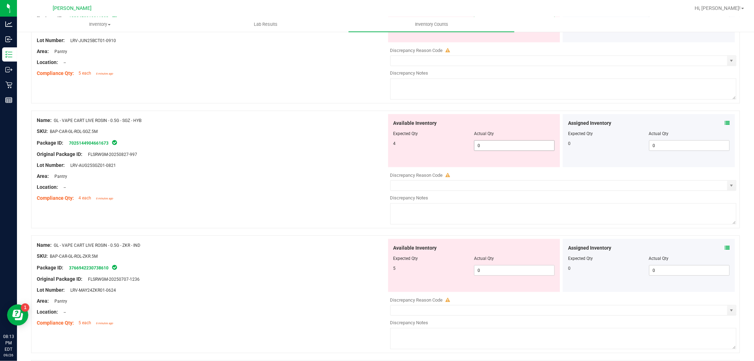
click at [486, 146] on div "Available Inventory Expected Qty Actual Qty 4 0 0" at bounding box center [562, 170] width 350 height 112
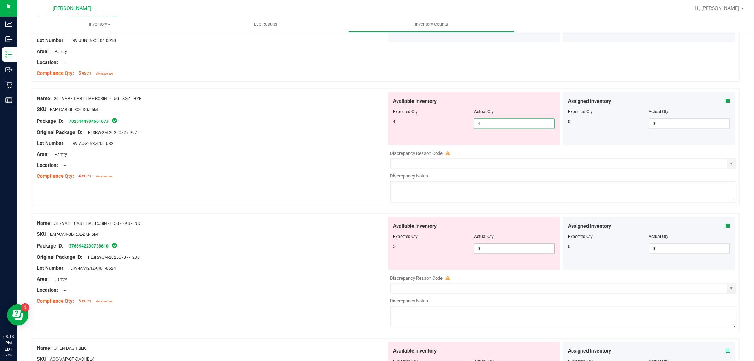
click at [484, 248] on div "Available Inventory Expected Qty Actual Qty 5 0 0" at bounding box center [474, 243] width 172 height 53
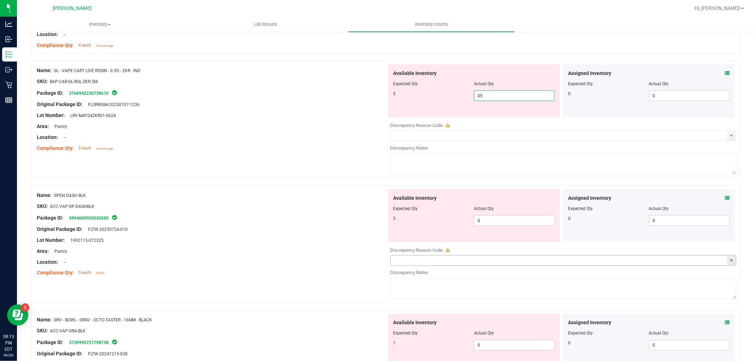
scroll to position [942, 0]
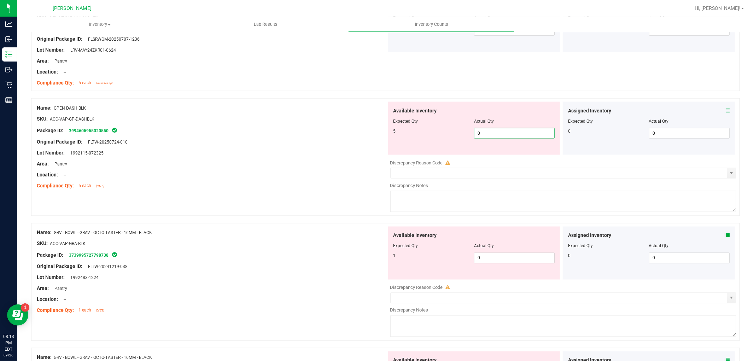
click at [483, 156] on div "Available Inventory Expected Qty Actual Qty 5 0 0" at bounding box center [562, 158] width 350 height 112
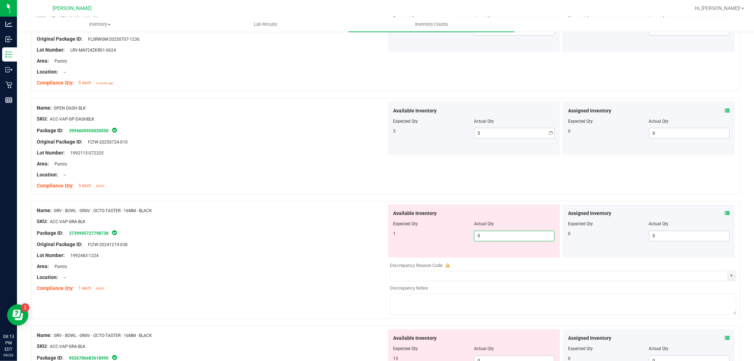
click at [481, 255] on div "Available Inventory Expected Qty Actual Qty 1 0 0" at bounding box center [474, 231] width 172 height 53
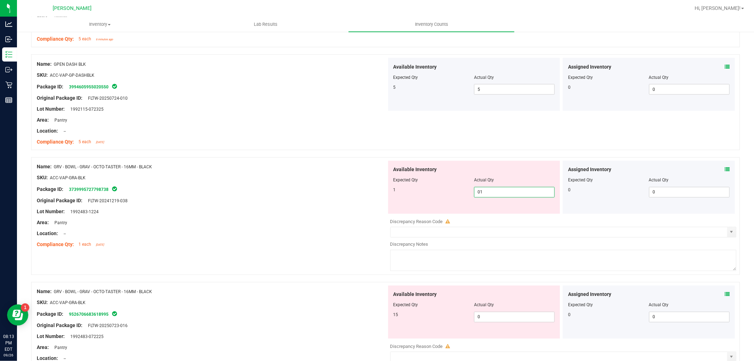
scroll to position [1060, 0]
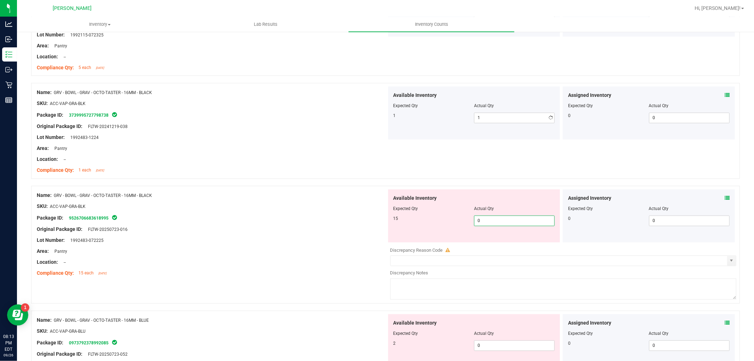
click at [490, 243] on div "Available Inventory Expected Qty Actual Qty 15 0 0" at bounding box center [562, 245] width 350 height 112
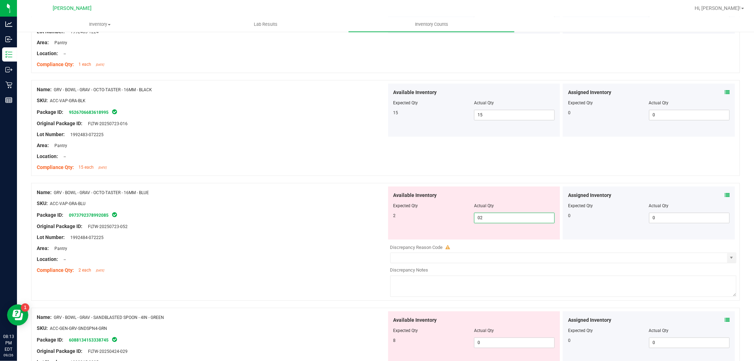
scroll to position [1256, 0]
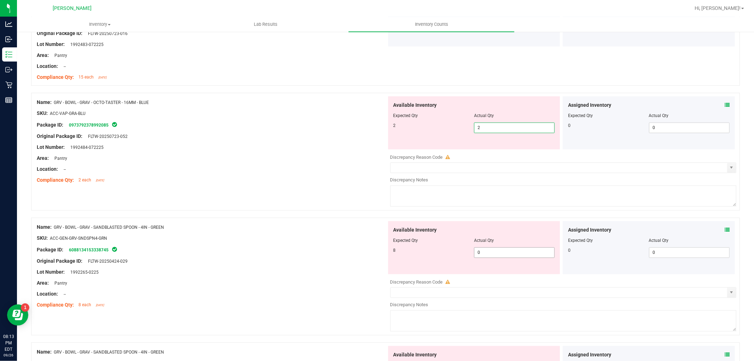
click at [489, 254] on div "Available Inventory Expected Qty Actual Qty 8 0 0" at bounding box center [562, 277] width 350 height 112
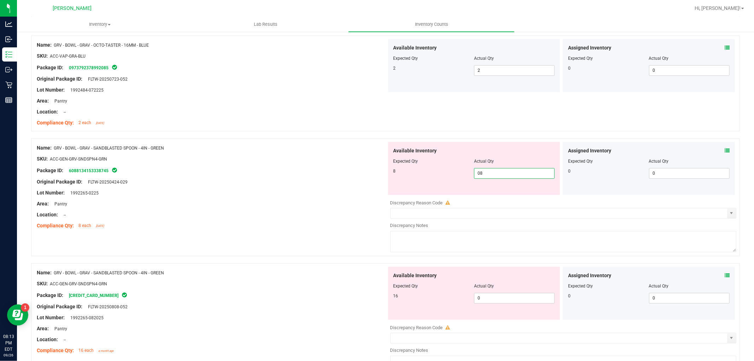
scroll to position [1374, 0]
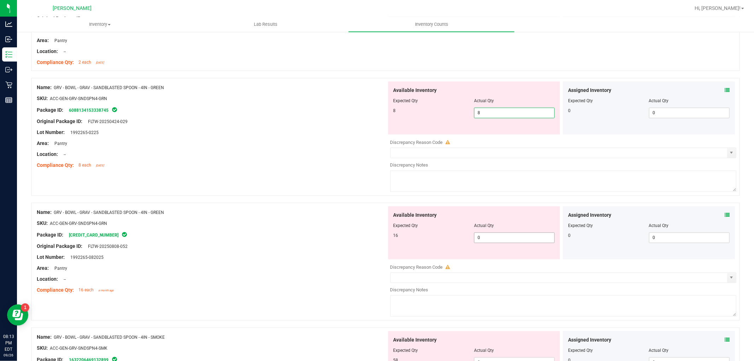
click at [507, 240] on div "Available Inventory Expected Qty Actual Qty 16 0 01" at bounding box center [562, 262] width 350 height 112
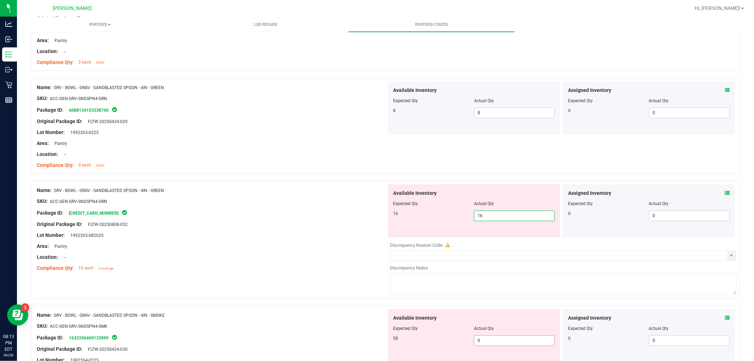
click at [493, 339] on div "Available Inventory Expected Qty Actual Qty 58 0 0" at bounding box center [474, 335] width 172 height 53
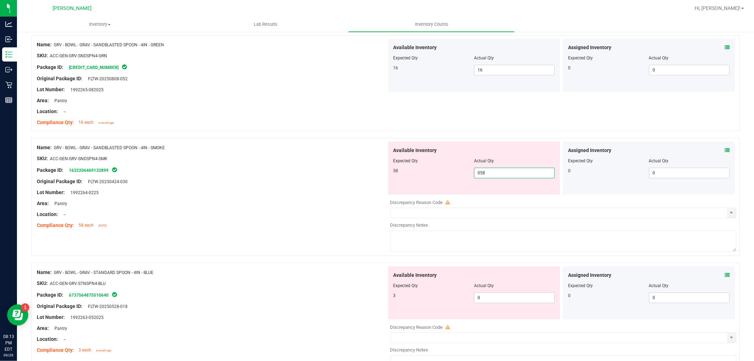
scroll to position [1571, 0]
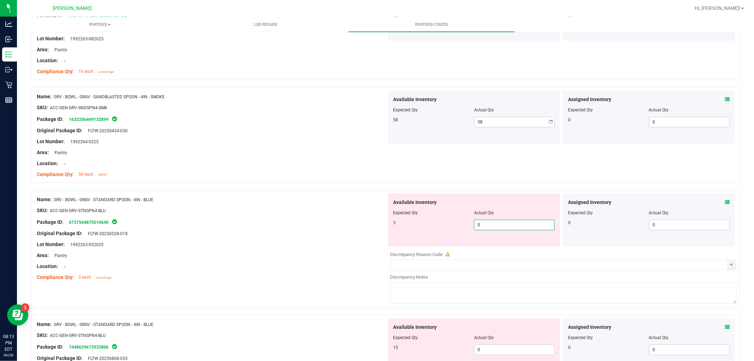
click at [492, 250] on div "Available Inventory Expected Qty Actual Qty 3 0 0" at bounding box center [562, 249] width 350 height 112
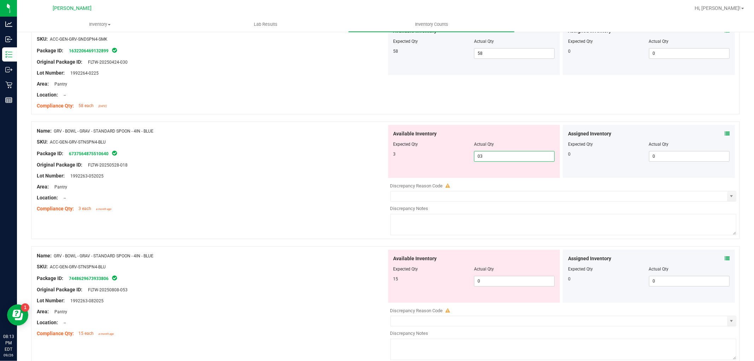
scroll to position [1728, 0]
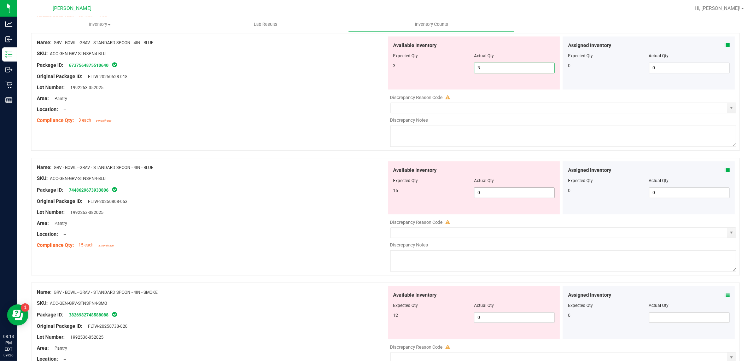
click at [503, 194] on div "Available Inventory Expected Qty Actual Qty 15 0 0" at bounding box center [562, 217] width 350 height 112
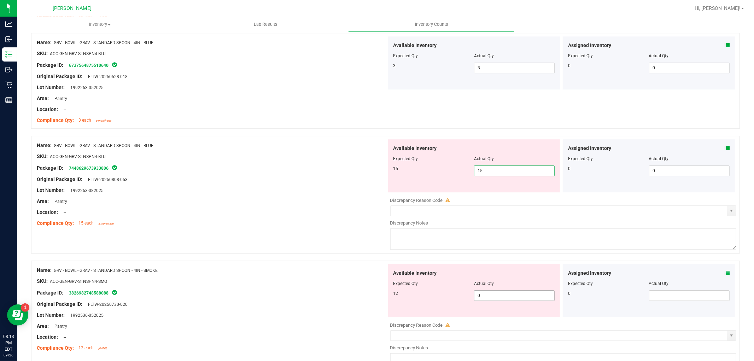
click at [496, 295] on div "Available Inventory Expected Qty Actual Qty 12 0 0" at bounding box center [562, 320] width 350 height 112
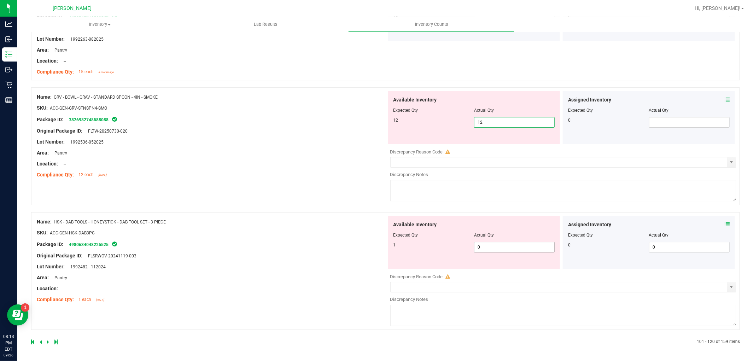
click at [485, 251] on span "0 0" at bounding box center [514, 247] width 81 height 11
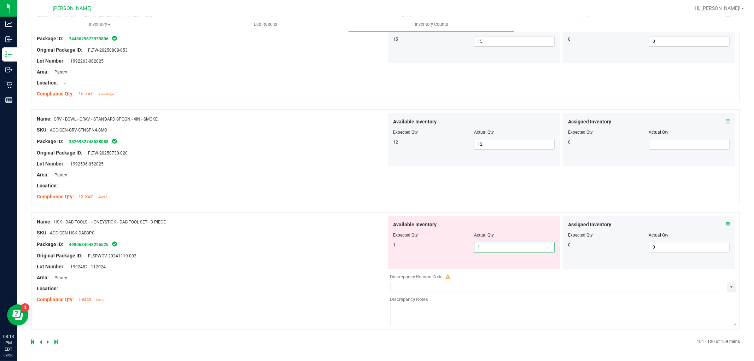
click at [294, 274] on div "Name: HSK - DAB TOOLS - HONEYSTICK - DAB TOOL SET - 3 PIECE SKU: ACC-GEN-HSK-DA…" at bounding box center [212, 261] width 350 height 90
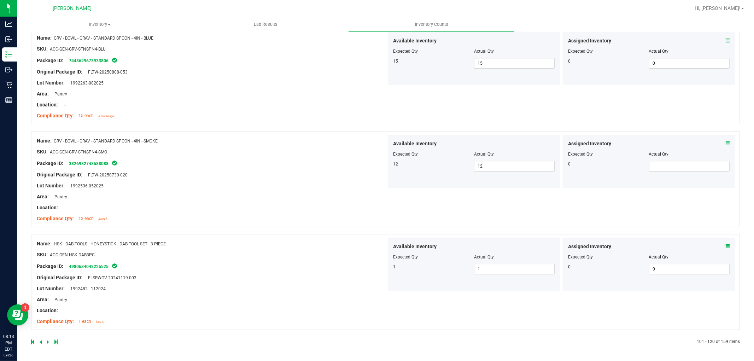
click at [48, 341] on icon at bounding box center [48, 342] width 2 height 4
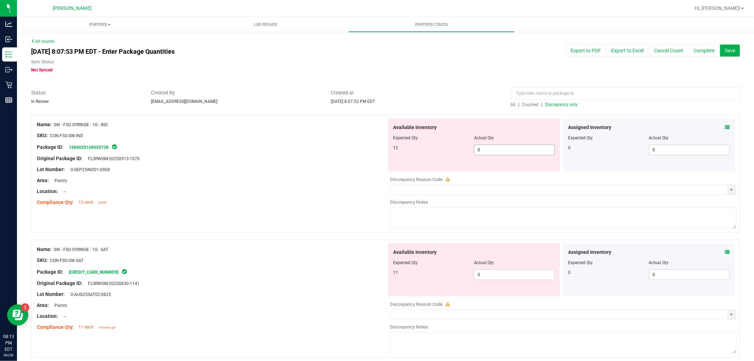
click at [528, 152] on span "0 0" at bounding box center [514, 150] width 81 height 11
click at [513, 277] on div "Available Inventory Expected Qty Actual Qty 11 0 0" at bounding box center [562, 299] width 350 height 112
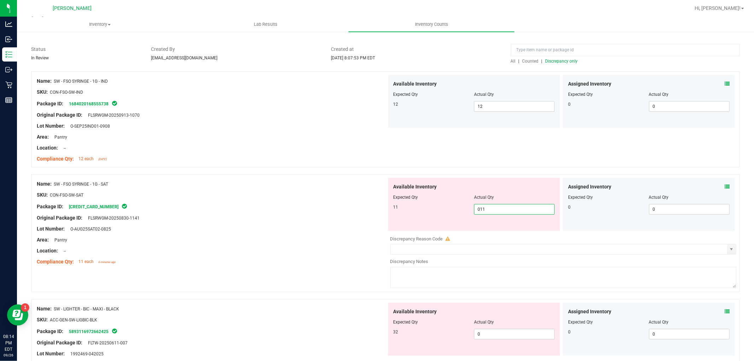
scroll to position [157, 0]
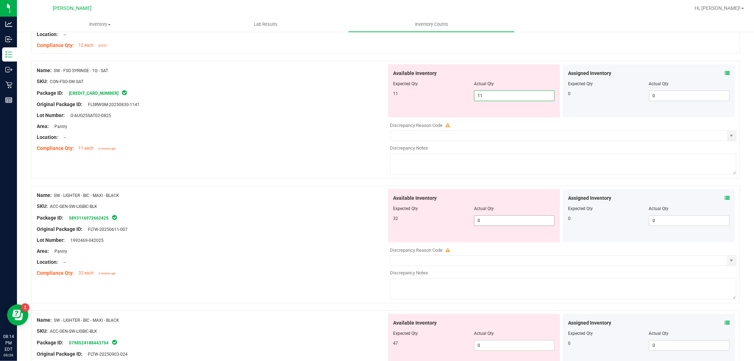
click at [496, 217] on div "Available Inventory Expected Qty Actual Qty 32 0 0" at bounding box center [474, 215] width 172 height 53
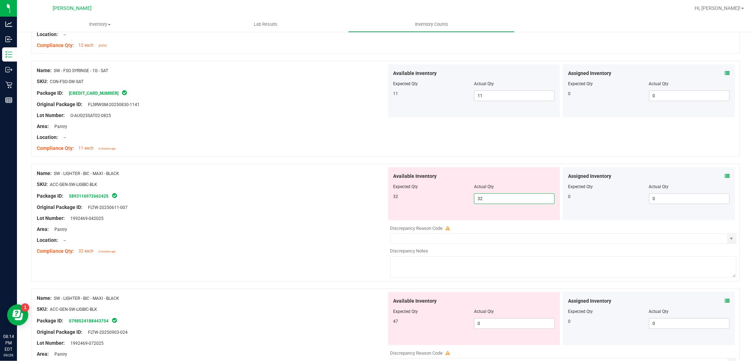
click at [491, 322] on div "Available Inventory Expected Qty Actual Qty 47 0 0" at bounding box center [474, 318] width 172 height 53
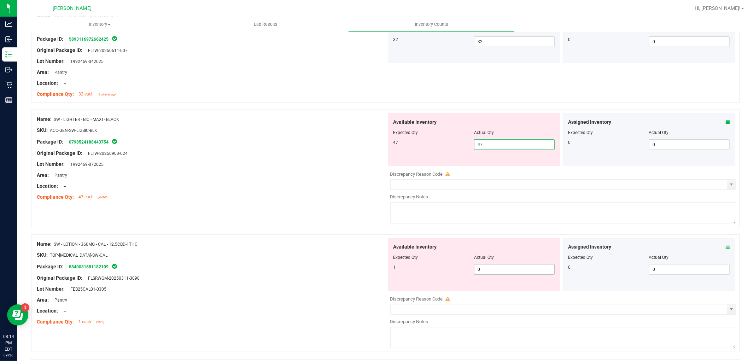
click at [490, 274] on div "Available Inventory Expected Qty Actual Qty 1 0 0" at bounding box center [562, 294] width 350 height 112
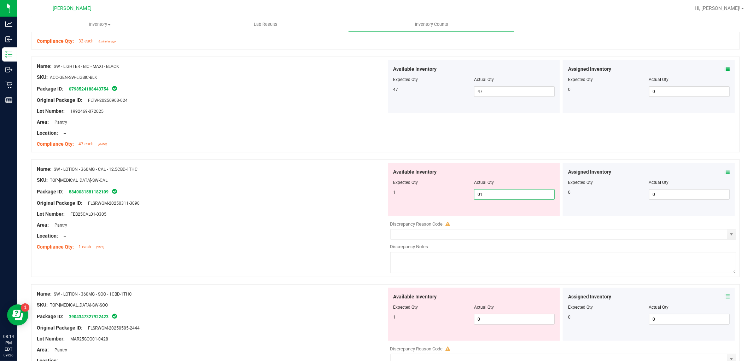
scroll to position [471, 0]
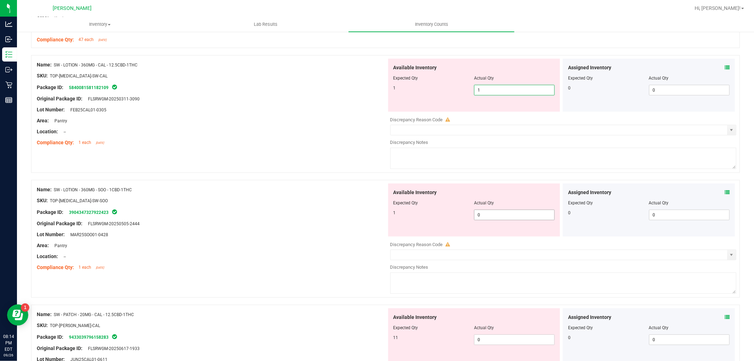
click at [488, 217] on div "Available Inventory Expected Qty Actual Qty 1 0 0" at bounding box center [562, 239] width 350 height 112
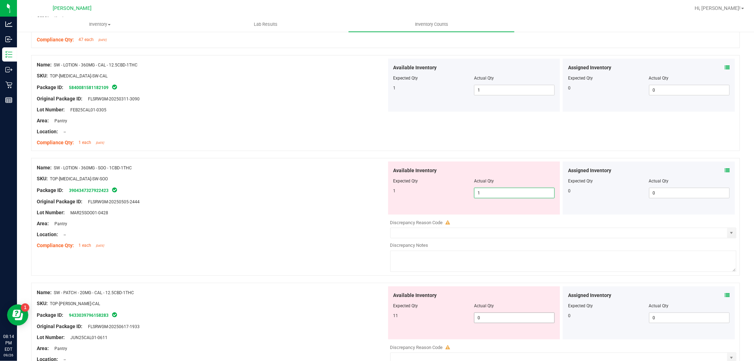
click at [485, 320] on div "Available Inventory Expected Qty Actual Qty 11 0 0" at bounding box center [562, 342] width 350 height 112
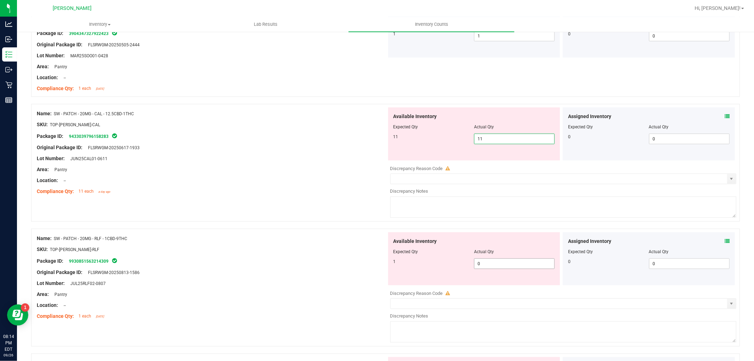
click at [486, 262] on div "Available Inventory Expected Qty Actual Qty 1 0 0" at bounding box center [474, 258] width 172 height 53
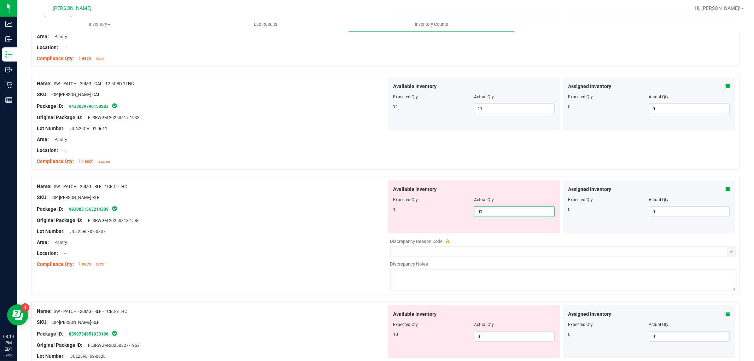
scroll to position [785, 0]
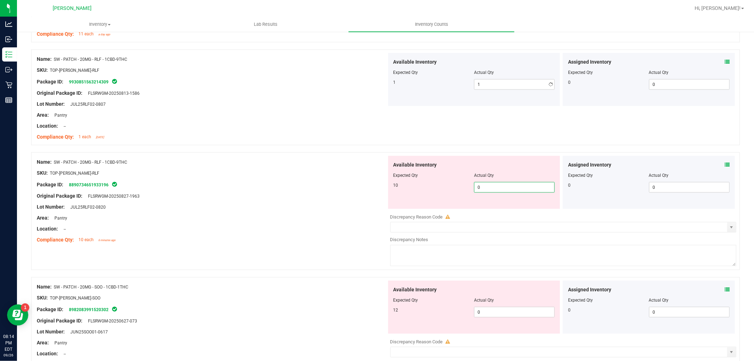
click at [486, 207] on div "Available Inventory Expected Qty Actual Qty 10 0 0" at bounding box center [474, 182] width 172 height 53
click at [500, 312] on div "Available Inventory Expected Qty Actual Qty 12 0 0" at bounding box center [562, 337] width 350 height 112
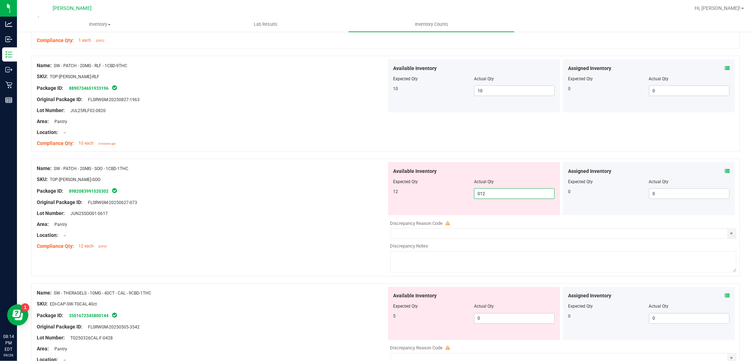
scroll to position [942, 0]
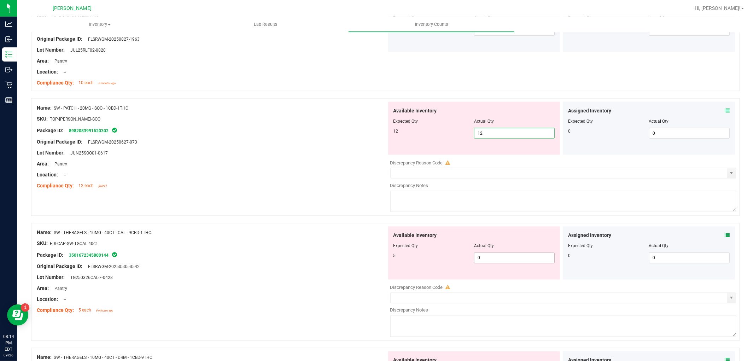
click at [490, 257] on div "Available Inventory Expected Qty Actual Qty 5 0 0" at bounding box center [474, 253] width 172 height 53
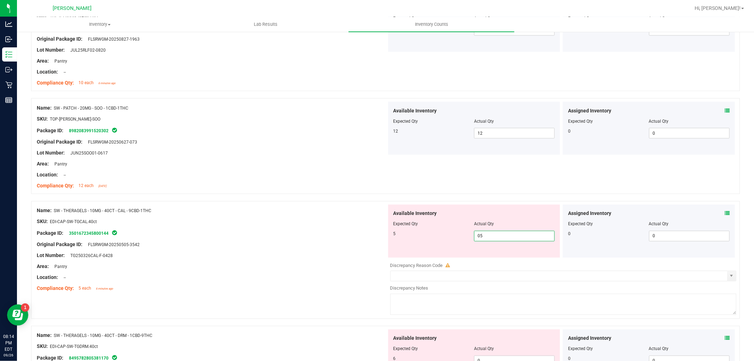
scroll to position [1060, 0]
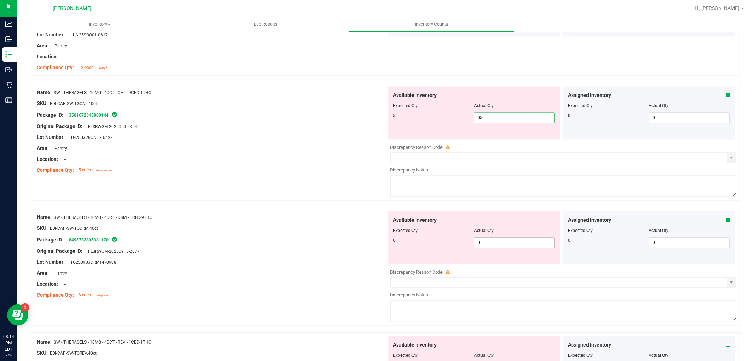
click at [486, 246] on div "Available Inventory Expected Qty Actual Qty 6 0 0" at bounding box center [562, 267] width 350 height 112
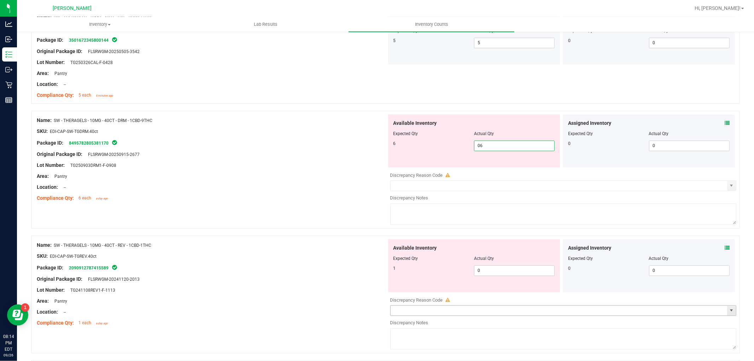
scroll to position [1178, 0]
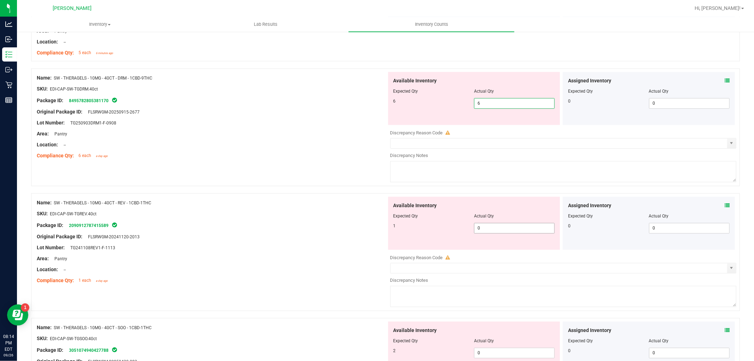
click at [523, 230] on div "Available Inventory Expected Qty Actual Qty 1 0 0" at bounding box center [562, 253] width 350 height 112
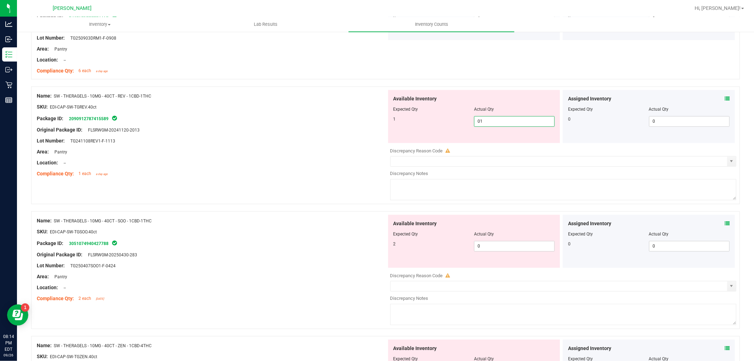
scroll to position [1296, 0]
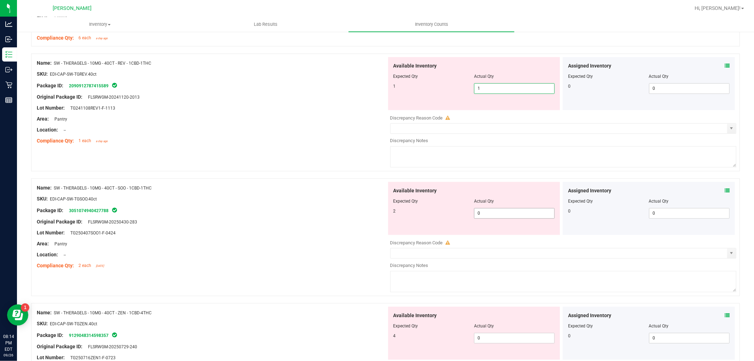
click at [502, 217] on div "Available Inventory Expected Qty Actual Qty 2 0 0" at bounding box center [562, 238] width 350 height 112
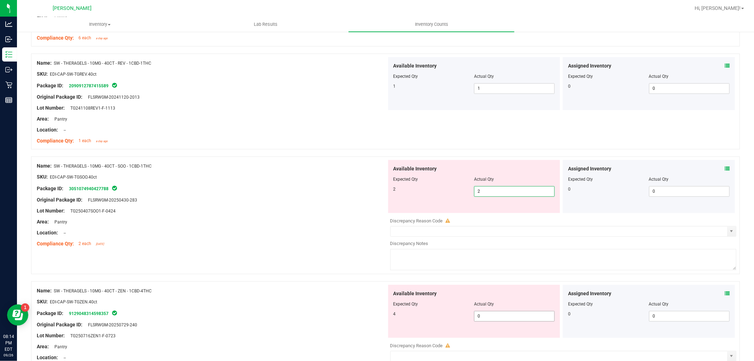
click at [486, 316] on div "Available Inventory Expected Qty Actual Qty 4 0 0" at bounding box center [562, 341] width 350 height 112
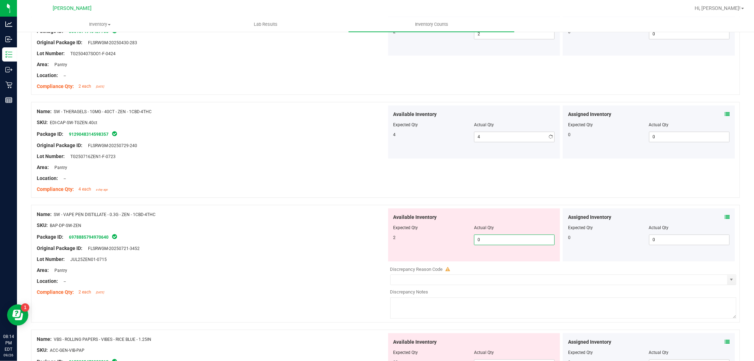
click at [488, 261] on div "Available Inventory Expected Qty Actual Qty 2 0 0" at bounding box center [474, 234] width 172 height 53
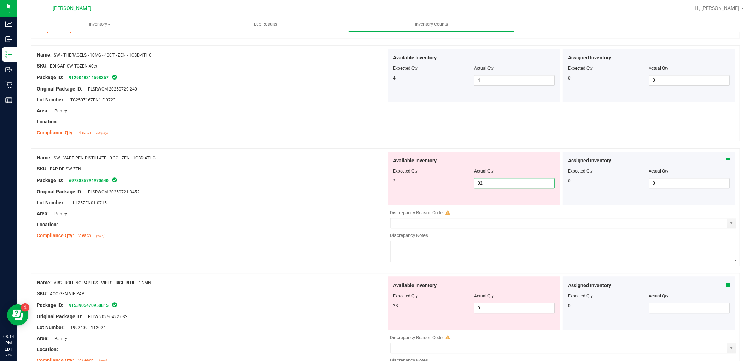
scroll to position [1571, 0]
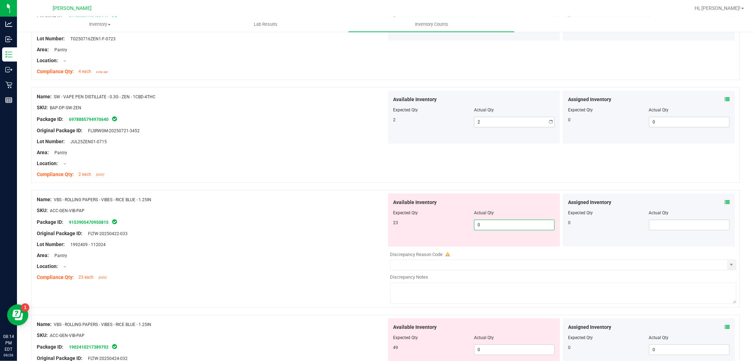
click at [479, 249] on div "Available Inventory Expected Qty Actual Qty 23 0 0" at bounding box center [562, 249] width 350 height 112
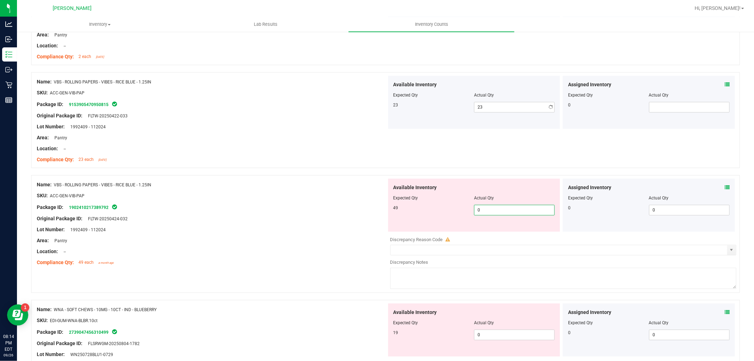
click at [495, 233] on div "Available Inventory Expected Qty Actual Qty 49 0 0" at bounding box center [562, 234] width 350 height 112
click at [479, 333] on div "Available Inventory Expected Qty Actual Qty 19 0 01" at bounding box center [474, 329] width 172 height 53
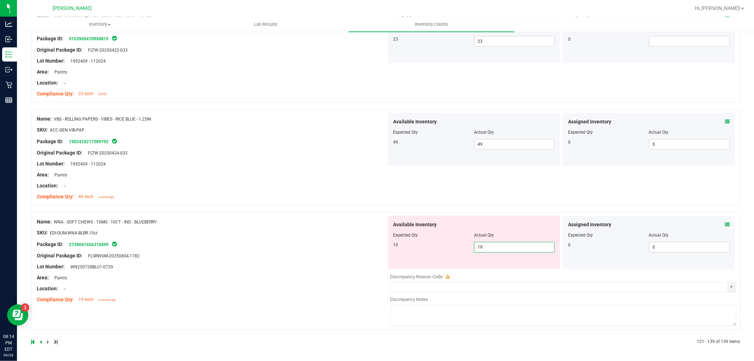
click at [326, 306] on div "Name: WNA - SOFT CHEWS - 10MG - 10CT - IND - BLUEBERRY SKU: EDI-GUM-WNA-BLBR.10…" at bounding box center [385, 271] width 709 height 118
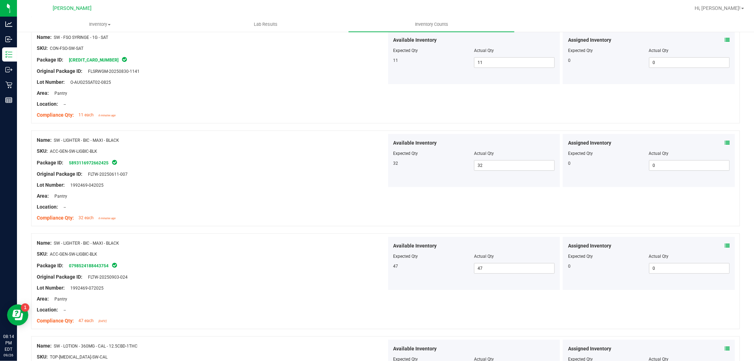
scroll to position [0, 0]
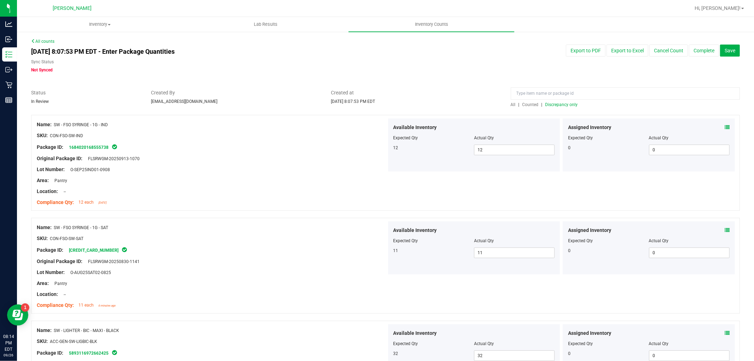
click at [512, 102] on span "All" at bounding box center [513, 104] width 5 height 5
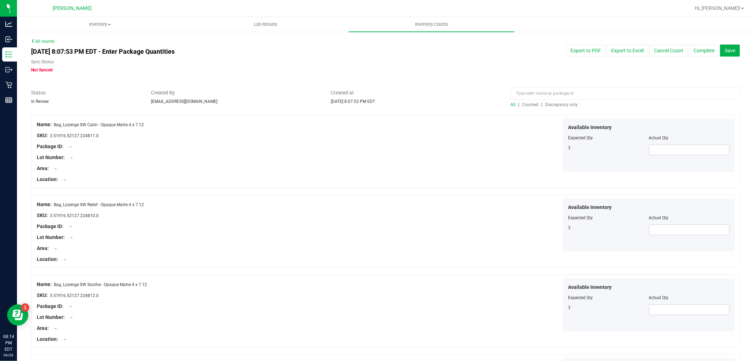
click at [551, 104] on span "Discrepancy only" at bounding box center [561, 104] width 33 height 5
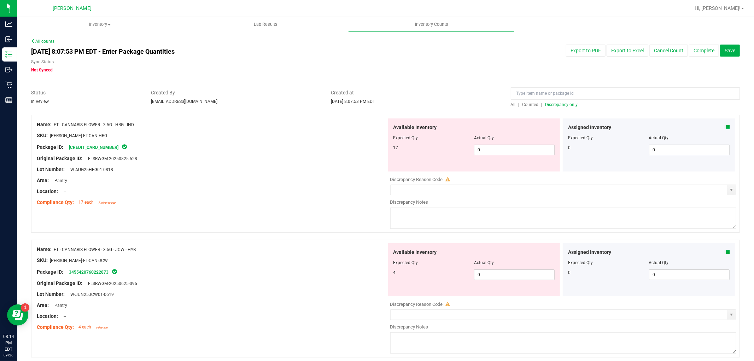
click at [517, 160] on div "Available Inventory Expected Qty Actual Qty 17 0 0" at bounding box center [474, 144] width 172 height 53
click at [515, 148] on span "0 0" at bounding box center [514, 150] width 81 height 11
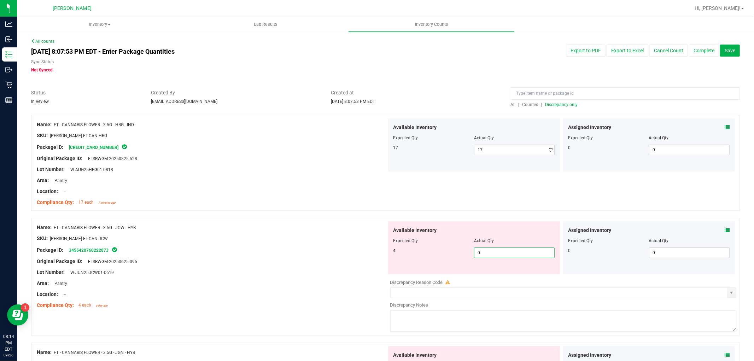
click at [518, 279] on div "Available Inventory Expected Qty Actual Qty 4 0 0" at bounding box center [562, 277] width 350 height 112
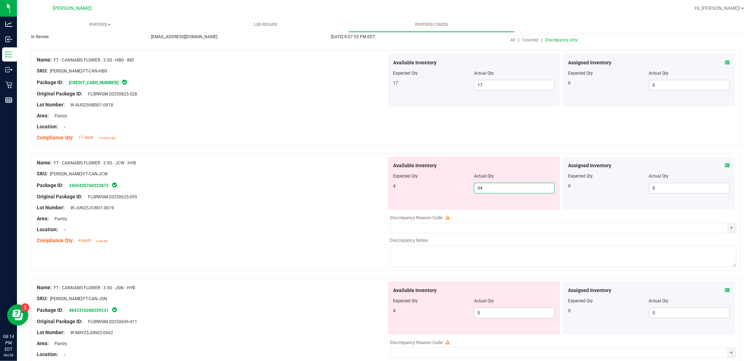
scroll to position [157, 0]
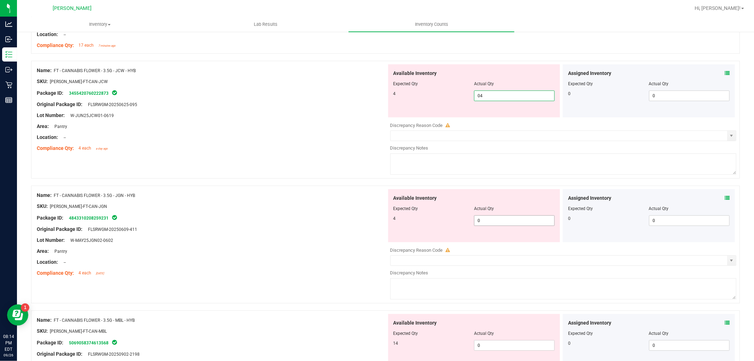
click at [506, 218] on div "Available Inventory Expected Qty Actual Qty 4 0 0" at bounding box center [474, 215] width 172 height 53
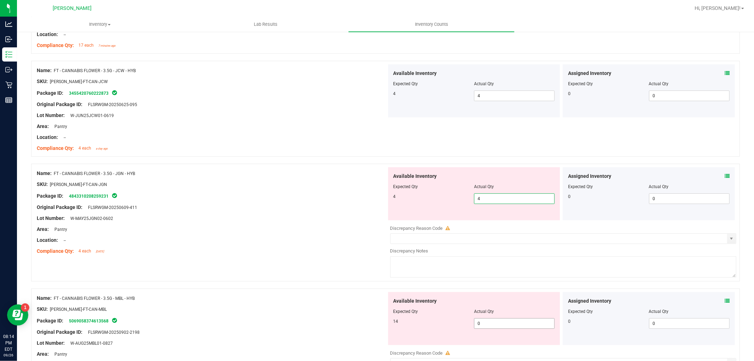
click at [497, 323] on div "Available Inventory Expected Qty Actual Qty 14 0 0" at bounding box center [562, 348] width 350 height 112
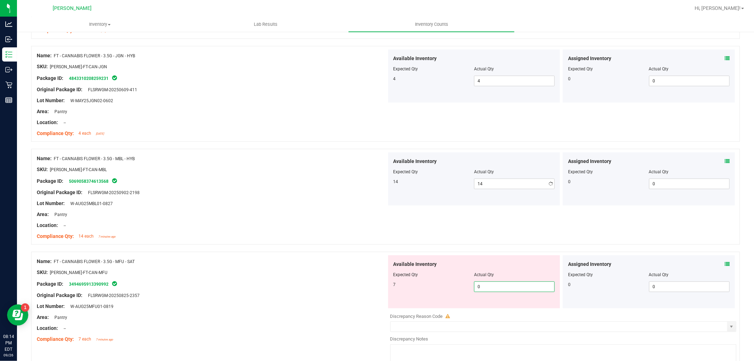
click at [497, 310] on div "Available Inventory Expected Qty Actual Qty 7 0 0" at bounding box center [562, 311] width 350 height 112
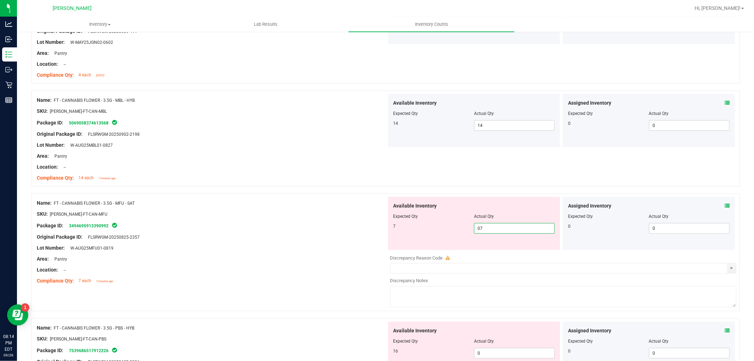
scroll to position [393, 0]
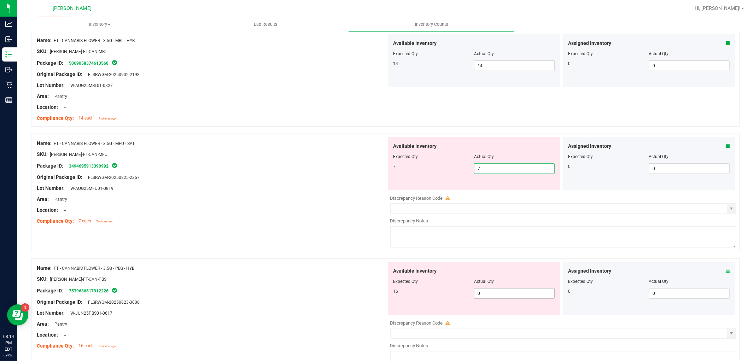
click at [485, 296] on div "Available Inventory Expected Qty Actual Qty 16 0 0" at bounding box center [562, 318] width 350 height 112
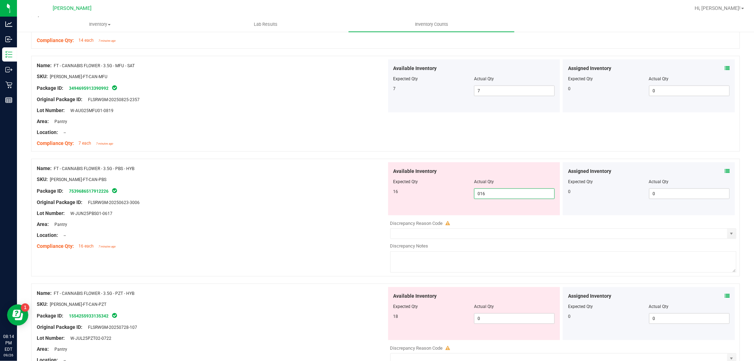
scroll to position [550, 0]
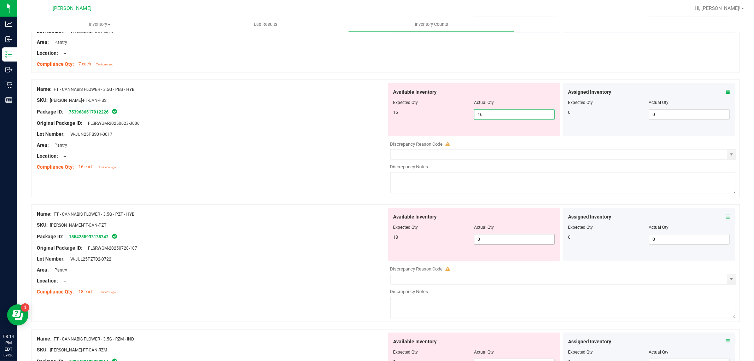
click at [491, 237] on div "Available Inventory Expected Qty Actual Qty 18 0 0" at bounding box center [474, 234] width 172 height 53
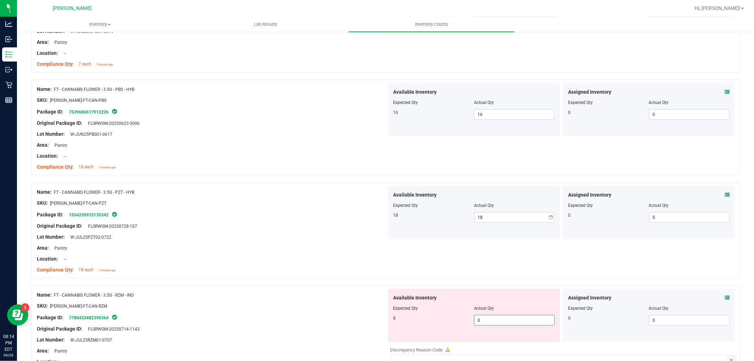
click at [498, 344] on div "Available Inventory Expected Qty Actual Qty 8 0 0" at bounding box center [562, 345] width 350 height 112
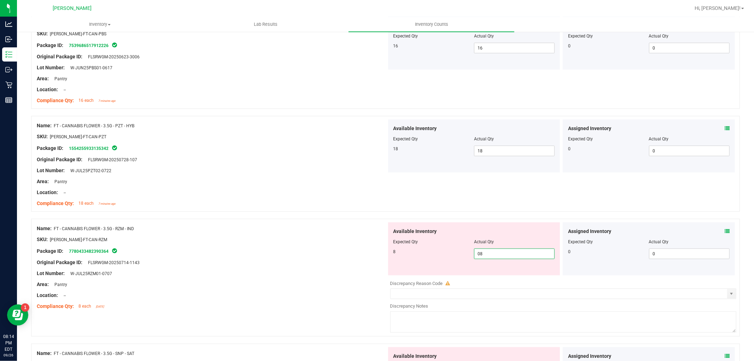
scroll to position [707, 0]
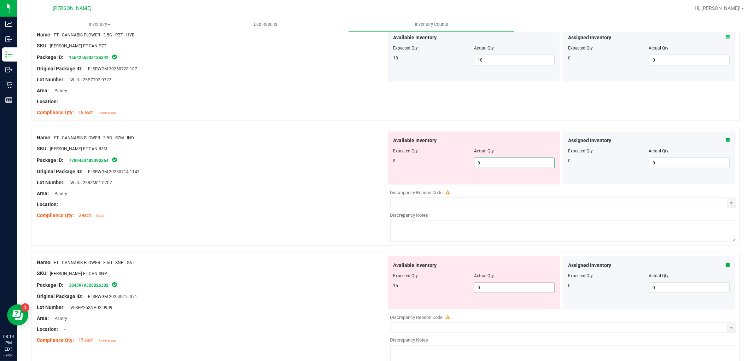
click at [498, 292] on div "Available Inventory Expected Qty Actual Qty 15 0 0" at bounding box center [562, 312] width 350 height 112
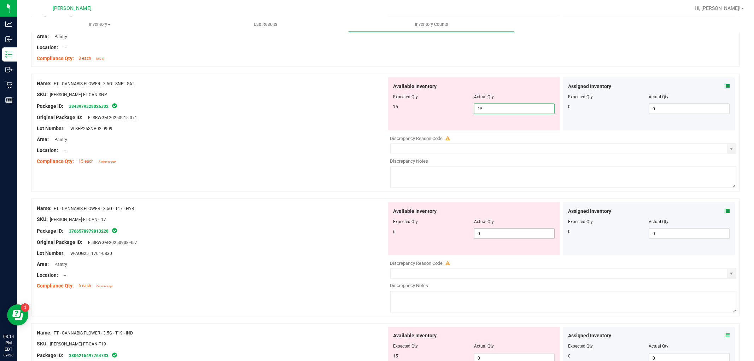
click at [489, 233] on div "Available Inventory Expected Qty Actual Qty 6 0 0" at bounding box center [474, 228] width 172 height 53
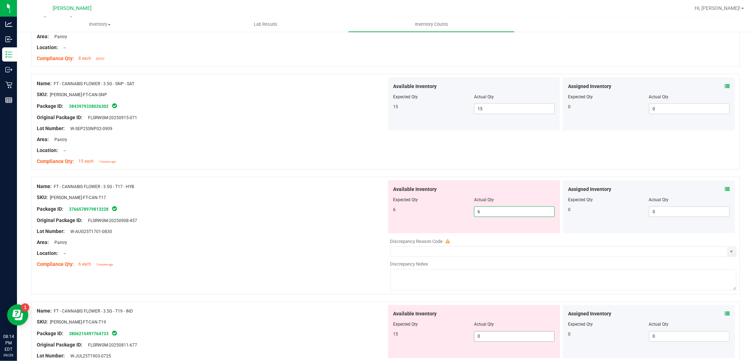
click at [490, 339] on div "Available Inventory Expected Qty Actual Qty 15 0 0" at bounding box center [562, 361] width 350 height 112
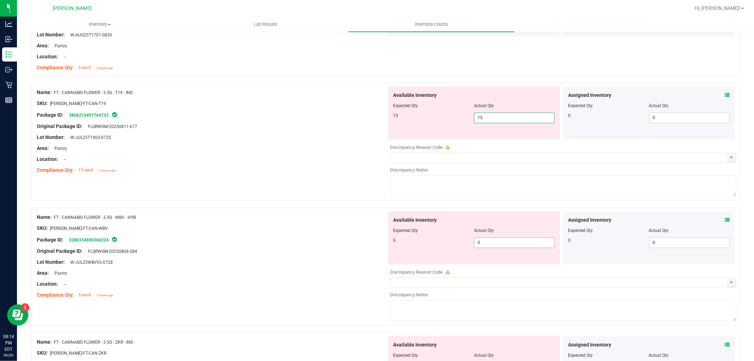
click at [507, 246] on div "Available Inventory Expected Qty Actual Qty 9 0 0" at bounding box center [562, 267] width 350 height 112
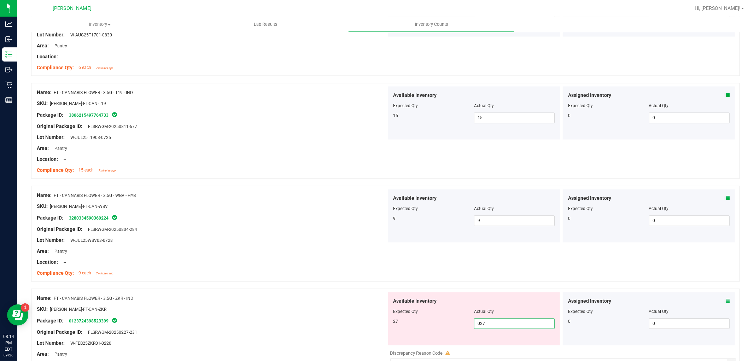
scroll to position [1178, 0]
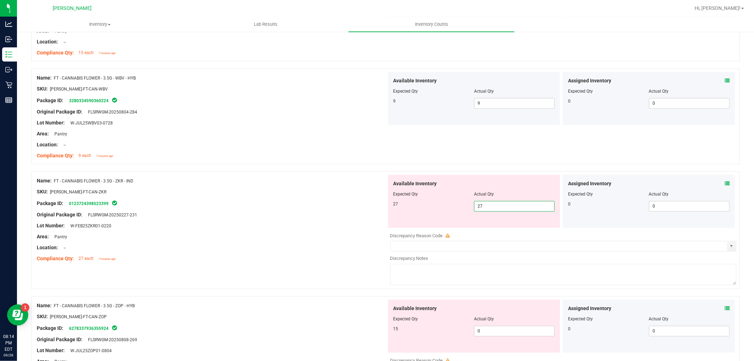
click at [493, 324] on div "Available Inventory Expected Qty Actual Qty 15 0 0" at bounding box center [474, 325] width 172 height 53
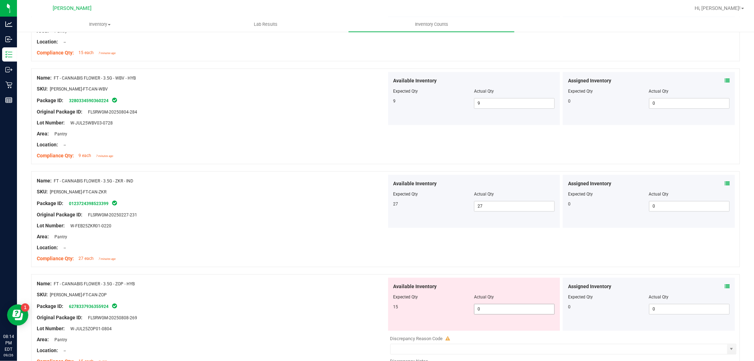
click at [494, 311] on span "0 0" at bounding box center [514, 309] width 81 height 11
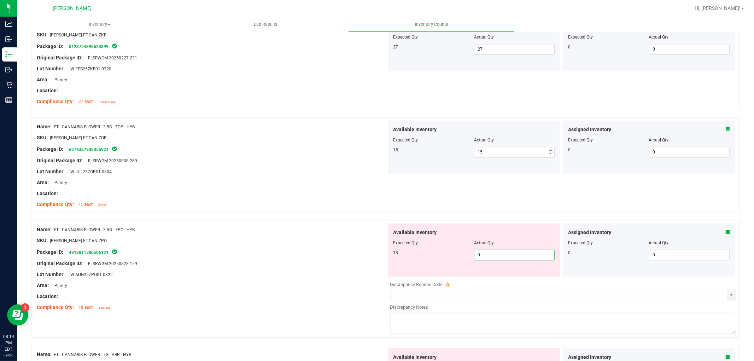
click at [471, 274] on div "Available Inventory Expected Qty Actual Qty 18 0 0" at bounding box center [474, 249] width 172 height 53
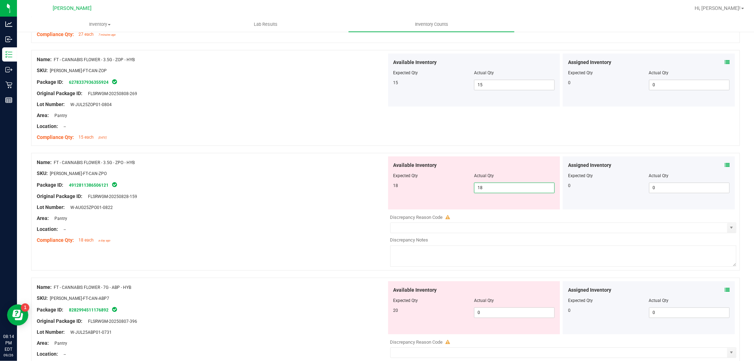
scroll to position [1492, 0]
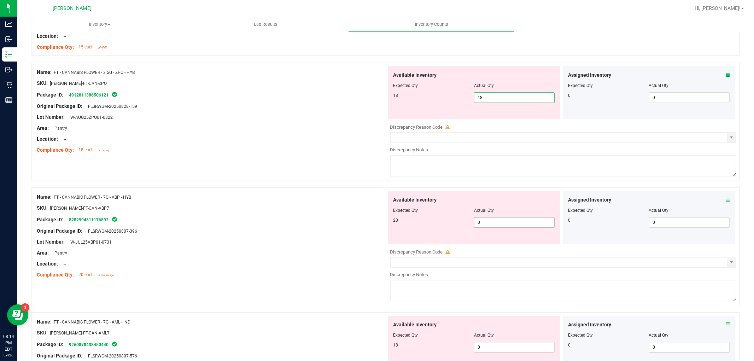
click at [477, 223] on div "Available Inventory Expected Qty Actual Qty 20 0 0" at bounding box center [562, 247] width 350 height 112
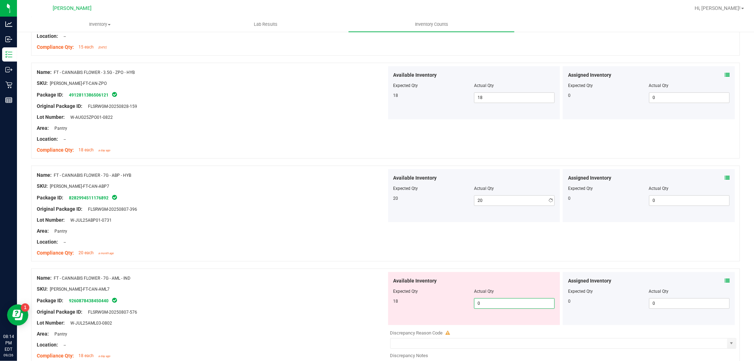
click at [499, 327] on div "Available Inventory Expected Qty Actual Qty 18 0 0" at bounding box center [562, 328] width 350 height 112
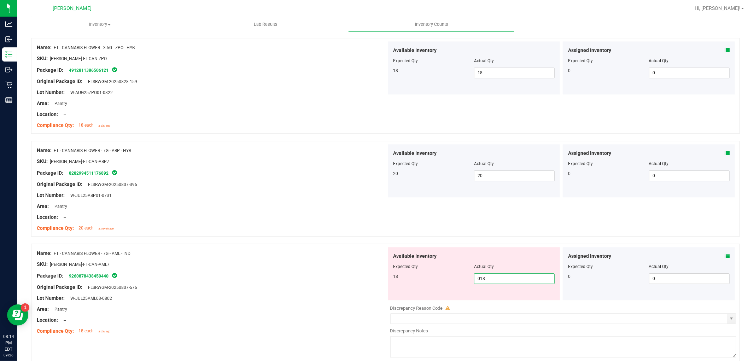
scroll to position [1688, 0]
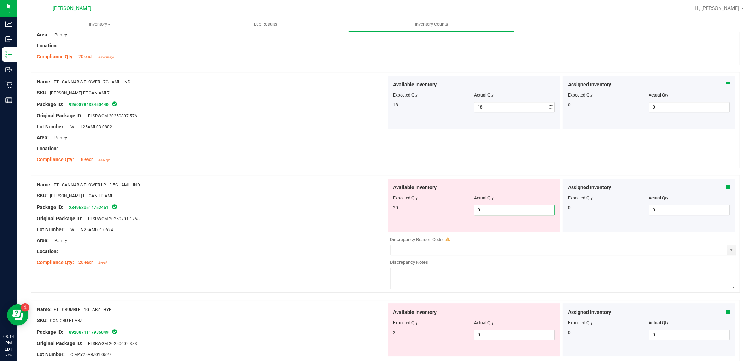
click at [494, 236] on div "Available Inventory Expected Qty Actual Qty 20 0 0" at bounding box center [562, 234] width 350 height 112
click at [491, 333] on div "Available Inventory Expected Qty Actual Qty 2 0 0" at bounding box center [474, 329] width 172 height 53
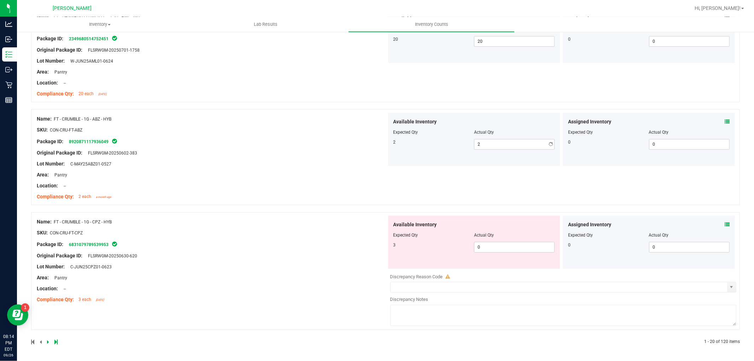
click at [493, 239] on div at bounding box center [474, 240] width 162 height 4
click at [482, 242] on span "0 0" at bounding box center [514, 247] width 81 height 11
click at [348, 259] on div "Name: FT - CRUMBLE - 1G - CPZ - HYB SKU: CON-CRU-FT-CPZ Package ID: 68310797895…" at bounding box center [212, 261] width 350 height 90
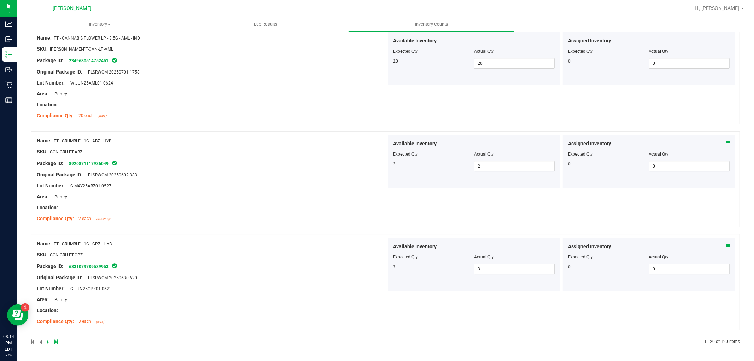
click at [50, 341] on div at bounding box center [208, 342] width 355 height 6
click at [48, 341] on icon at bounding box center [48, 342] width 2 height 4
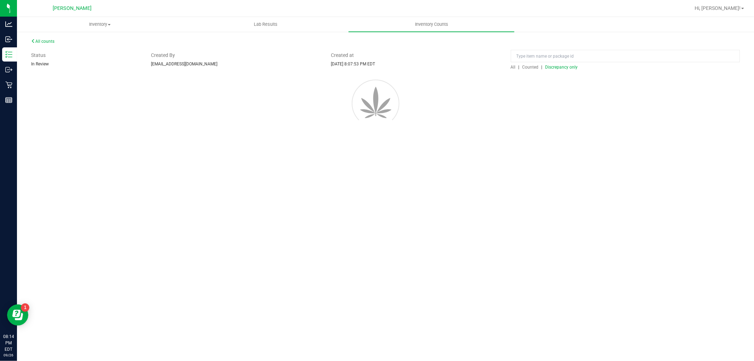
scroll to position [0, 0]
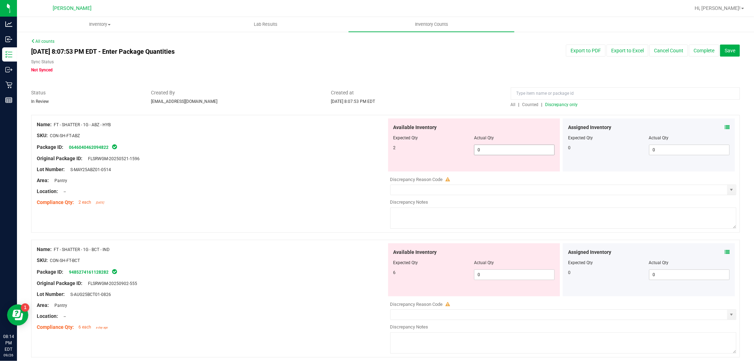
click at [504, 152] on span "0 0" at bounding box center [514, 150] width 81 height 11
click at [499, 276] on div "Available Inventory Expected Qty Actual Qty 6 0 0" at bounding box center [562, 299] width 350 height 112
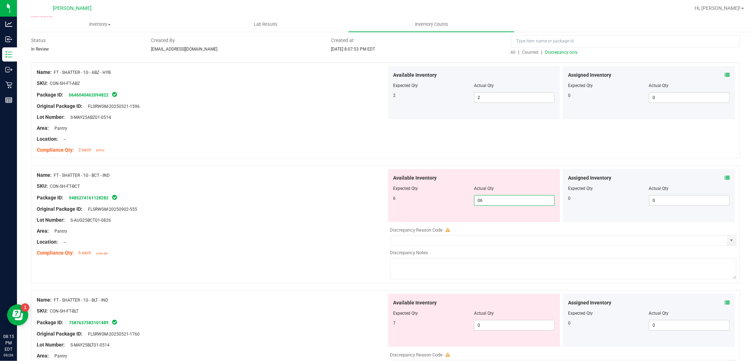
scroll to position [157, 0]
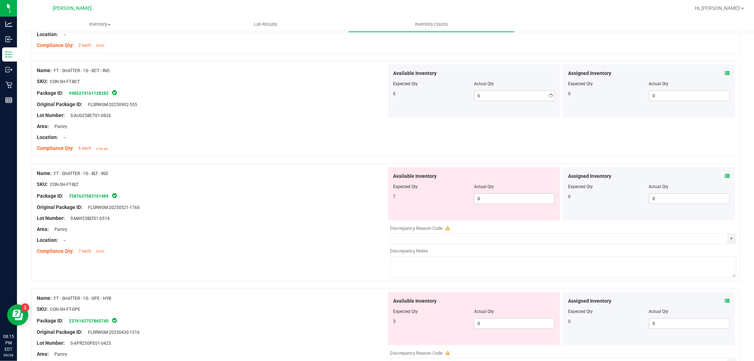
click at [512, 213] on div "Available Inventory Expected Qty Actual Qty 7 0 0" at bounding box center [474, 193] width 172 height 53
click at [508, 202] on span "0 0" at bounding box center [514, 198] width 81 height 11
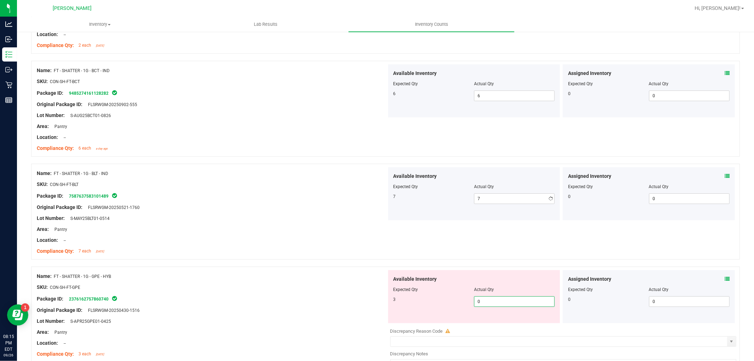
click at [492, 320] on div "Available Inventory Expected Qty Actual Qty 3 0 0" at bounding box center [474, 296] width 172 height 53
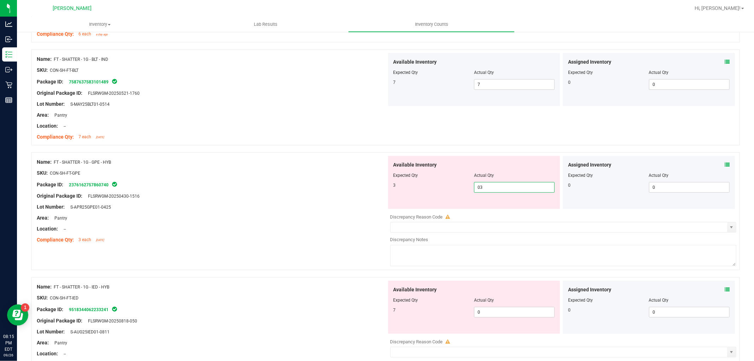
scroll to position [353, 0]
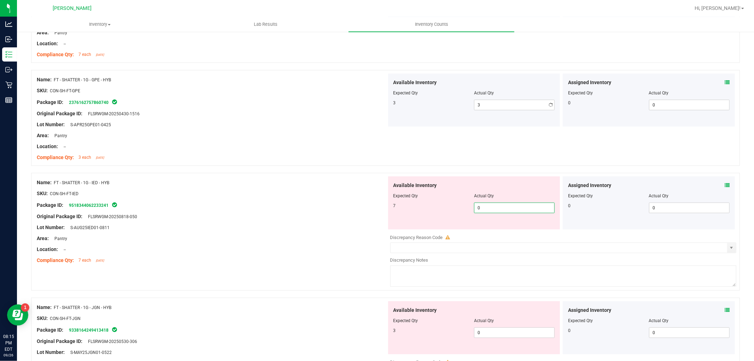
click at [496, 232] on div "Available Inventory Expected Qty Actual Qty 7 0 0" at bounding box center [562, 232] width 350 height 112
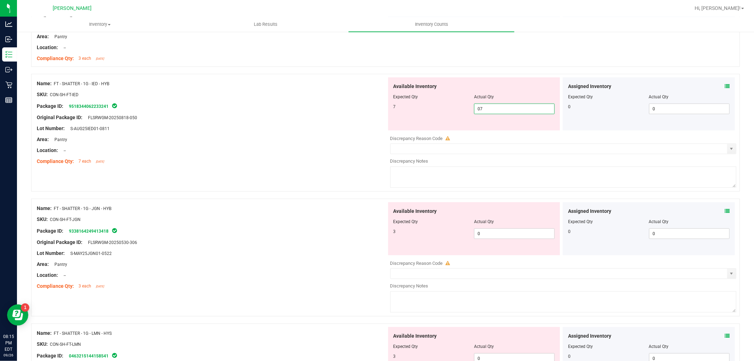
scroll to position [471, 0]
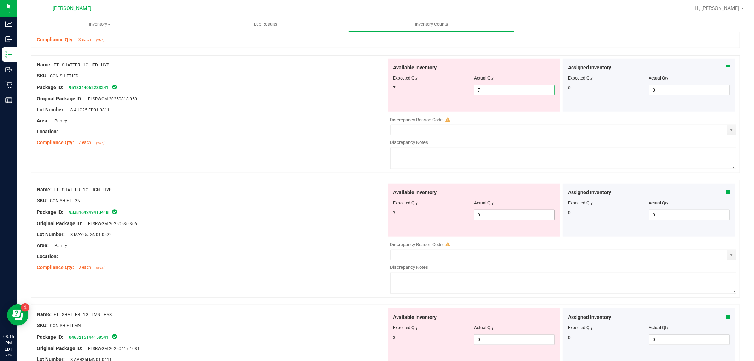
click at [509, 215] on div "Available Inventory Expected Qty Actual Qty 3 0 0" at bounding box center [562, 239] width 350 height 112
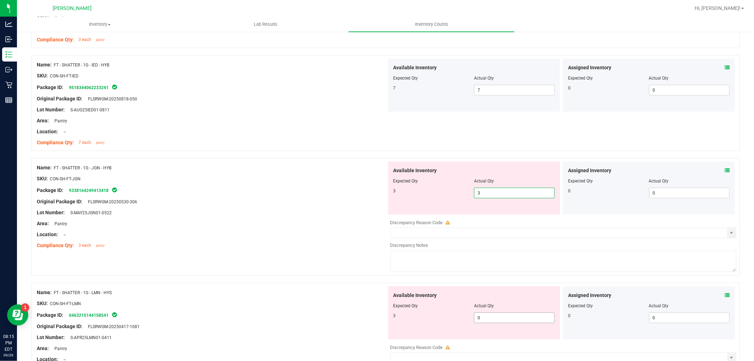
click at [499, 318] on div "Available Inventory Expected Qty Actual Qty 3 0 0" at bounding box center [562, 342] width 350 height 112
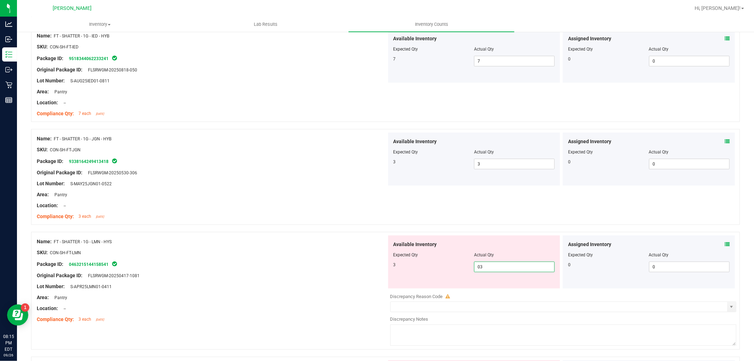
scroll to position [628, 0]
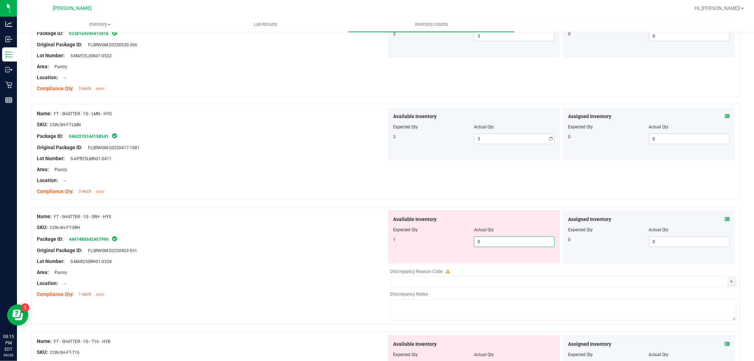
click at [506, 262] on div "Available Inventory Expected Qty Actual Qty 1 0 0" at bounding box center [474, 236] width 172 height 53
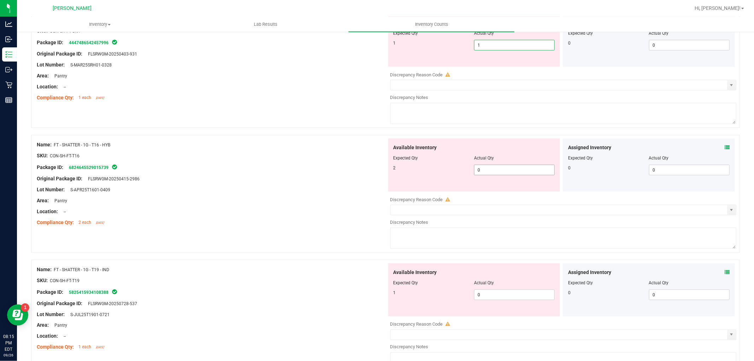
click at [513, 172] on div "Available Inventory Expected Qty Actual Qty 2 0 0" at bounding box center [562, 195] width 350 height 112
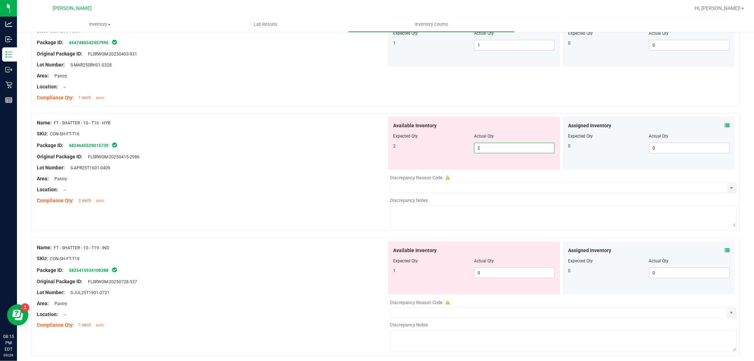
click at [501, 285] on div "Available Inventory Expected Qty Actual Qty 1 0 0" at bounding box center [562, 297] width 350 height 112
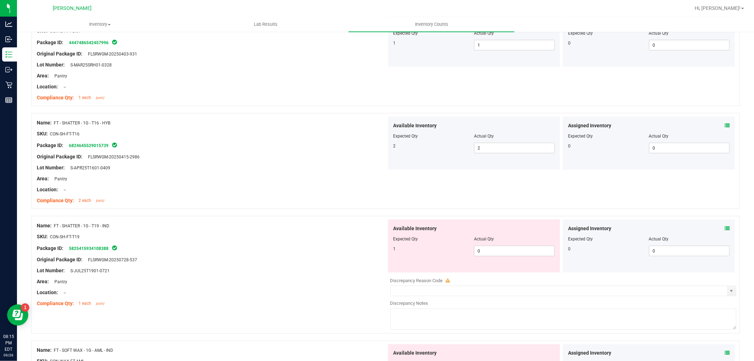
click at [498, 242] on div "Actual Qty" at bounding box center [514, 239] width 81 height 6
click at [497, 252] on span "0 0" at bounding box center [514, 251] width 81 height 11
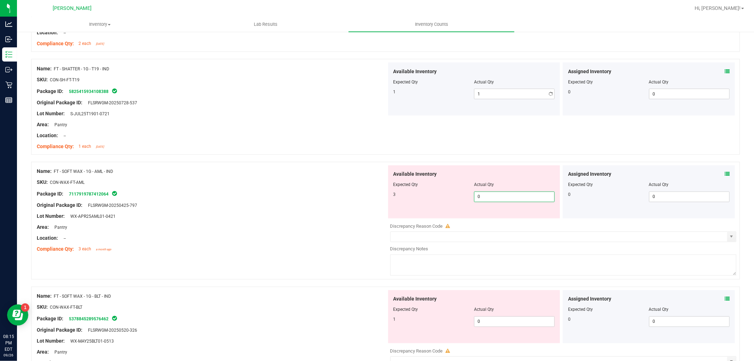
click at [495, 217] on div "Available Inventory Expected Qty Actual Qty 3 0 0" at bounding box center [474, 191] width 172 height 53
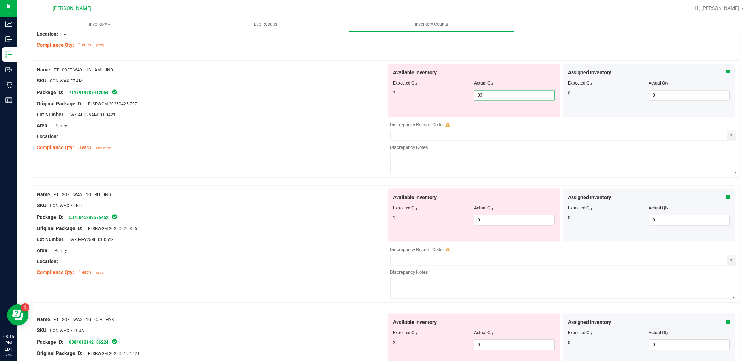
scroll to position [1100, 0]
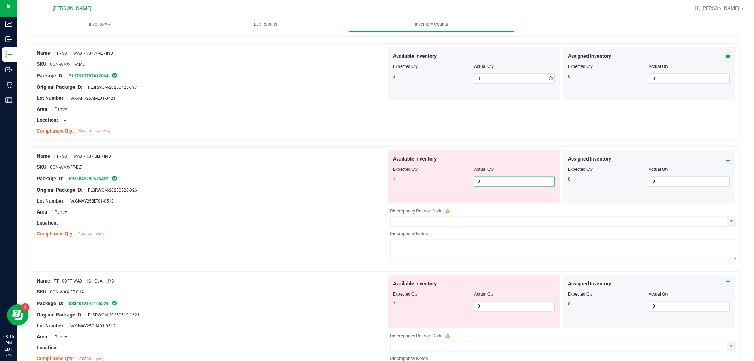
click at [525, 207] on div "Available Inventory Expected Qty Actual Qty 1 0 0" at bounding box center [562, 206] width 350 height 112
click at [499, 305] on div "Available Inventory Expected Qty Actual Qty 2 0 0" at bounding box center [474, 301] width 172 height 53
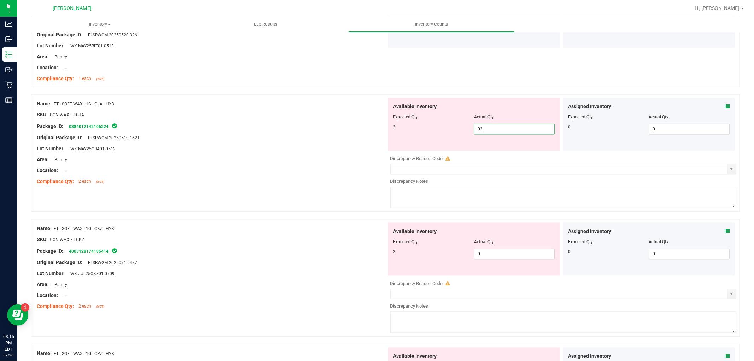
scroll to position [1296, 0]
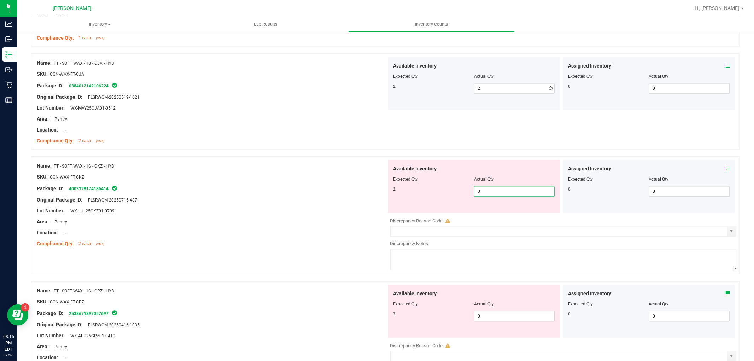
click at [506, 213] on div "Available Inventory Expected Qty Actual Qty 2 0 0" at bounding box center [562, 216] width 350 height 112
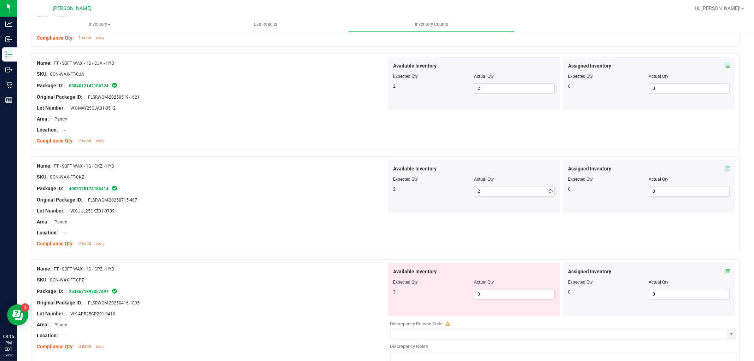
click at [495, 310] on div "Available Inventory Expected Qty Actual Qty 3 0 0" at bounding box center [474, 289] width 172 height 53
drag, startPoint x: 493, startPoint y: 289, endPoint x: 493, endPoint y: 293, distance: 4.2
click at [493, 291] on span "0 0" at bounding box center [514, 294] width 81 height 11
click at [492, 294] on span "0 0" at bounding box center [514, 294] width 81 height 11
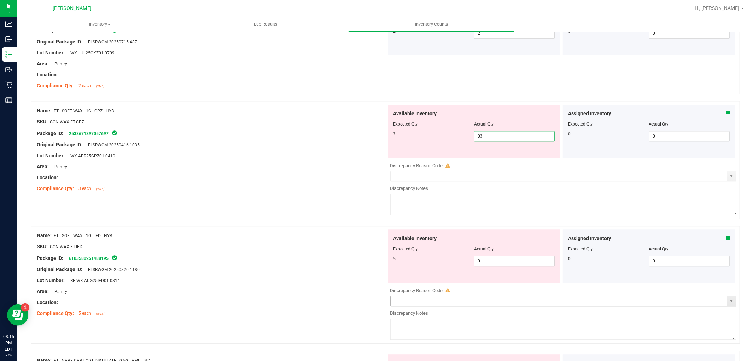
scroll to position [1492, 0]
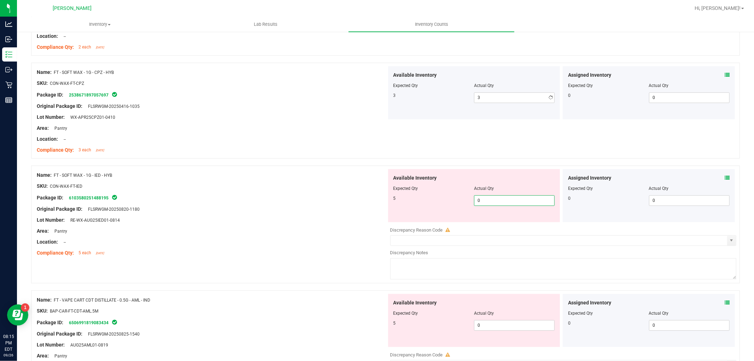
click at [497, 224] on div "Available Inventory Expected Qty Actual Qty 5 0 0" at bounding box center [562, 225] width 350 height 112
click at [495, 331] on div "Available Inventory Expected Qty Actual Qty 5 0 0" at bounding box center [562, 350] width 350 height 112
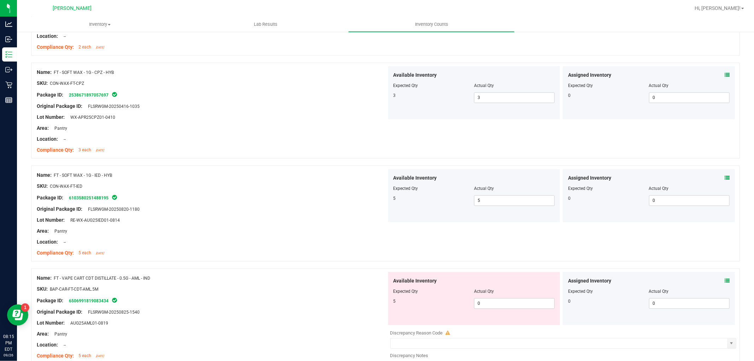
click at [488, 298] on div at bounding box center [474, 296] width 162 height 4
click at [488, 302] on span "0 0" at bounding box center [514, 303] width 81 height 11
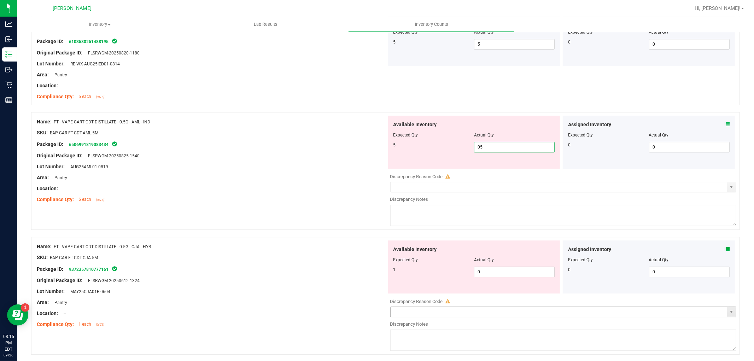
scroll to position [1688, 0]
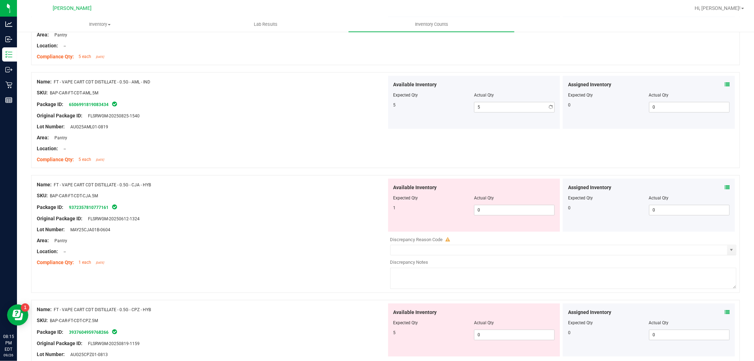
click at [496, 239] on div "Available Inventory Expected Qty Actual Qty 1 0 0" at bounding box center [562, 234] width 350 height 112
click at [505, 219] on div "Available Inventory Expected Qty Actual Qty 1 0 0" at bounding box center [474, 204] width 172 height 53
drag, startPoint x: 510, startPoint y: 211, endPoint x: 510, endPoint y: 217, distance: 6.0
click at [510, 211] on span "0 0" at bounding box center [514, 210] width 81 height 11
click at [504, 340] on div "Available Inventory Expected Qty Actual Qty 5 0 0" at bounding box center [562, 359] width 350 height 112
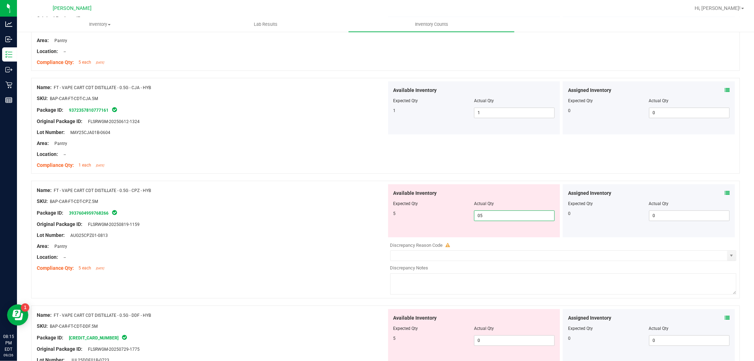
scroll to position [1846, 0]
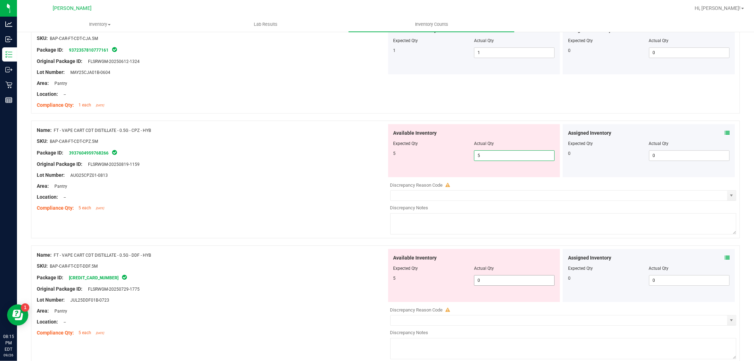
click at [496, 286] on div "Available Inventory Expected Qty Actual Qty 5 0 0" at bounding box center [562, 305] width 350 height 112
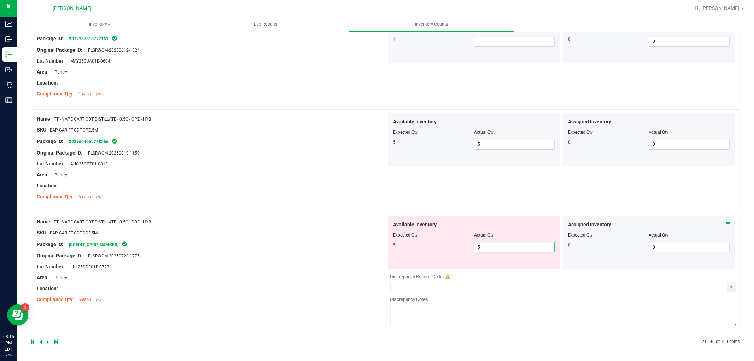
click at [348, 257] on div "Name: FT - VAPE CART CDT DISTILLATE - 0.5G - DDF - HYB SKU: BAP-CAR-FT-CDT-DDF.…" at bounding box center [212, 261] width 350 height 90
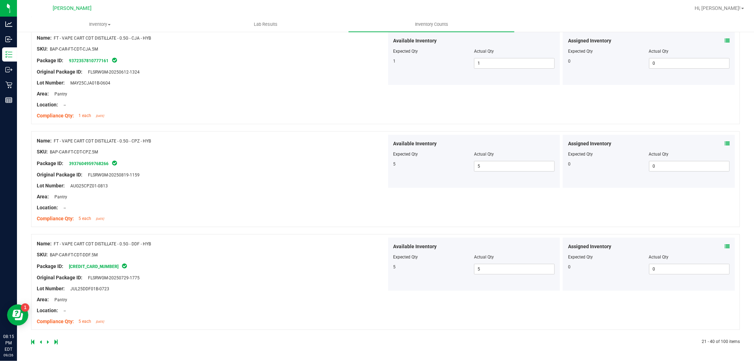
click at [48, 341] on icon at bounding box center [48, 342] width 2 height 4
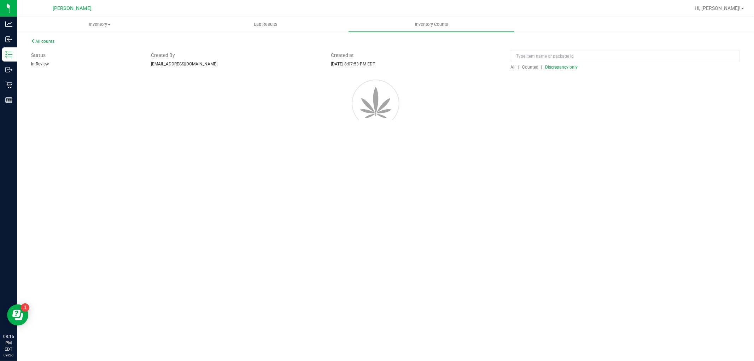
scroll to position [0, 0]
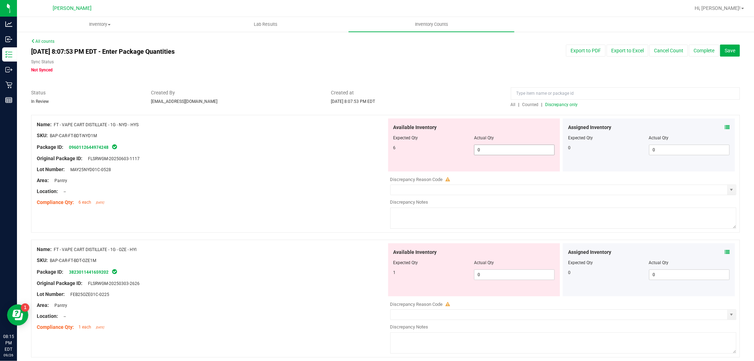
click at [488, 147] on span "0 0" at bounding box center [514, 150] width 81 height 11
click at [510, 271] on div "Available Inventory Expected Qty Actual Qty 1 0 0" at bounding box center [474, 269] width 172 height 53
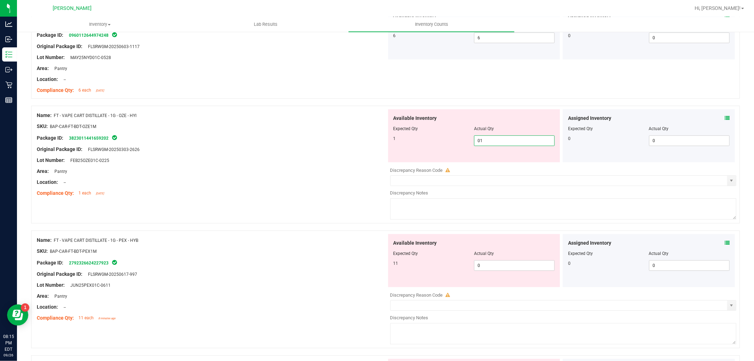
scroll to position [157, 0]
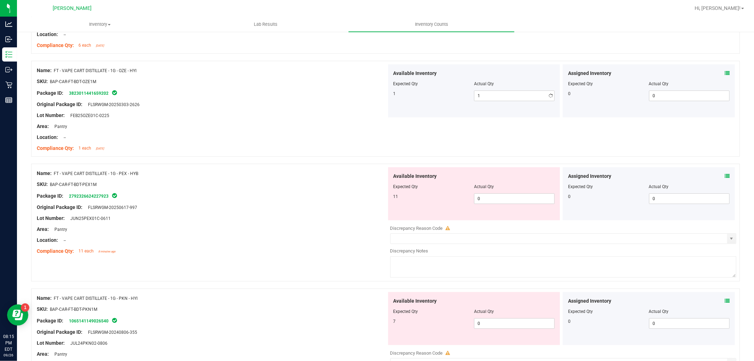
click at [497, 214] on div "Available Inventory Expected Qty Actual Qty 11 0 0" at bounding box center [474, 193] width 172 height 53
click at [493, 200] on span "0 0" at bounding box center [514, 198] width 81 height 11
click at [489, 326] on div "Available Inventory Expected Qty Actual Qty 7 0 0" at bounding box center [562, 348] width 350 height 112
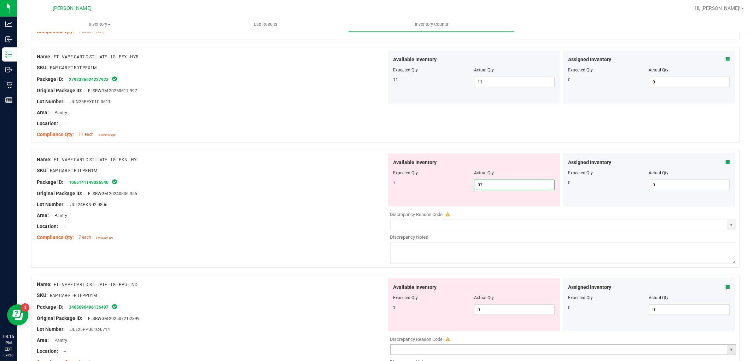
scroll to position [353, 0]
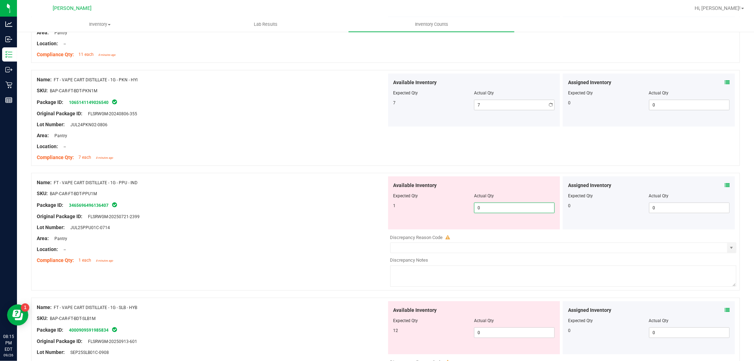
click at [492, 228] on div "Available Inventory Expected Qty Actual Qty 1 0 0" at bounding box center [474, 202] width 172 height 53
click at [495, 332] on div "Available Inventory Expected Qty Actual Qty 12 0 0" at bounding box center [474, 327] width 172 height 53
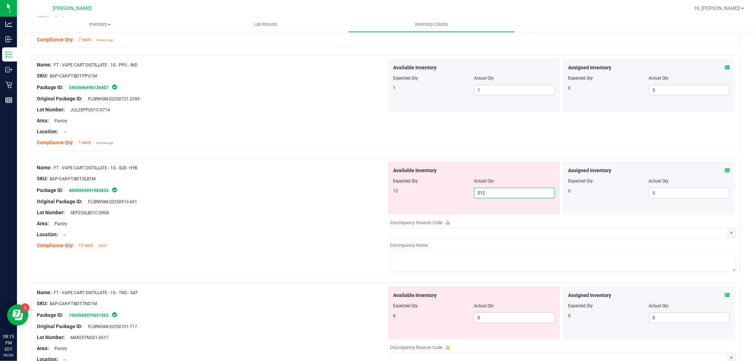
scroll to position [550, 0]
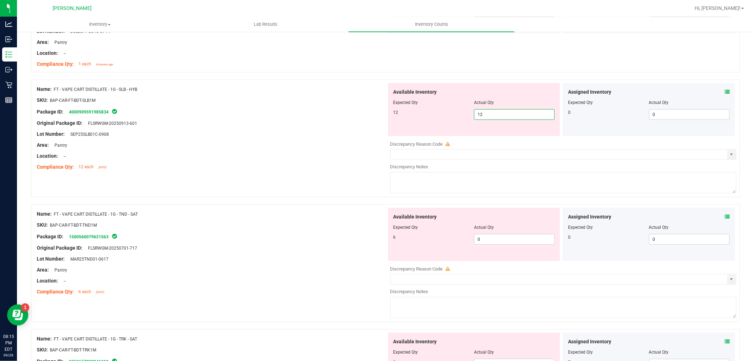
click at [506, 247] on div "Available Inventory Expected Qty Actual Qty 6 0 0" at bounding box center [562, 264] width 350 height 112
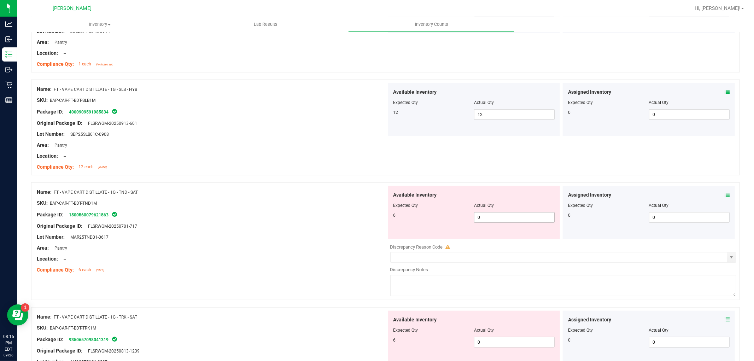
click at [501, 222] on span "0 0" at bounding box center [514, 217] width 81 height 11
click at [506, 347] on div "Available Inventory Expected Qty Actual Qty 6 0 0" at bounding box center [562, 367] width 350 height 112
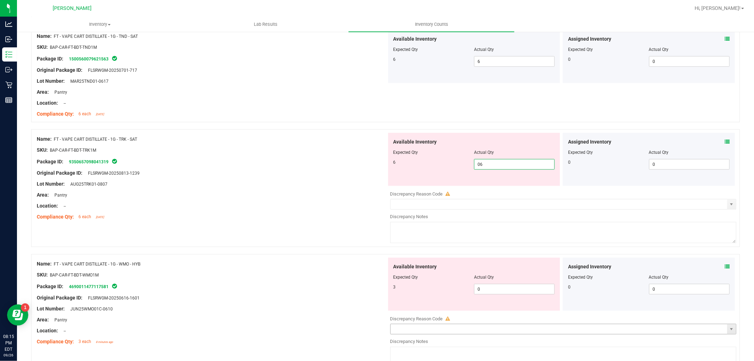
scroll to position [746, 0]
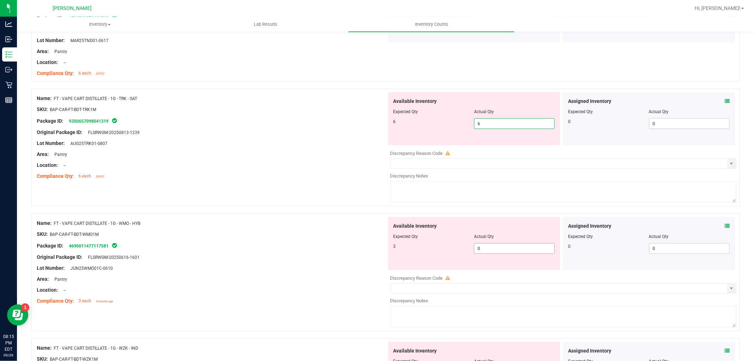
click at [499, 249] on div "Available Inventory Expected Qty Actual Qty 3 0 0" at bounding box center [562, 273] width 350 height 112
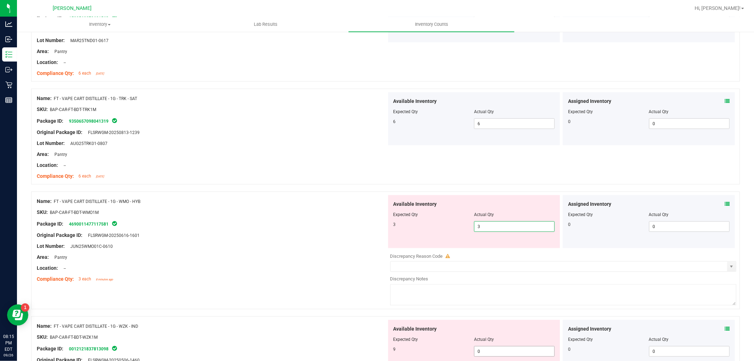
click at [513, 347] on div "Available Inventory Expected Qty Actual Qty 9 0 0" at bounding box center [474, 346] width 172 height 53
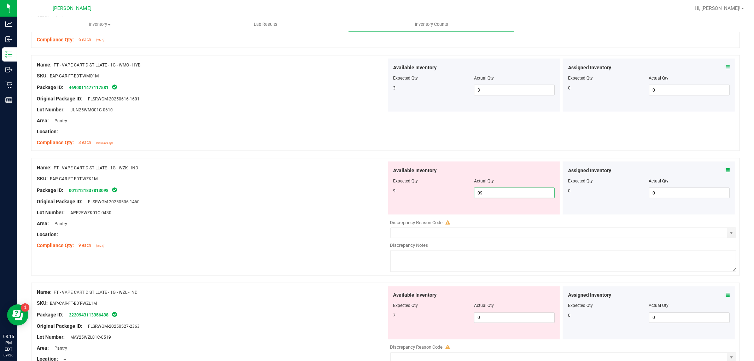
scroll to position [942, 0]
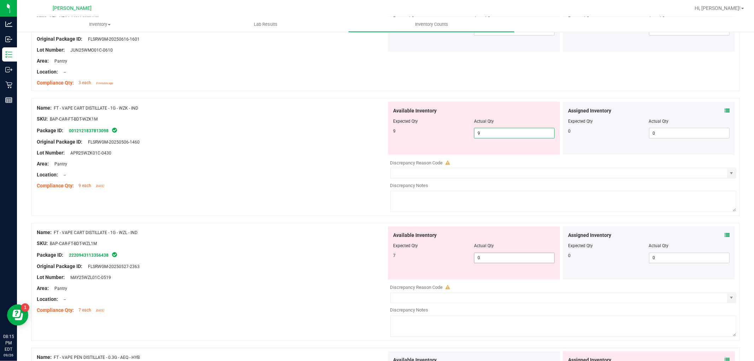
click at [494, 257] on div "Available Inventory Expected Qty Actual Qty 7 0 0" at bounding box center [474, 253] width 172 height 53
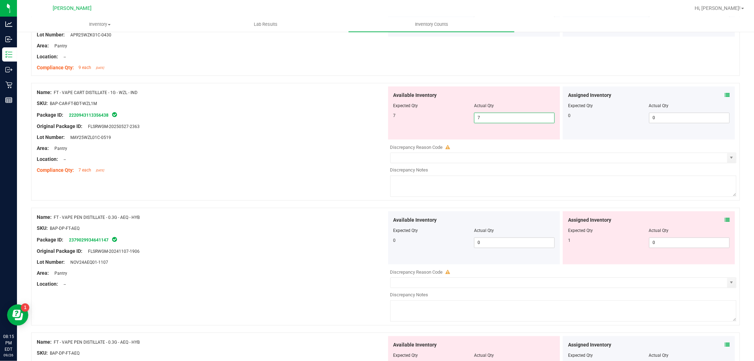
click at [681, 242] on div "Assigned Inventory Expected Qty Actual Qty 1 0 0" at bounding box center [649, 237] width 172 height 53
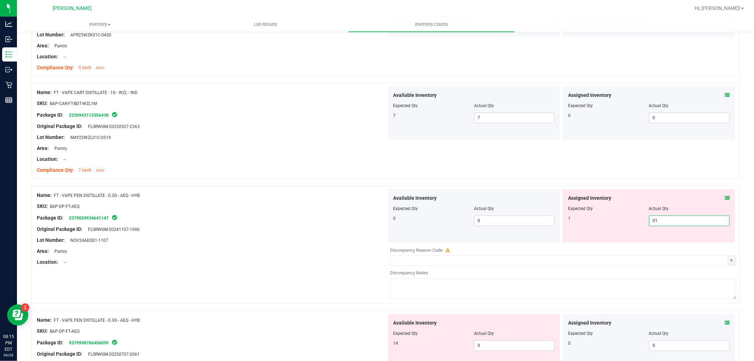
scroll to position [1217, 0]
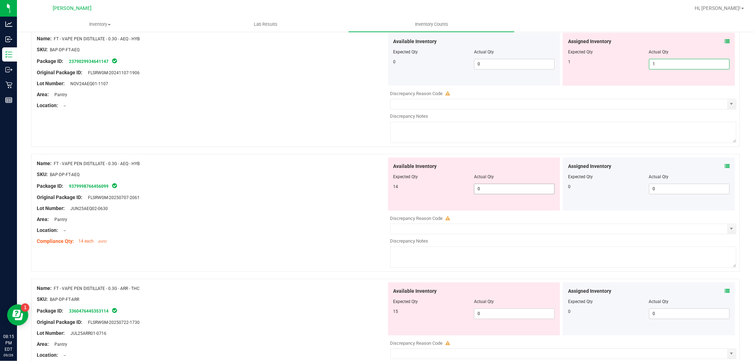
click at [509, 188] on div "Available Inventory Expected Qty Actual Qty 14 0 0" at bounding box center [562, 213] width 350 height 112
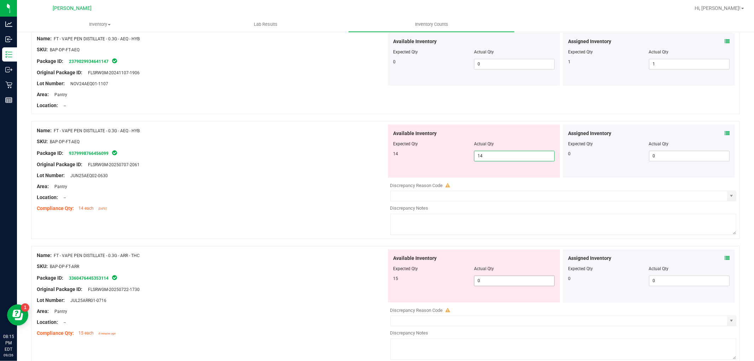
click at [514, 280] on div "Available Inventory Expected Qty Actual Qty 15 0 0" at bounding box center [474, 275] width 172 height 53
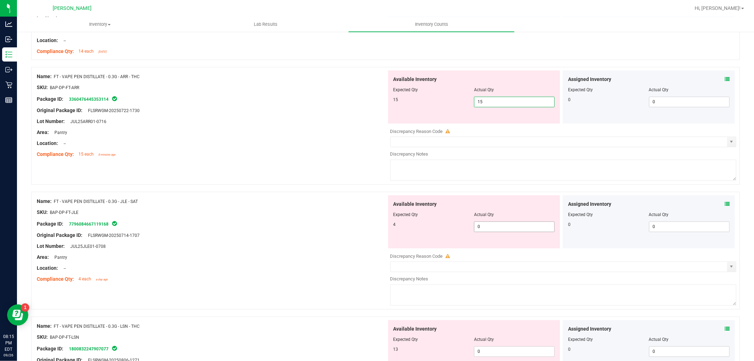
click at [512, 230] on div "Available Inventory Expected Qty Actual Qty 4 0 0" at bounding box center [562, 251] width 350 height 112
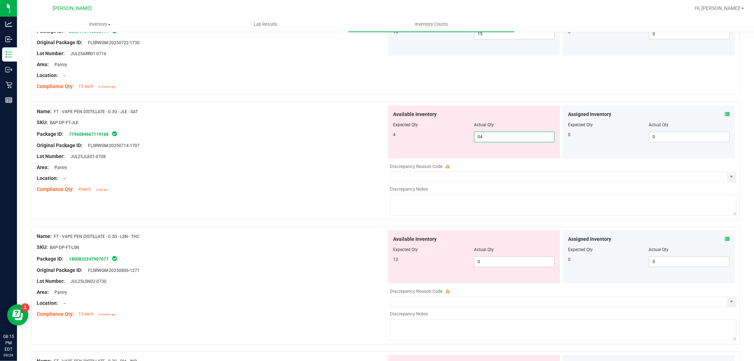
scroll to position [1531, 0]
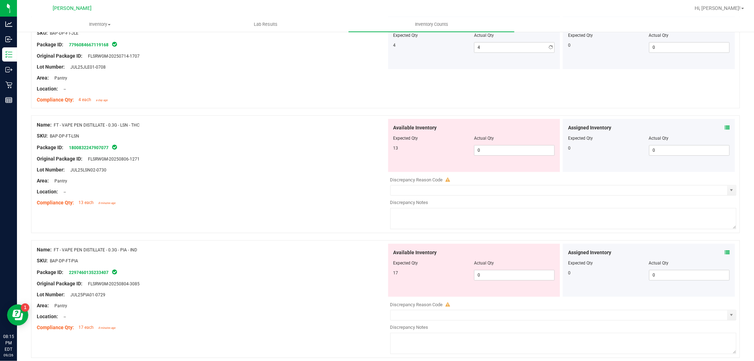
click at [519, 164] on div "Available Inventory Expected Qty Actual Qty 13 0 0" at bounding box center [474, 145] width 172 height 53
click at [517, 151] on span "0 01" at bounding box center [514, 150] width 81 height 11
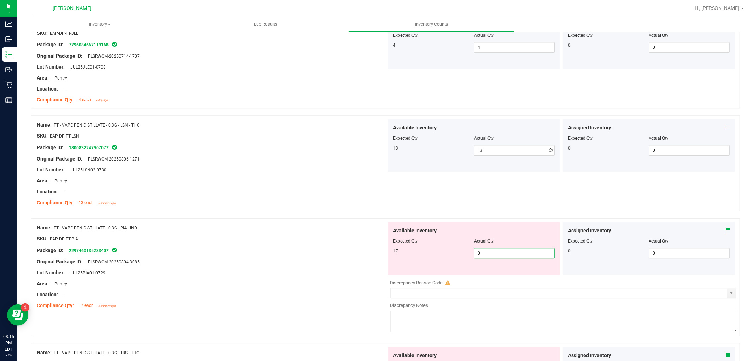
click at [521, 280] on div "Available Inventory Expected Qty Actual Qty 17 0 0" at bounding box center [562, 278] width 350 height 112
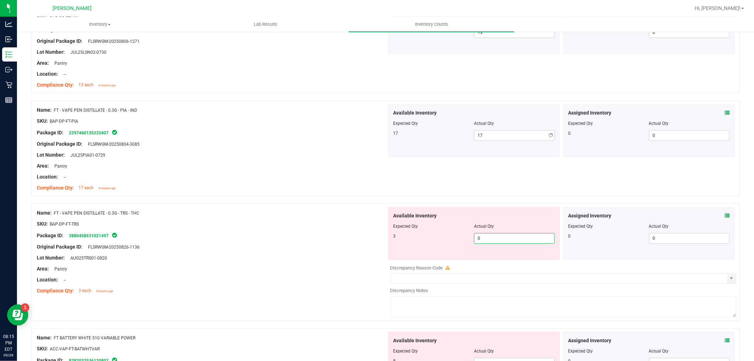
click at [498, 258] on div "Available Inventory Expected Qty Actual Qty 3 0 0" at bounding box center [474, 233] width 172 height 53
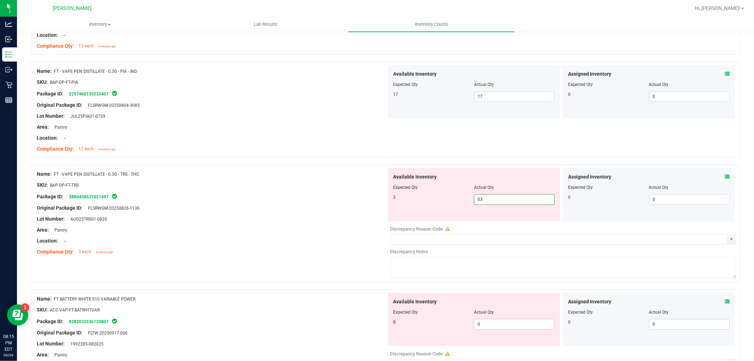
scroll to position [1688, 0]
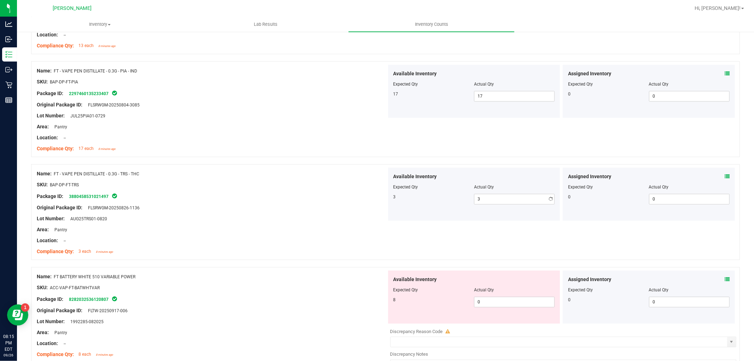
click at [516, 333] on div "Available Inventory Expected Qty Actual Qty 8 0 0" at bounding box center [562, 326] width 350 height 112
click at [511, 309] on div "Available Inventory Expected Qty Actual Qty 8 0 0" at bounding box center [474, 296] width 172 height 53
click at [505, 297] on span "0 0" at bounding box center [514, 302] width 81 height 11
click at [506, 301] on span "0 0" at bounding box center [514, 302] width 81 height 11
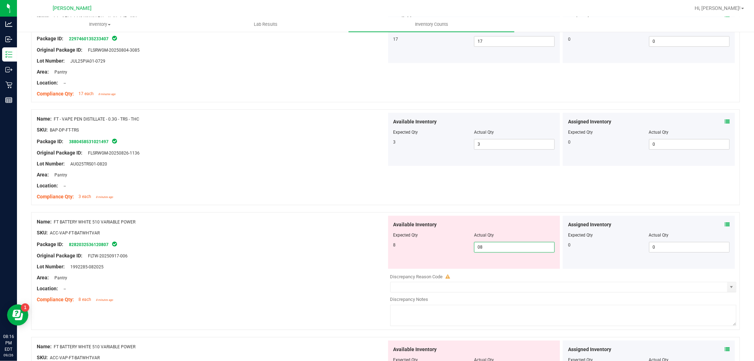
scroll to position [1846, 0]
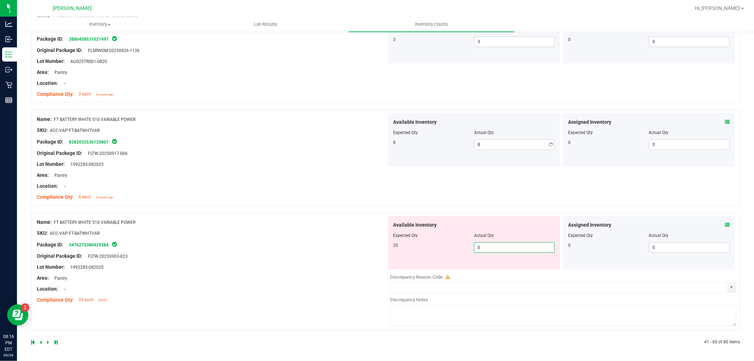
click at [488, 267] on div "Available Inventory Expected Qty Actual Qty 35 0 0" at bounding box center [474, 242] width 172 height 53
click at [339, 252] on div "Name: FT BATTERY WHITE 510 VARIABLE POWER SKU: ACC-VAP-FT-BATWHTVAR Package ID:…" at bounding box center [212, 261] width 350 height 90
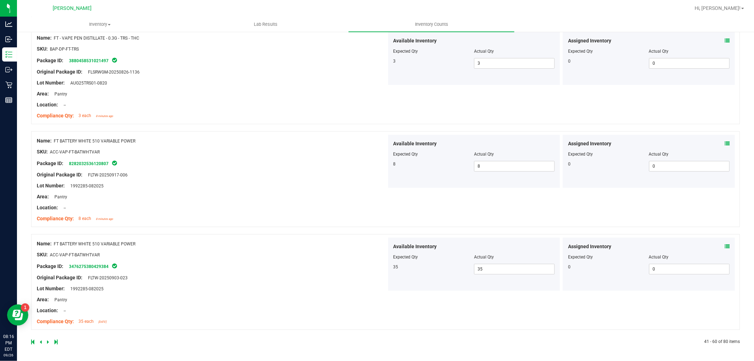
click at [48, 341] on icon at bounding box center [48, 342] width 2 height 4
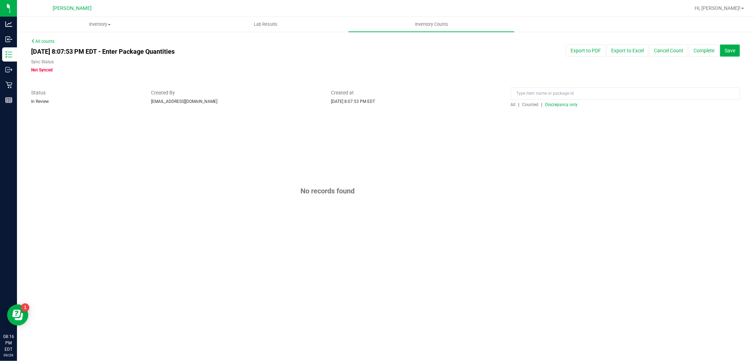
click at [511, 102] on span "All" at bounding box center [513, 104] width 5 height 5
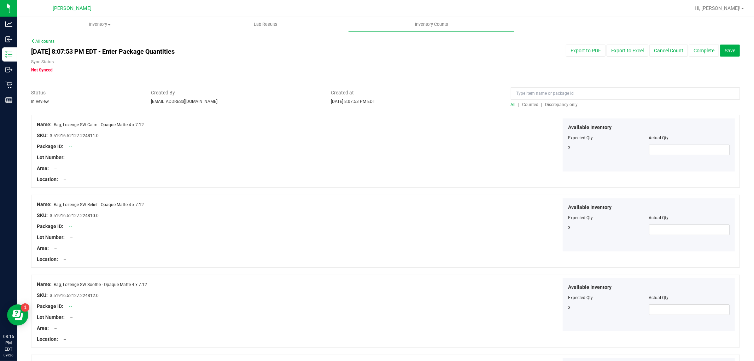
click at [552, 105] on span "Discrepancy only" at bounding box center [561, 104] width 33 height 5
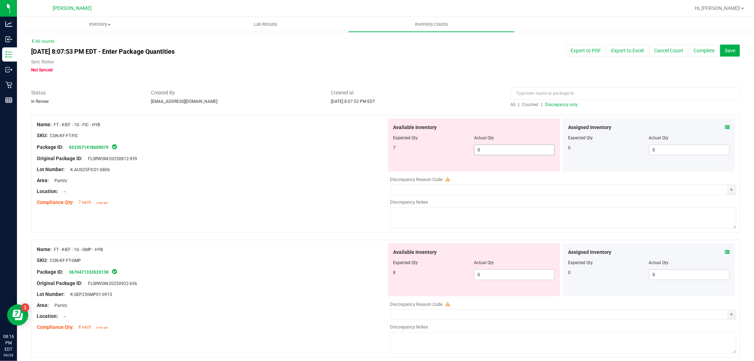
click at [505, 148] on span "0 0" at bounding box center [514, 150] width 81 height 11
click at [512, 272] on div "Available Inventory Expected Qty Actual Qty 8 0 0" at bounding box center [474, 269] width 172 height 53
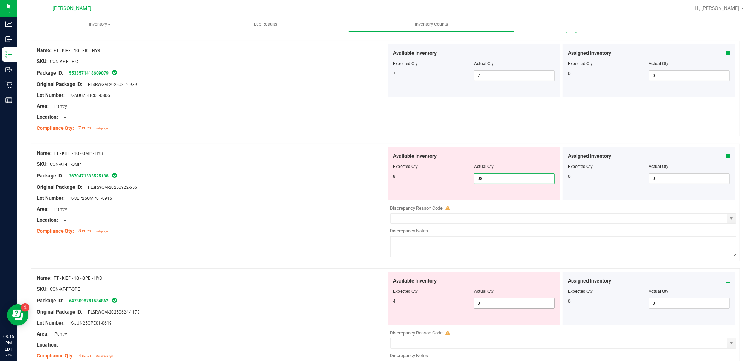
scroll to position [157, 0]
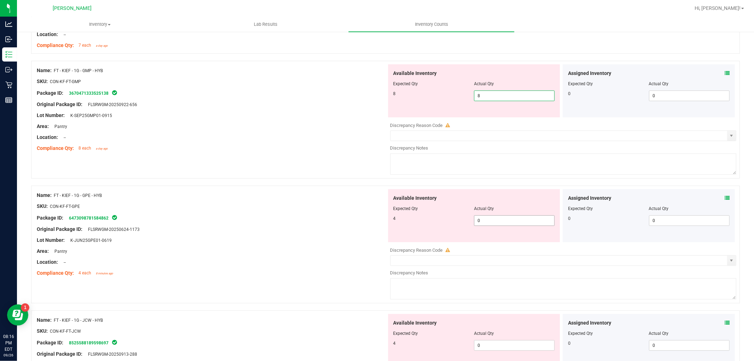
click at [501, 217] on div "Available Inventory Expected Qty Actual Qty 4 0 0" at bounding box center [474, 215] width 172 height 53
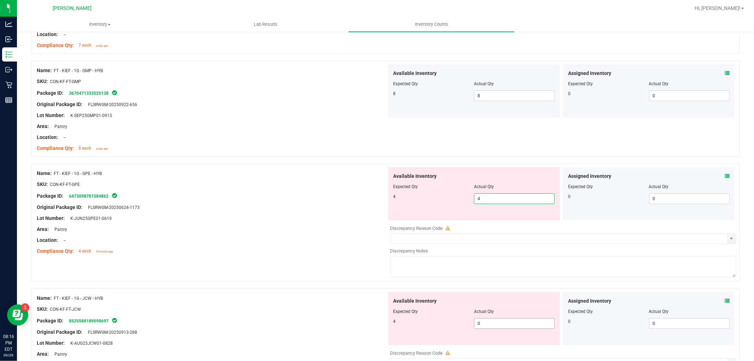
click at [510, 323] on div "Available Inventory Expected Qty Actual Qty 4 0 0" at bounding box center [562, 348] width 350 height 112
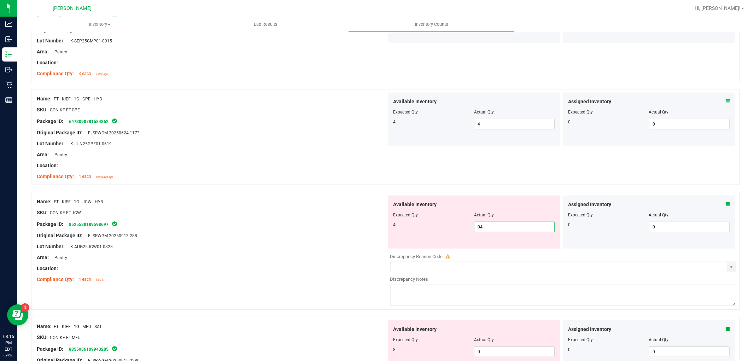
scroll to position [353, 0]
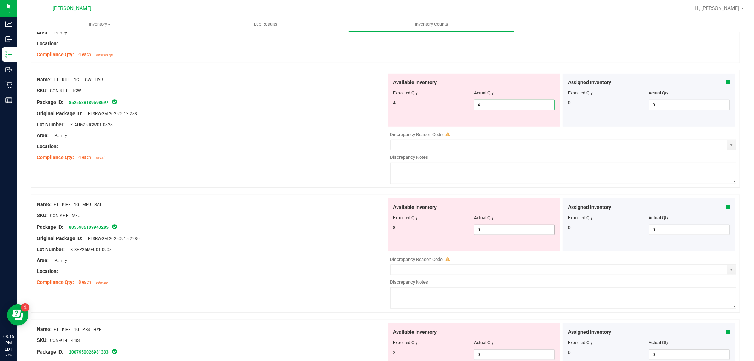
click at [504, 222] on div "Available Inventory Expected Qty Actual Qty 8 0 0" at bounding box center [474, 224] width 172 height 53
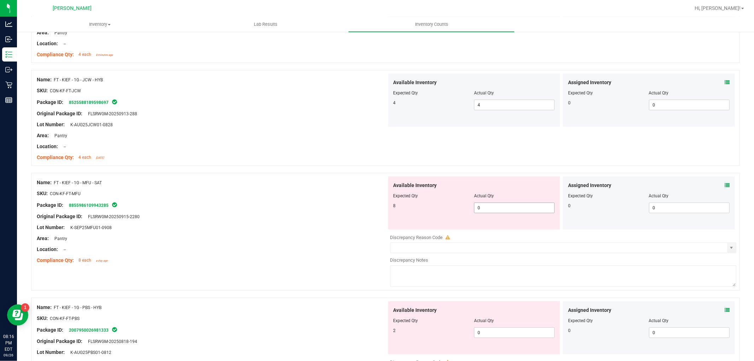
click at [504, 213] on div "Available Inventory Expected Qty Actual Qty 8 0 0" at bounding box center [474, 202] width 172 height 53
click at [505, 209] on span "0 0" at bounding box center [514, 208] width 81 height 11
drag, startPoint x: 504, startPoint y: 207, endPoint x: 474, endPoint y: 202, distance: 30.9
click at [474, 202] on div "Available Inventory Expected Qty Actual Qty 8 0 808" at bounding box center [474, 202] width 172 height 53
click at [493, 334] on div "Available Inventory Expected Qty Actual Qty 2 0 0" at bounding box center [562, 357] width 350 height 112
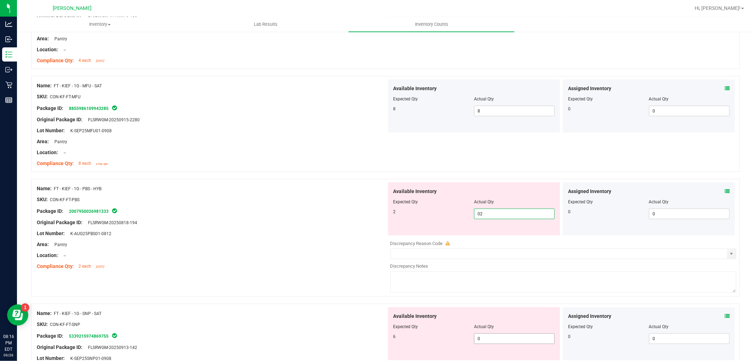
scroll to position [510, 0]
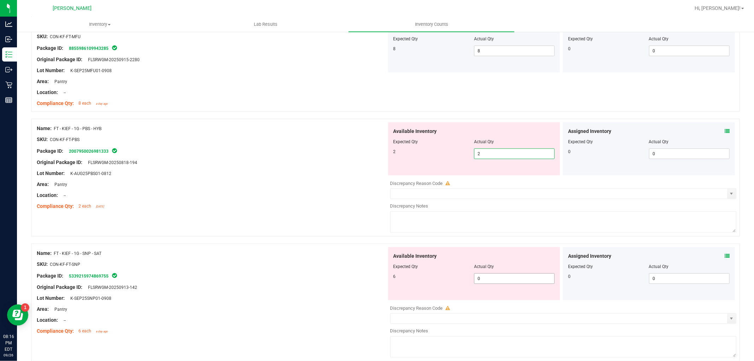
click at [514, 282] on div "Available Inventory Expected Qty Actual Qty 6 0 0" at bounding box center [562, 303] width 350 height 112
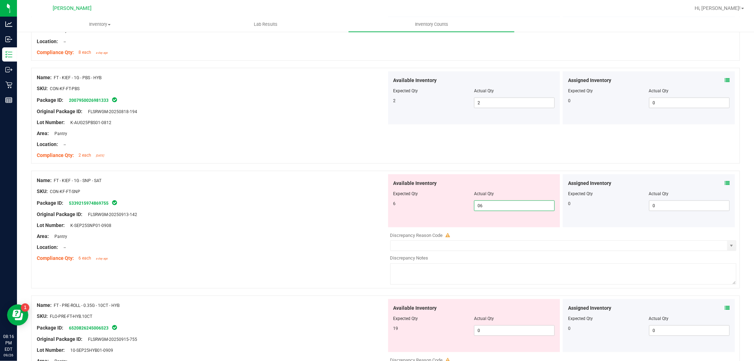
scroll to position [628, 0]
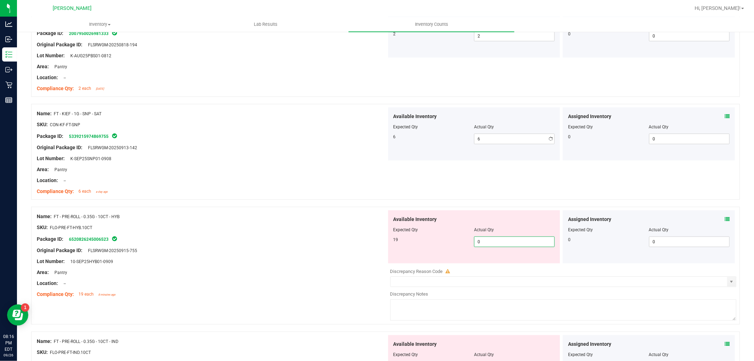
click at [501, 265] on div "Available Inventory Expected Qty Actual Qty 19 0 0" at bounding box center [562, 266] width 350 height 112
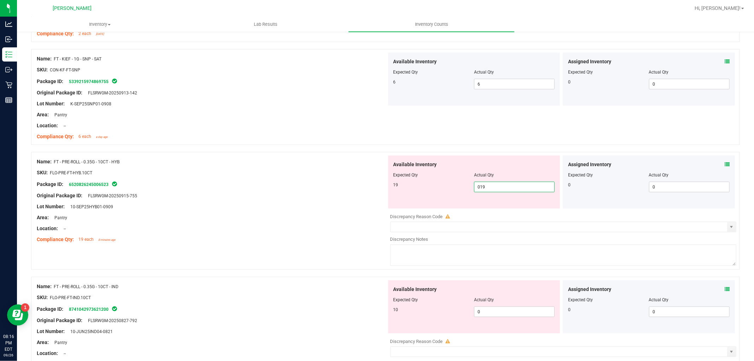
scroll to position [785, 0]
drag, startPoint x: 501, startPoint y: 201, endPoint x: 501, endPoint y: 206, distance: 4.9
click at [501, 204] on div "Available Inventory Expected Qty Actual Qty 10 0 0" at bounding box center [474, 182] width 172 height 53
click at [503, 189] on span "0 0" at bounding box center [514, 187] width 81 height 11
click at [498, 315] on div "Available Inventory Expected Qty Actual Qty 1 0 0" at bounding box center [562, 337] width 350 height 112
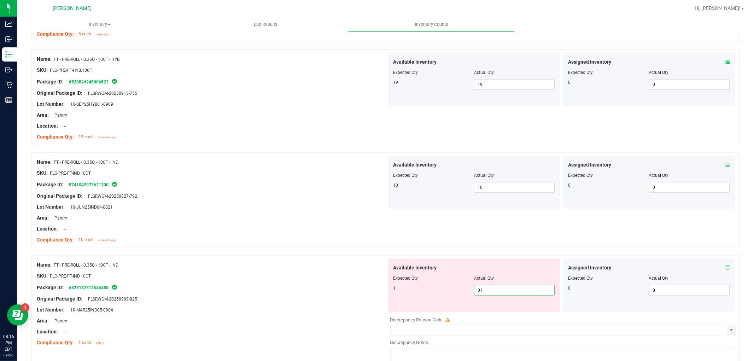
scroll to position [982, 0]
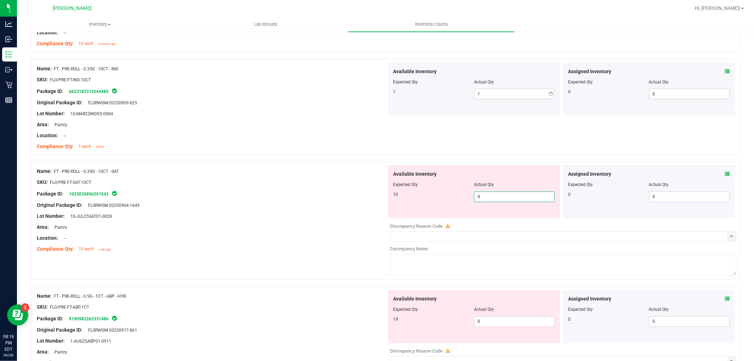
click at [500, 215] on div "Available Inventory Expected Qty Actual Qty 10 0 0" at bounding box center [474, 191] width 172 height 53
click at [511, 327] on div "Available Inventory Expected Qty Actual Qty 19 0 0" at bounding box center [562, 346] width 350 height 112
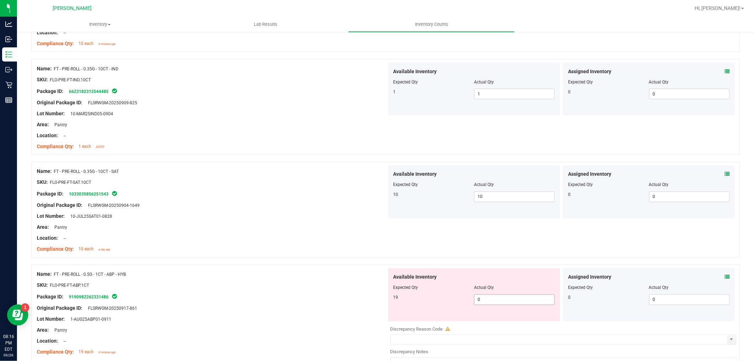
click at [511, 295] on span "0 0" at bounding box center [514, 299] width 81 height 11
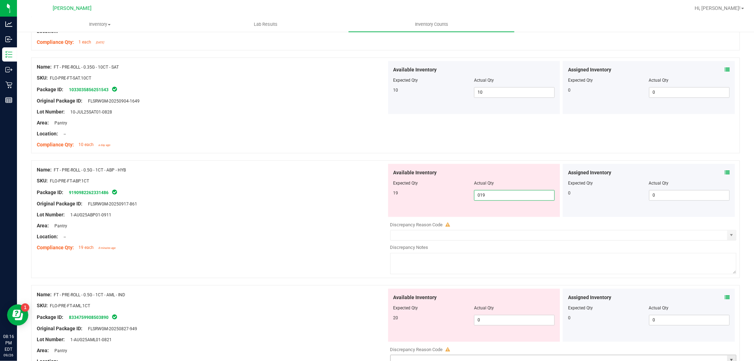
scroll to position [1178, 0]
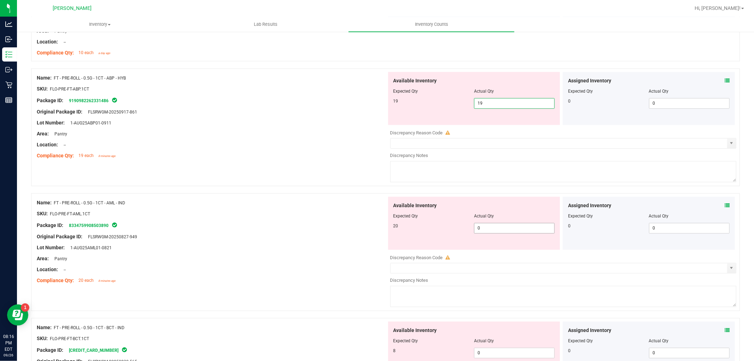
click at [492, 228] on div "Available Inventory Expected Qty Actual Qty 20 0 0" at bounding box center [474, 223] width 172 height 53
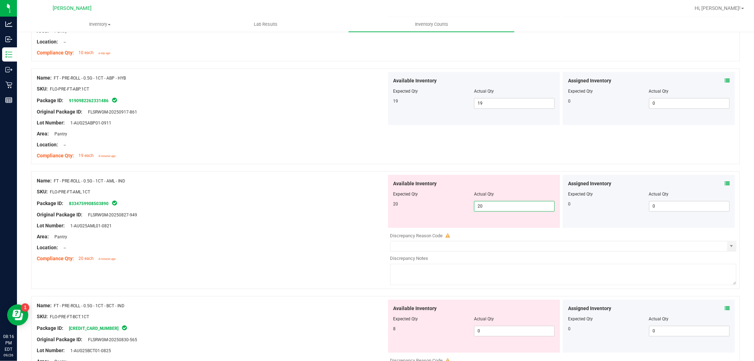
click at [504, 327] on div "Available Inventory Expected Qty Actual Qty 8 0 0" at bounding box center [474, 325] width 172 height 53
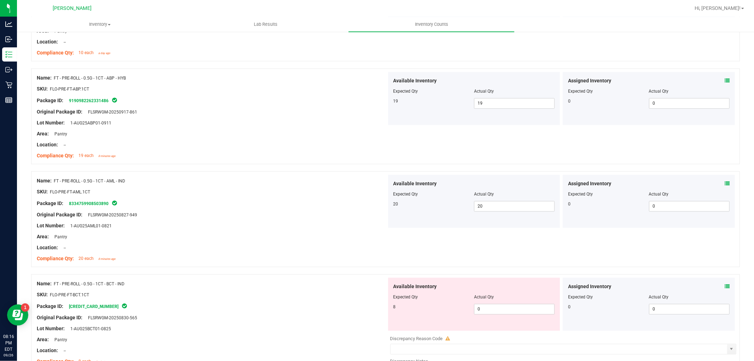
click at [502, 316] on div "Available Inventory Expected Qty Actual Qty 8 0 0" at bounding box center [474, 303] width 172 height 53
click at [503, 306] on span "0 0" at bounding box center [514, 309] width 81 height 11
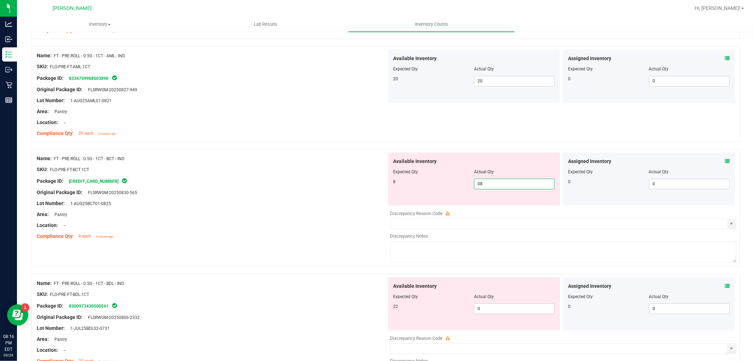
scroll to position [1414, 0]
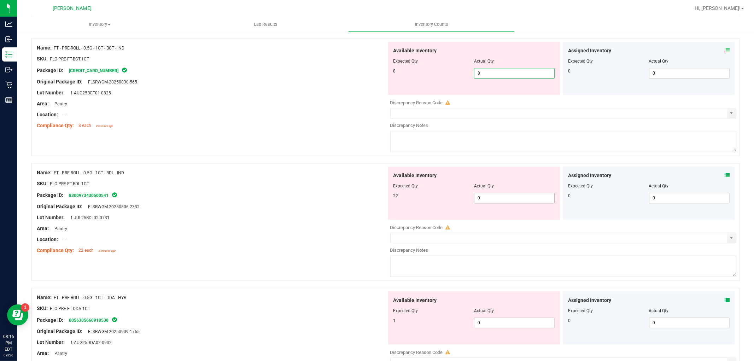
click at [515, 200] on div "Available Inventory Expected Qty Actual Qty 22 0 0" at bounding box center [562, 222] width 350 height 112
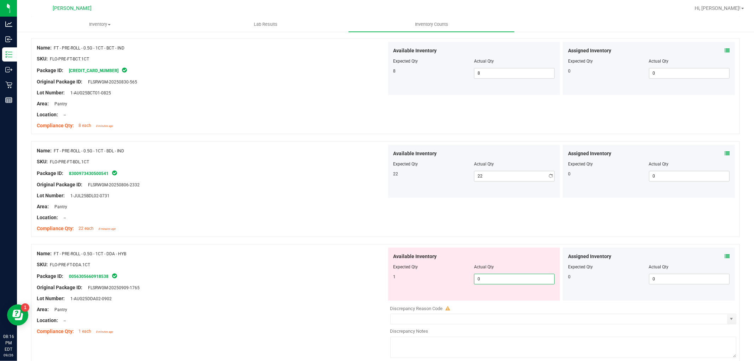
click at [503, 300] on div "Available Inventory Expected Qty Actual Qty 1 0 0" at bounding box center [474, 273] width 172 height 53
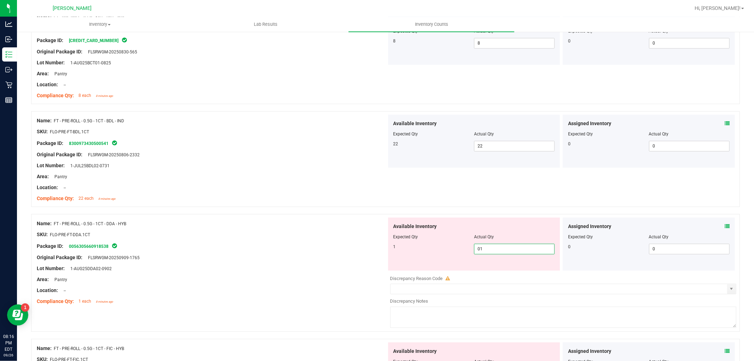
scroll to position [1571, 0]
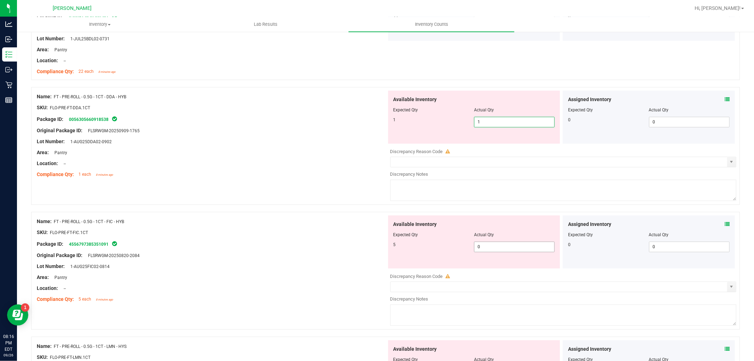
click at [516, 250] on div "Available Inventory Expected Qty Actual Qty 5 0 0" at bounding box center [562, 271] width 350 height 112
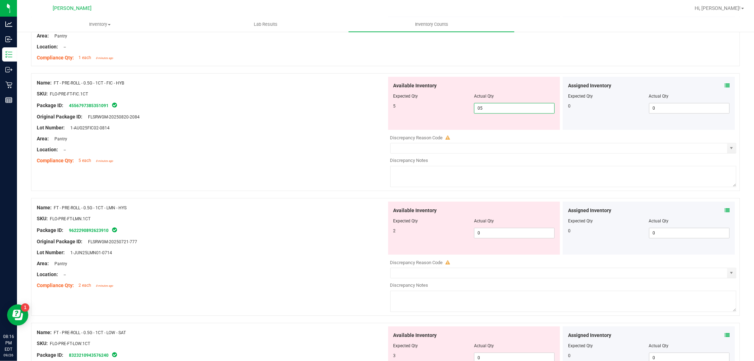
scroll to position [1767, 0]
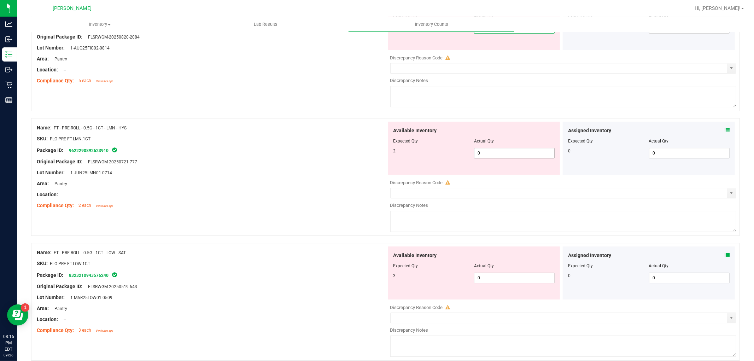
click at [509, 153] on div "Available Inventory Expected Qty Actual Qty 2 0 0" at bounding box center [474, 148] width 172 height 53
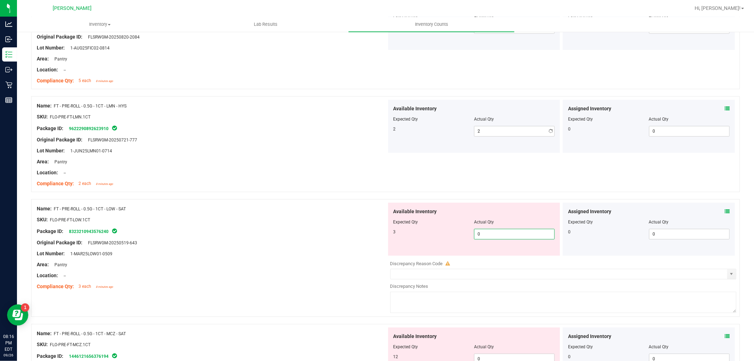
click at [490, 261] on div "Available Inventory Expected Qty Actual Qty 3 0 0" at bounding box center [562, 259] width 350 height 112
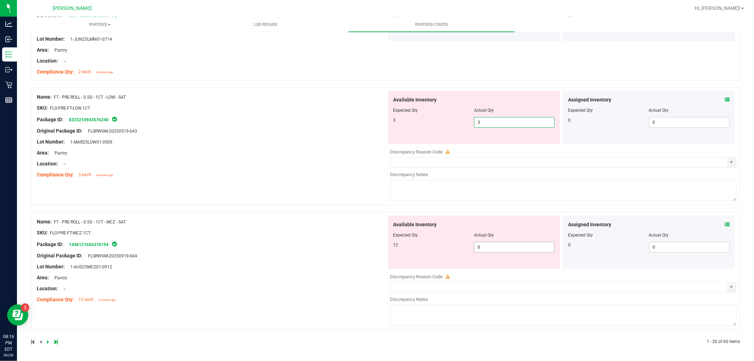
click at [487, 251] on span "0 0" at bounding box center [514, 247] width 81 height 11
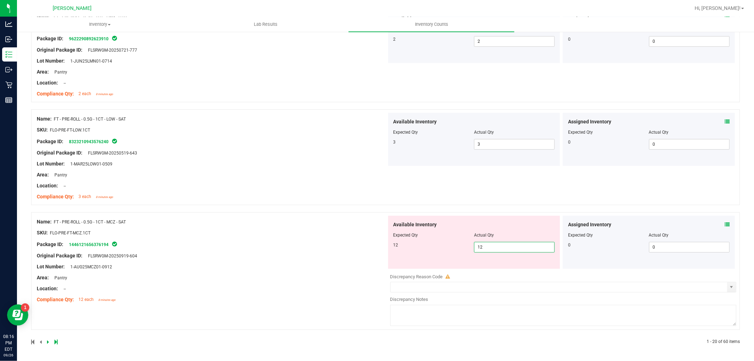
drag, startPoint x: 332, startPoint y: 247, endPoint x: 264, endPoint y: 301, distance: 87.2
click at [333, 247] on div "Name: FT - PRE-ROLL - 0.5G - 1CT - MCZ - SAT SKU: FLO-PRE-FT-MCZ.1CT Package ID…" at bounding box center [212, 261] width 350 height 90
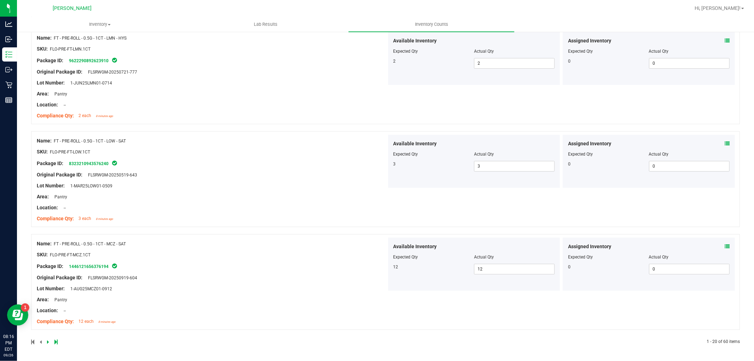
click at [49, 340] on link at bounding box center [48, 341] width 3 height 5
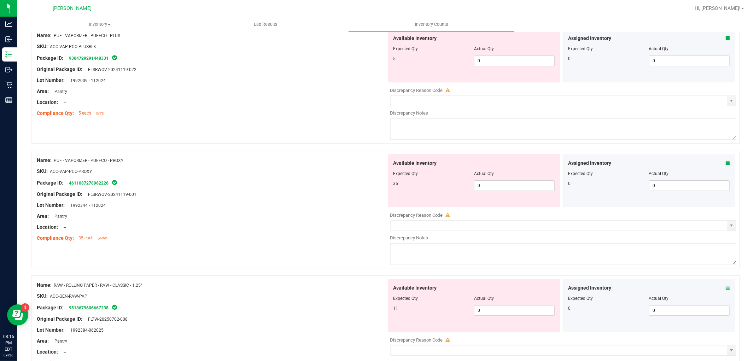
scroll to position [0, 0]
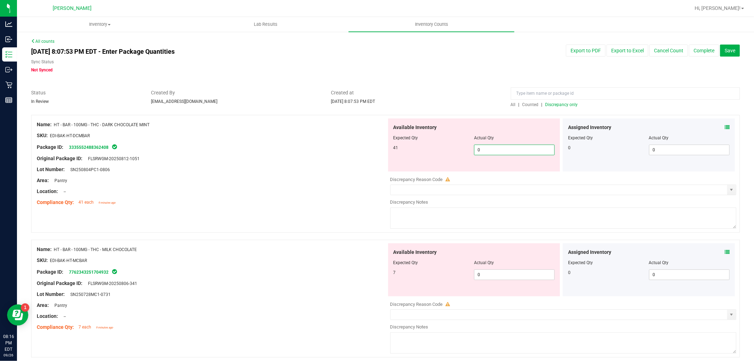
click at [484, 148] on span "0 0" at bounding box center [514, 150] width 81 height 11
click at [503, 273] on div "Available Inventory Expected Qty Actual Qty 7 0 0" at bounding box center [474, 269] width 172 height 53
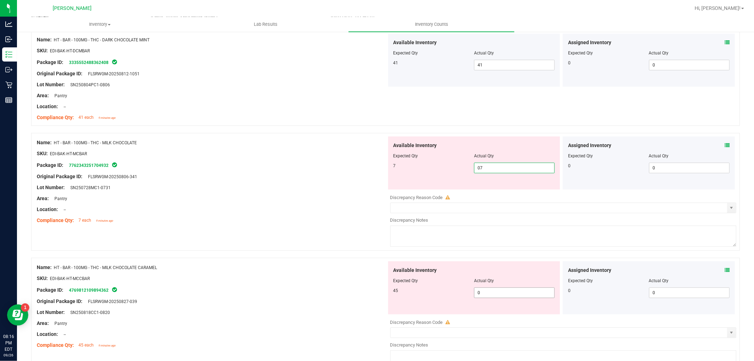
scroll to position [157, 0]
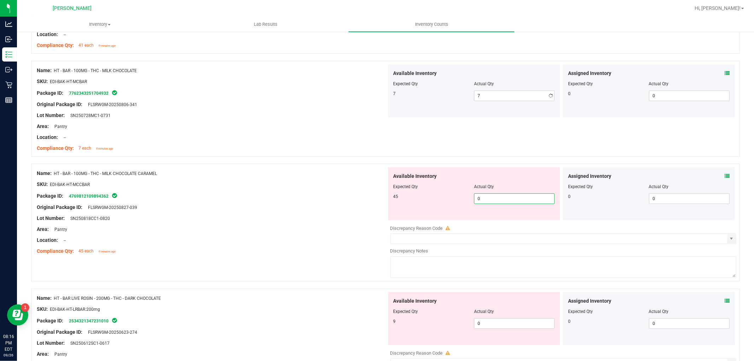
click at [495, 220] on div "Available Inventory Expected Qty Actual Qty 45 0 0" at bounding box center [474, 193] width 172 height 53
click at [498, 322] on div "Available Inventory Expected Qty Actual Qty 9 0 0" at bounding box center [474, 318] width 172 height 53
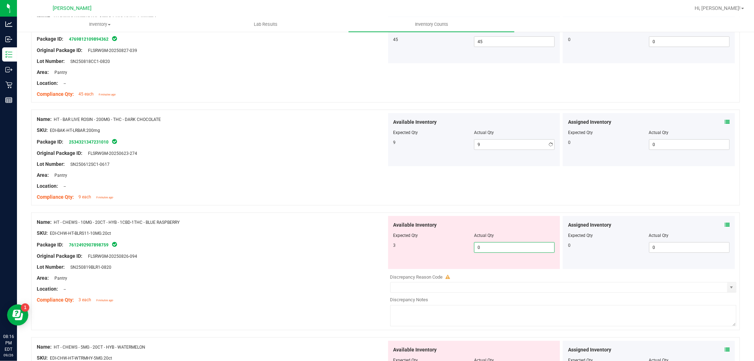
click at [493, 270] on div "Available Inventory Expected Qty Actual Qty 3 0 0" at bounding box center [562, 272] width 350 height 112
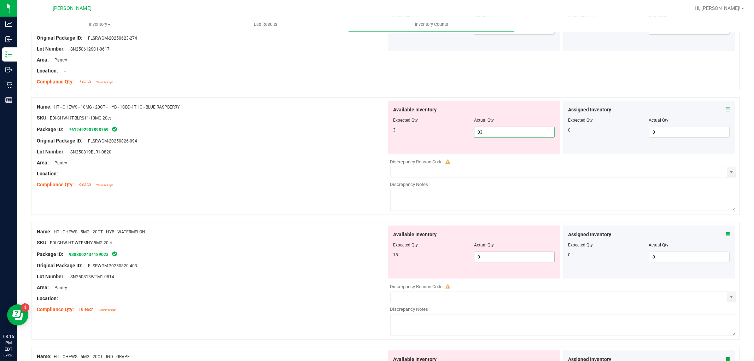
scroll to position [471, 0]
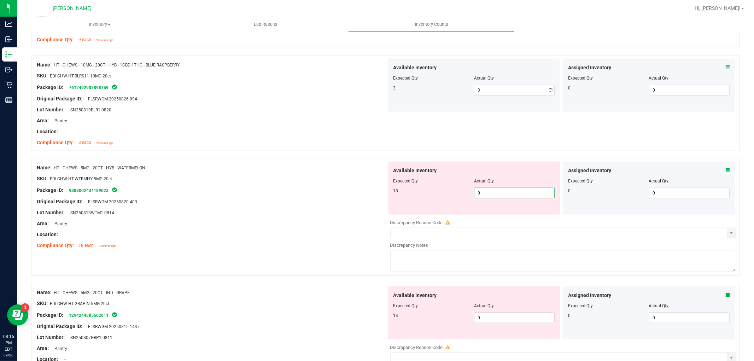
click at [486, 213] on div "Available Inventory Expected Qty Actual Qty 18 0 0" at bounding box center [474, 188] width 172 height 53
click at [504, 319] on div "Available Inventory Expected Qty Actual Qty 14 0 0" at bounding box center [562, 342] width 350 height 112
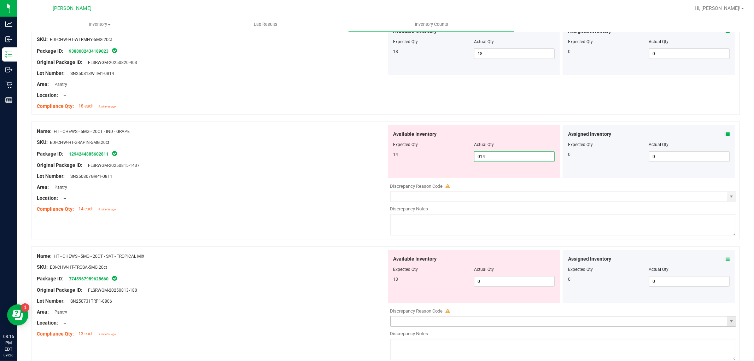
scroll to position [667, 0]
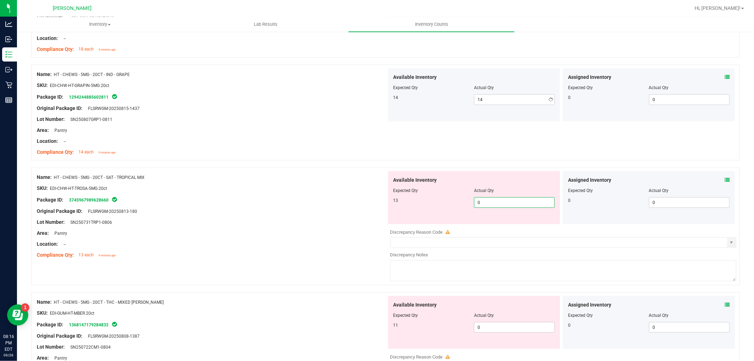
click at [500, 224] on div "Available Inventory Expected Qty Actual Qty 13 0 0" at bounding box center [562, 227] width 350 height 112
click at [493, 332] on div "Available Inventory Expected Qty Actual Qty 11 0 0" at bounding box center [562, 352] width 350 height 112
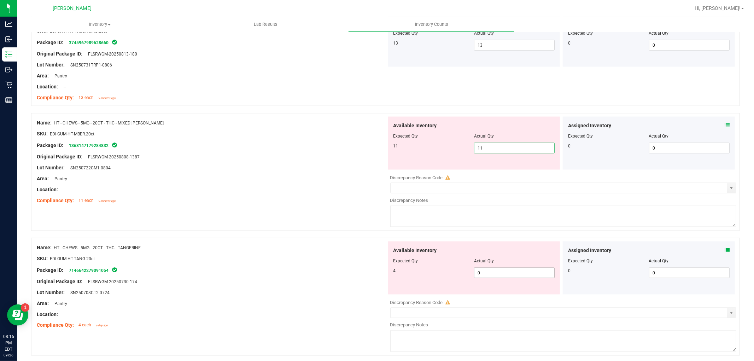
click at [491, 278] on div "Available Inventory Expected Qty Actual Qty 4 0 0" at bounding box center [562, 297] width 350 height 112
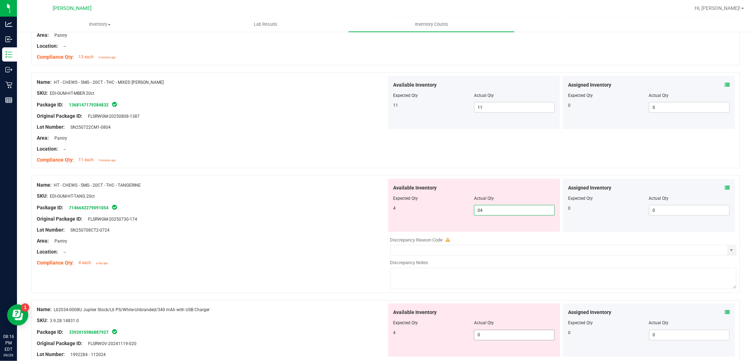
scroll to position [942, 0]
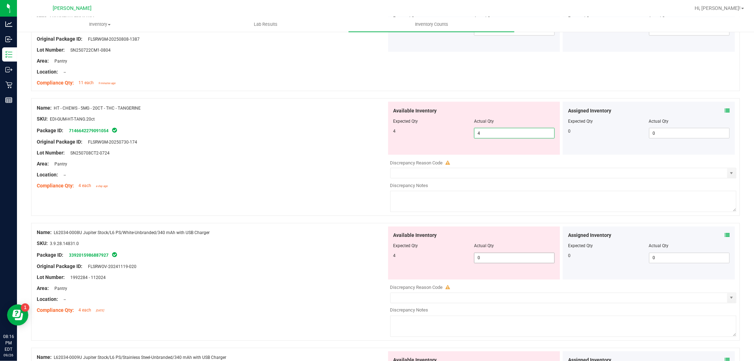
click at [484, 253] on div "Available Inventory Expected Qty Actual Qty 4 0 0" at bounding box center [474, 253] width 172 height 53
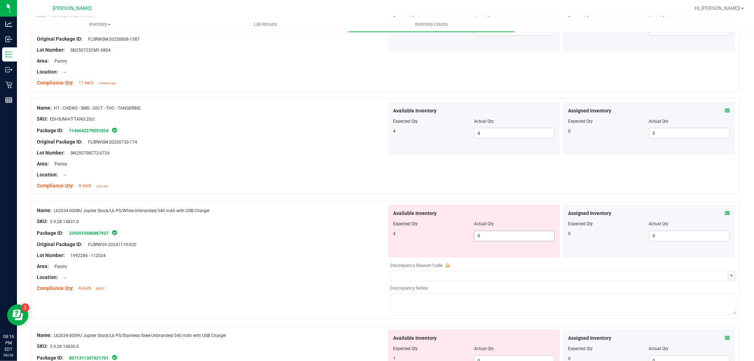
click at [488, 237] on span "0 0" at bounding box center [514, 236] width 81 height 11
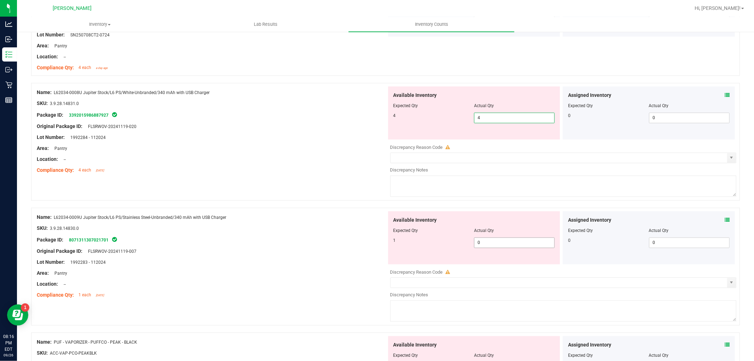
click at [489, 240] on div "Available Inventory Expected Qty Actual Qty 1 0 0" at bounding box center [474, 237] width 172 height 53
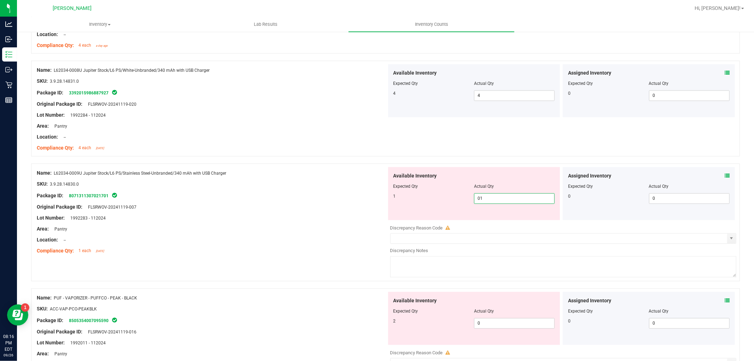
scroll to position [1217, 0]
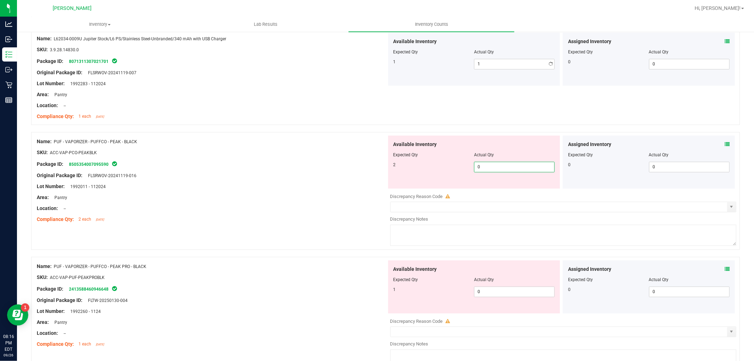
click at [502, 191] on div "Available Inventory Expected Qty Actual Qty 2 0 0" at bounding box center [562, 191] width 350 height 112
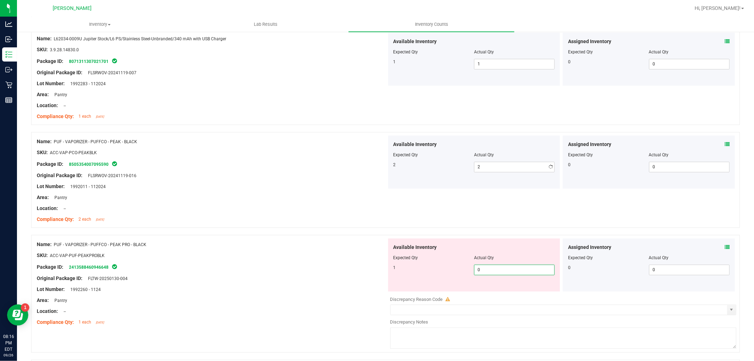
click at [494, 292] on div "Available Inventory Expected Qty Actual Qty 1 0 0" at bounding box center [562, 294] width 350 height 112
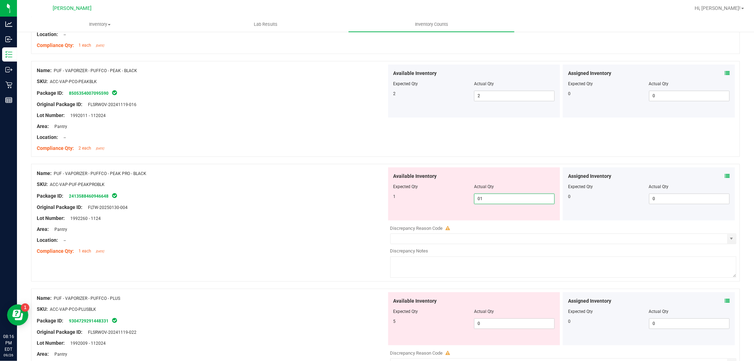
scroll to position [1374, 0]
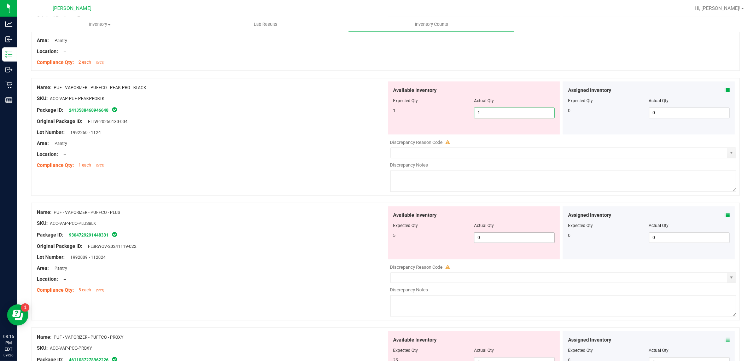
click at [507, 235] on div "Available Inventory Expected Qty Actual Qty 5 0 0" at bounding box center [474, 232] width 172 height 53
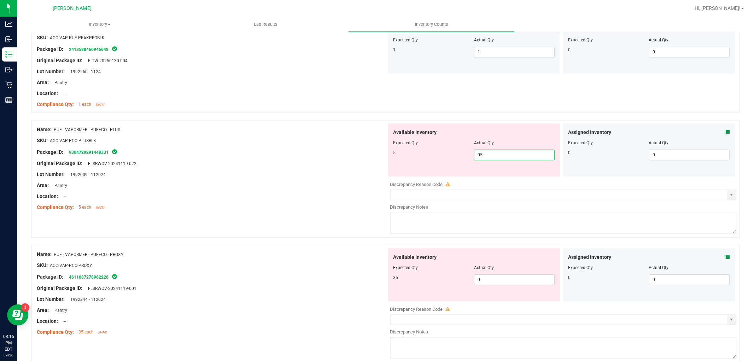
scroll to position [1492, 0]
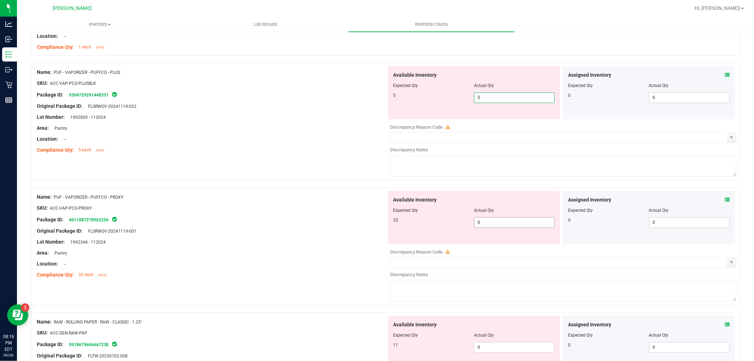
click at [499, 223] on div "Available Inventory Expected Qty Actual Qty 35 0 0" at bounding box center [562, 247] width 350 height 112
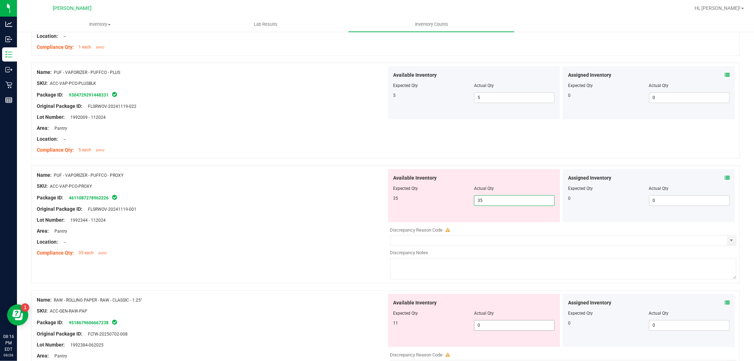
click at [499, 330] on div "Available Inventory Expected Qty Actual Qty 11 0 0" at bounding box center [562, 350] width 350 height 112
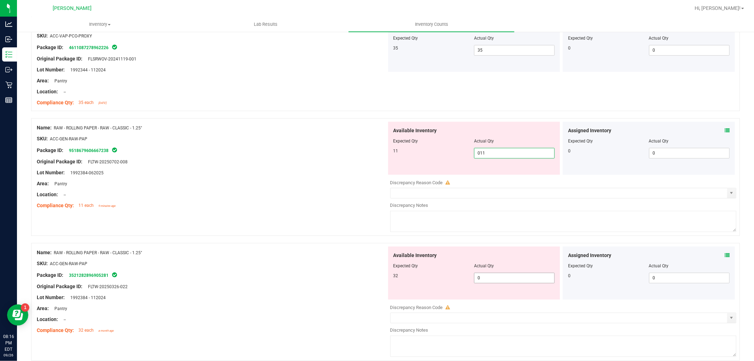
scroll to position [1649, 0]
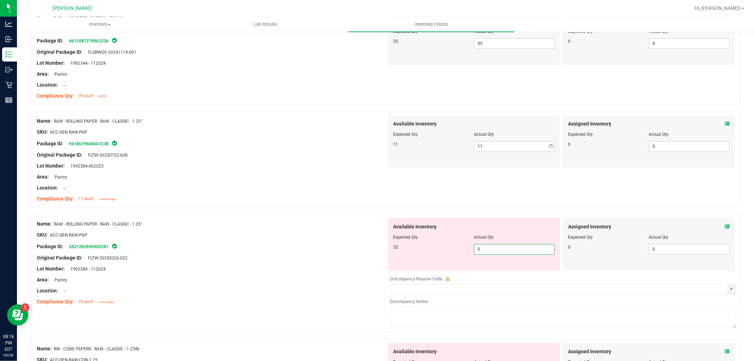
click at [499, 272] on div "Available Inventory Expected Qty Actual Qty 32 0 0" at bounding box center [562, 274] width 350 height 112
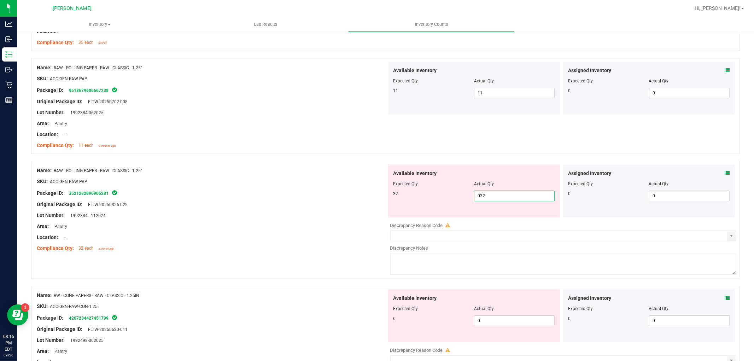
scroll to position [1767, 0]
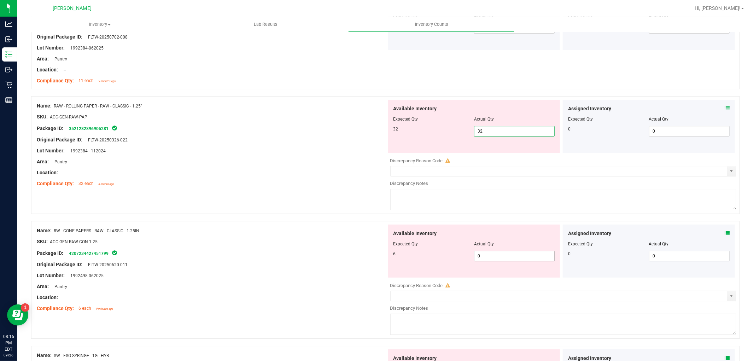
click at [493, 253] on div "Available Inventory Expected Qty Actual Qty 6 0 0" at bounding box center [474, 250] width 172 height 53
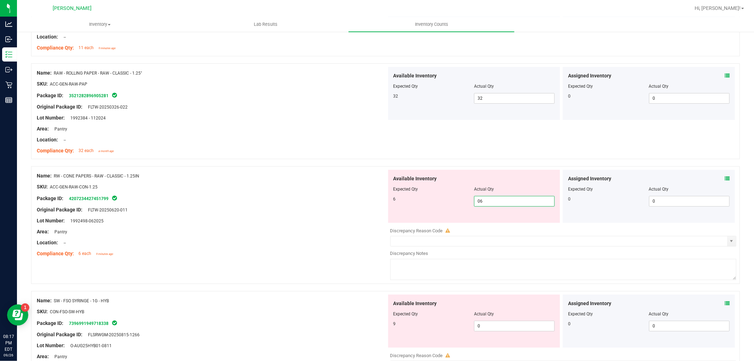
scroll to position [1846, 0]
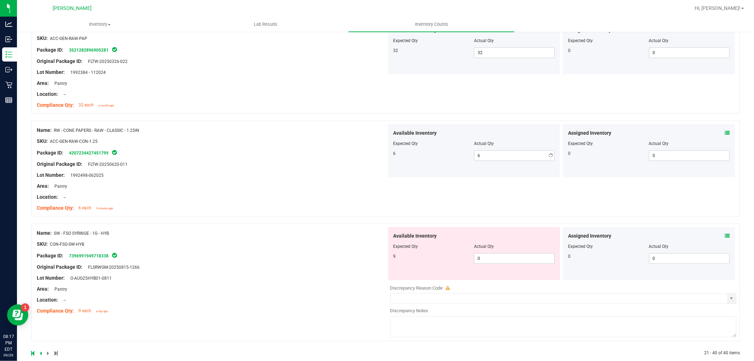
click at [500, 282] on div "Available Inventory Expected Qty Actual Qty 9 0 0" at bounding box center [562, 283] width 350 height 112
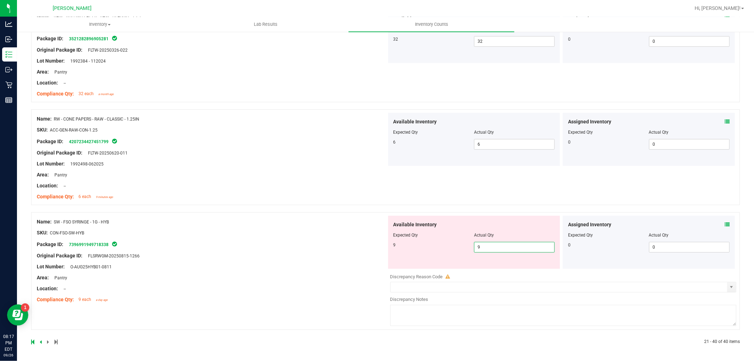
click at [333, 297] on div "Name: SW - FSO SYRINGE - 1G - HYB SKU: CON-FSO-SW-HYB Package ID: 7396991949718…" at bounding box center [212, 261] width 350 height 90
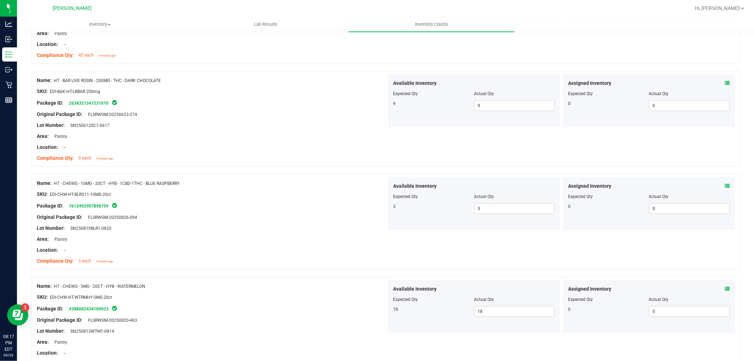
scroll to position [0, 0]
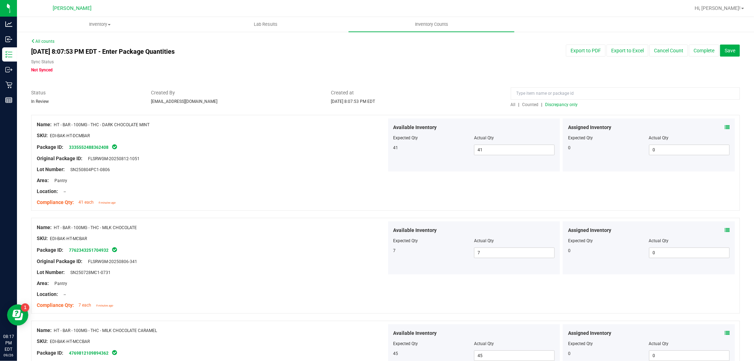
click at [511, 105] on span "All" at bounding box center [513, 104] width 5 height 5
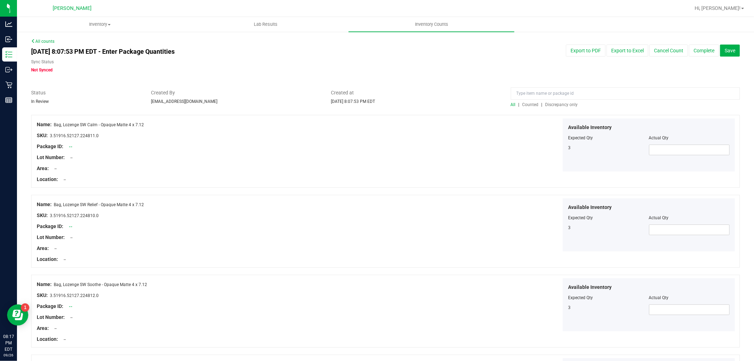
click at [550, 103] on span "Discrepancy only" at bounding box center [561, 104] width 33 height 5
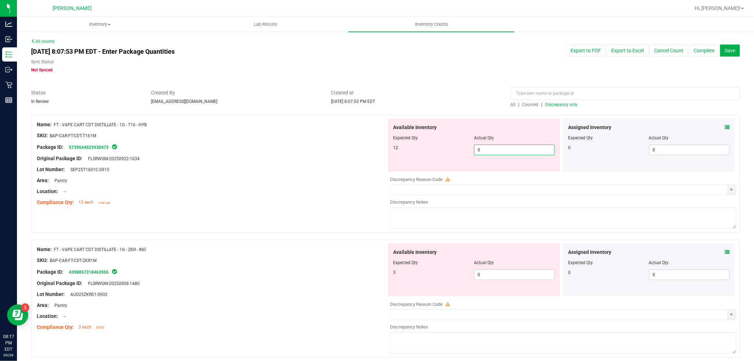
click at [523, 150] on span "0 0" at bounding box center [514, 150] width 81 height 11
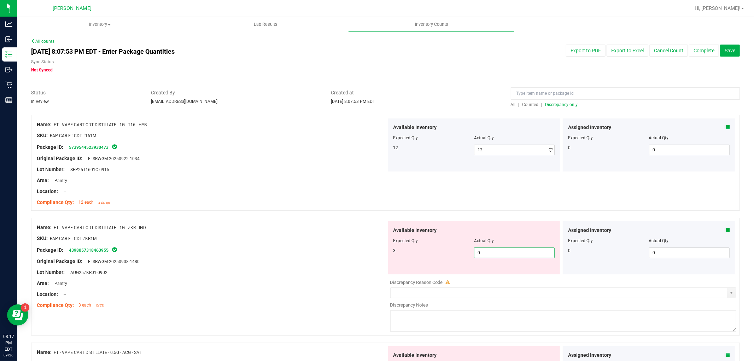
click at [508, 277] on div "Available Inventory Expected Qty Actual Qty 3 0 0" at bounding box center [562, 277] width 350 height 112
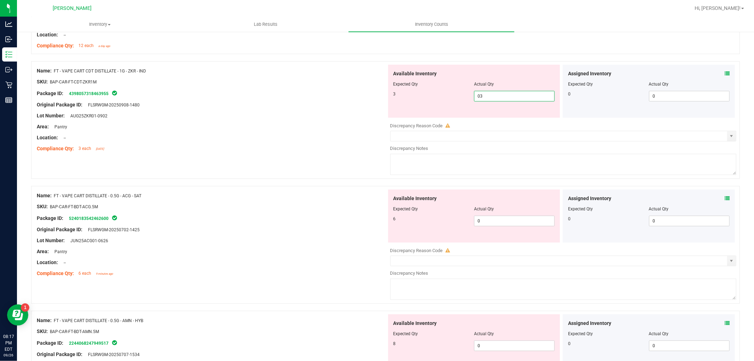
scroll to position [157, 0]
click at [488, 222] on div "Available Inventory Expected Qty Actual Qty 6 0 0" at bounding box center [562, 245] width 350 height 112
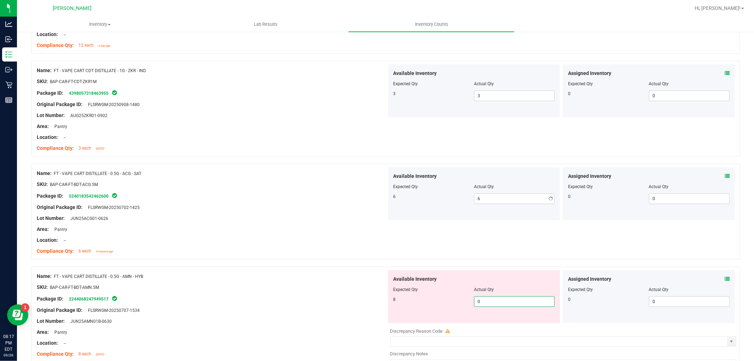
click at [499, 322] on div "Available Inventory Expected Qty Actual Qty 8 0 0" at bounding box center [474, 296] width 172 height 53
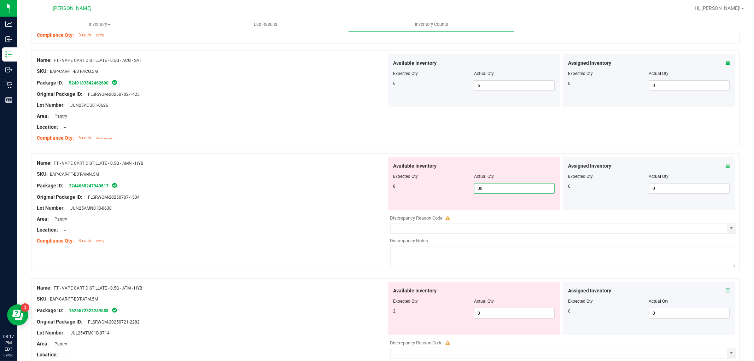
scroll to position [353, 0]
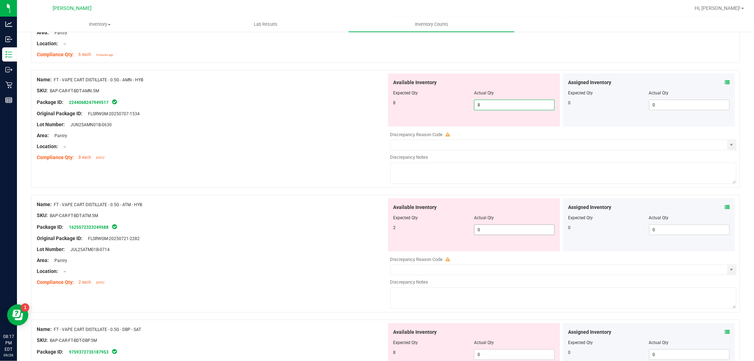
click at [496, 232] on div "Available Inventory Expected Qty Actual Qty 2 0 0" at bounding box center [562, 254] width 350 height 112
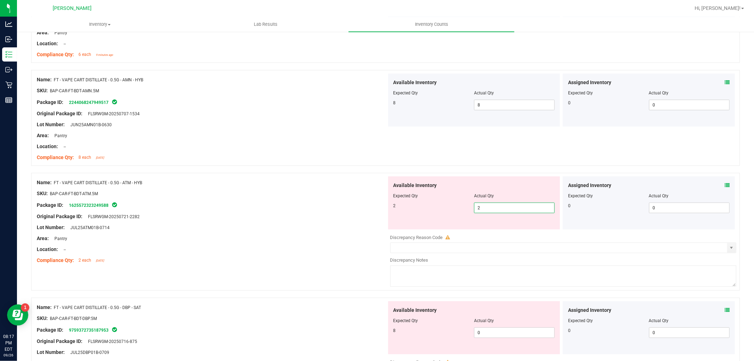
click at [496, 327] on div "Available Inventory Expected Qty Actual Qty 8 0 0" at bounding box center [474, 327] width 172 height 53
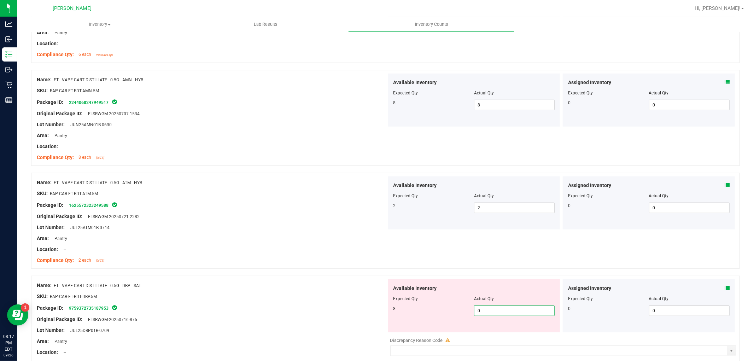
click at [493, 312] on span "0 0" at bounding box center [514, 310] width 81 height 11
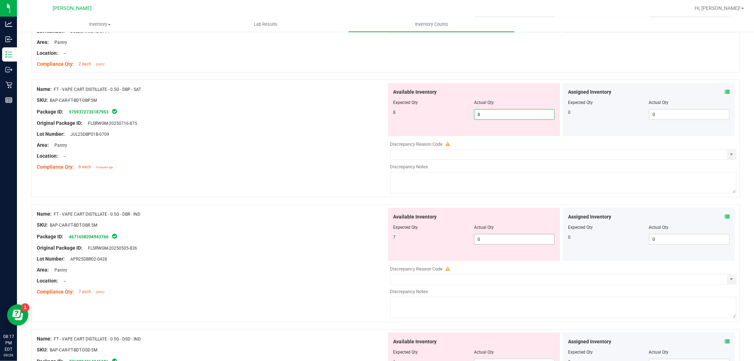
click at [495, 238] on div "Available Inventory Expected Qty Actual Qty 7 0 0" at bounding box center [474, 234] width 172 height 53
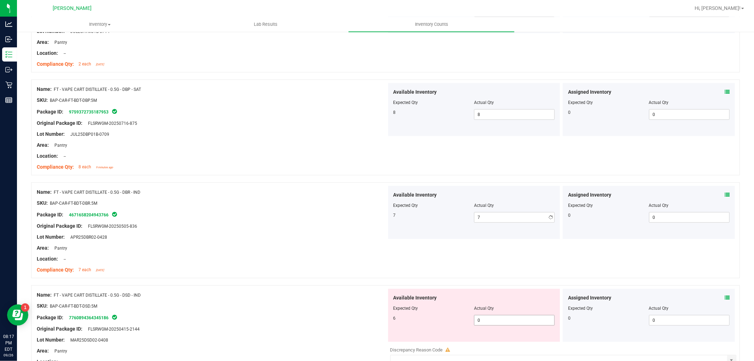
click at [493, 338] on div "Available Inventory Expected Qty Actual Qty 6 0 0" at bounding box center [474, 315] width 172 height 53
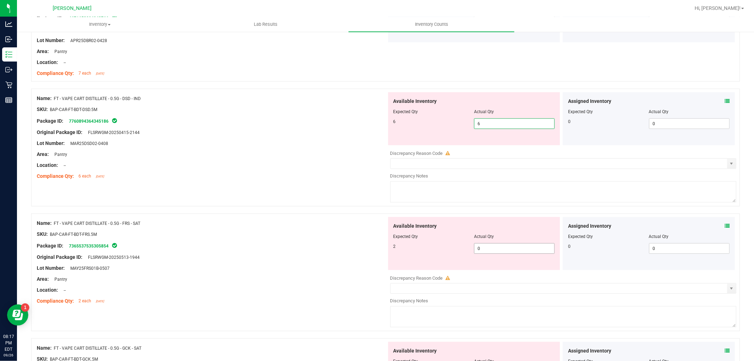
click at [488, 248] on div "Available Inventory Expected Qty Actual Qty 2 0 0" at bounding box center [474, 243] width 172 height 53
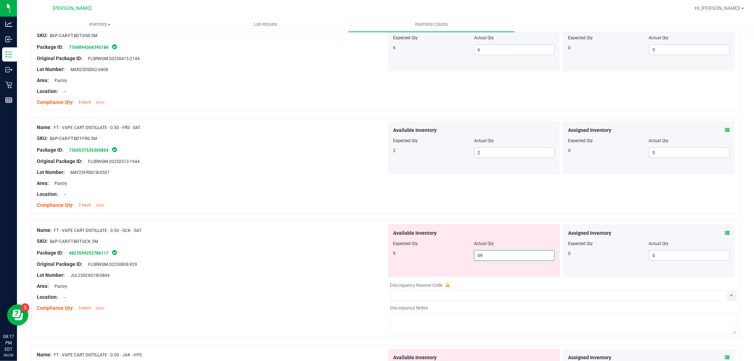
scroll to position [903, 0]
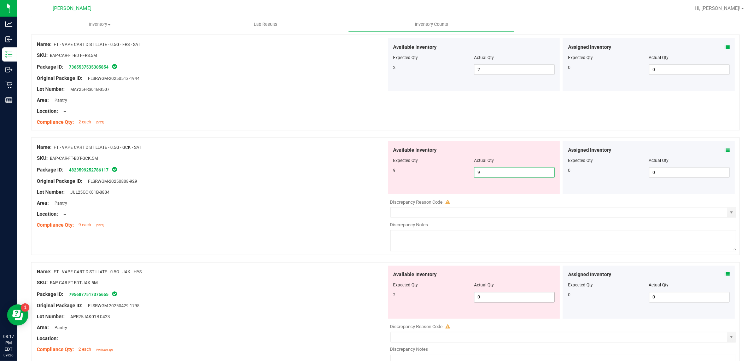
click at [496, 292] on div "Available Inventory Expected Qty Actual Qty 2 0 0" at bounding box center [474, 292] width 172 height 53
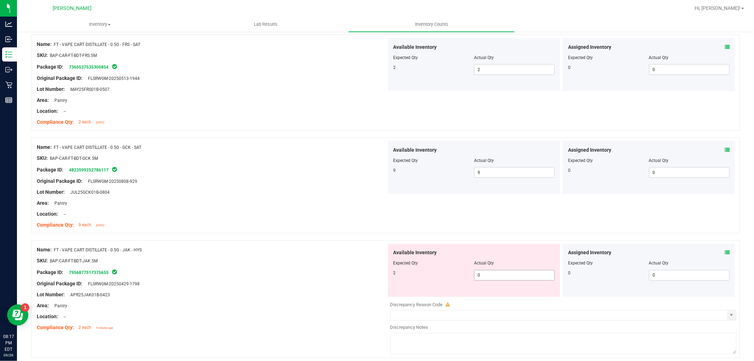
click at [497, 277] on span "0 0" at bounding box center [514, 275] width 81 height 11
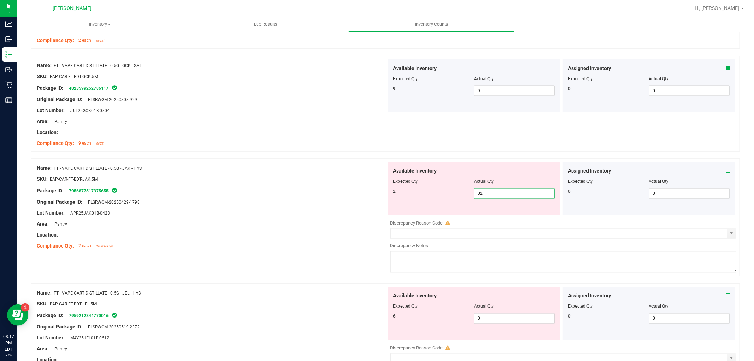
scroll to position [1021, 0]
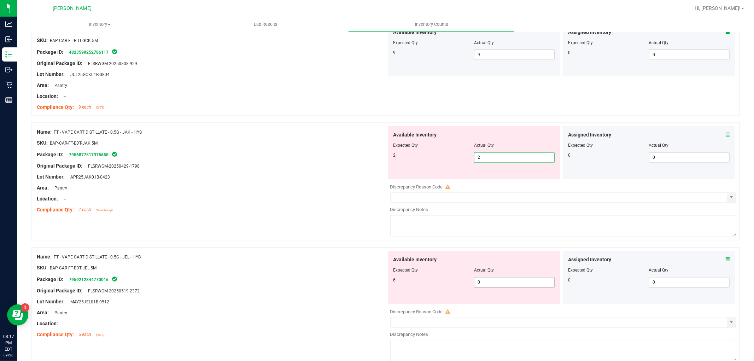
click at [530, 282] on div "Available Inventory Expected Qty Actual Qty 6 0 0" at bounding box center [562, 307] width 350 height 112
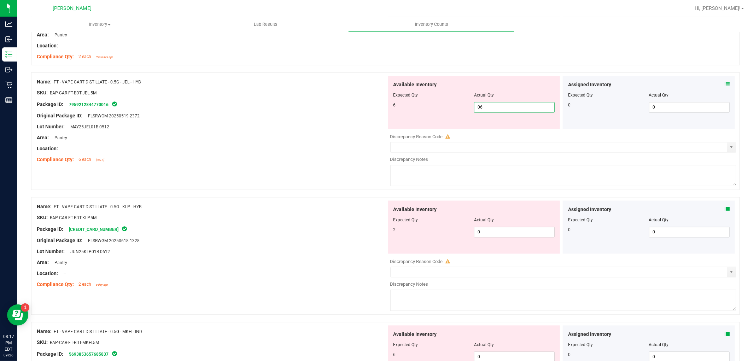
scroll to position [1178, 0]
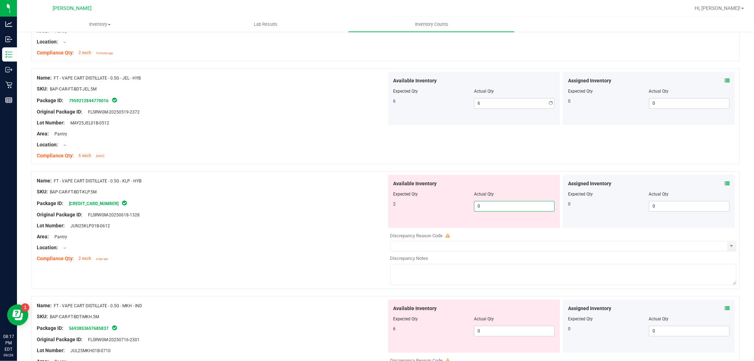
click at [518, 231] on div "Available Inventory Expected Qty Actual Qty 2 0 0" at bounding box center [562, 231] width 350 height 112
click at [503, 329] on div "Available Inventory Expected Qty Actual Qty 6 0 0" at bounding box center [474, 325] width 172 height 53
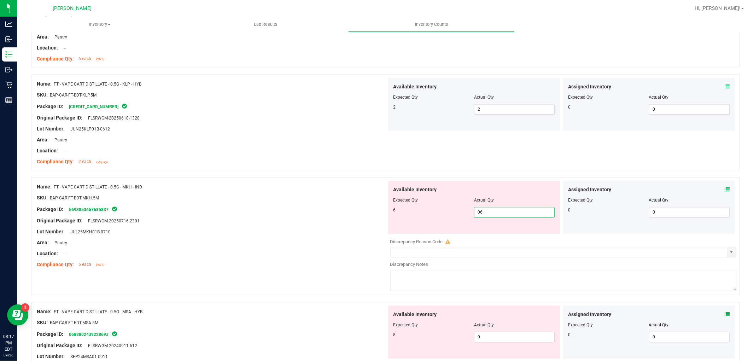
scroll to position [1374, 0]
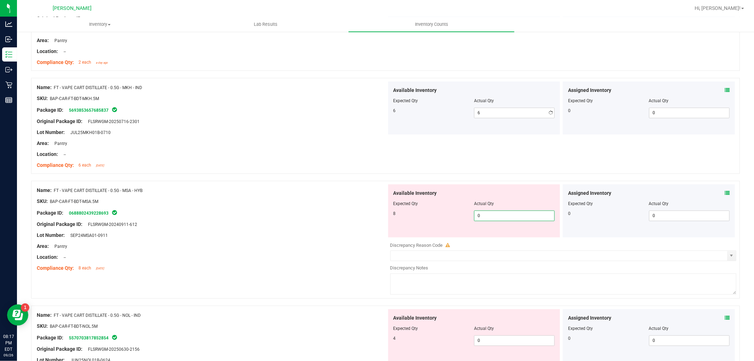
drag, startPoint x: 513, startPoint y: 234, endPoint x: 510, endPoint y: 237, distance: 4.3
click at [510, 235] on div "Available Inventory Expected Qty Actual Qty 8 0 0" at bounding box center [474, 210] width 172 height 53
click at [506, 341] on div "Available Inventory Expected Qty Actual Qty 4 0 0" at bounding box center [562, 365] width 350 height 112
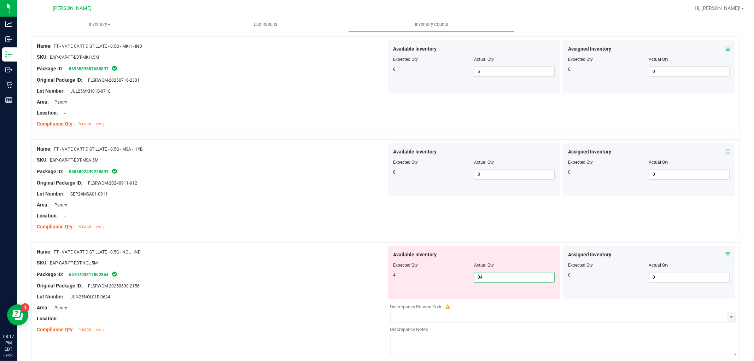
scroll to position [1492, 0]
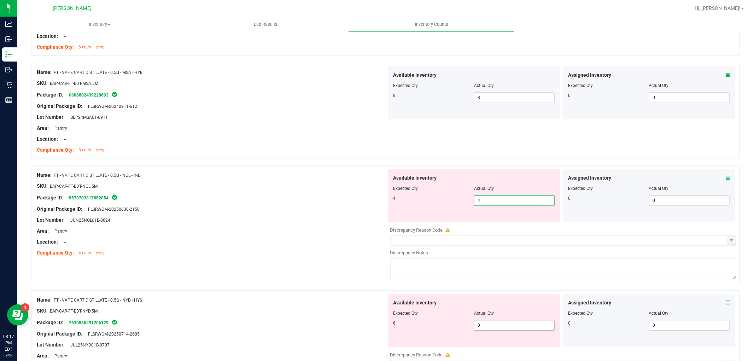
click at [494, 325] on div "Available Inventory Expected Qty Actual Qty 6 0 0" at bounding box center [474, 320] width 172 height 53
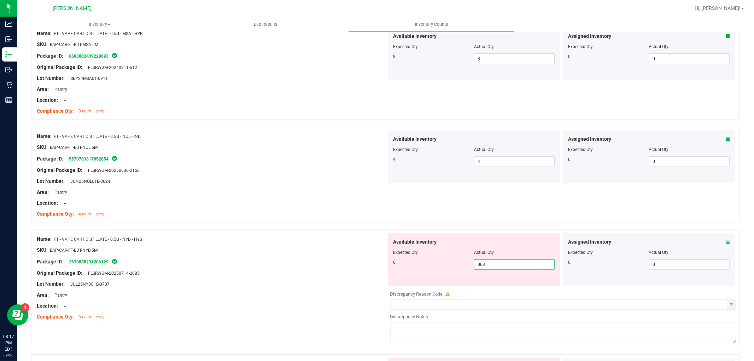
scroll to position [1649, 0]
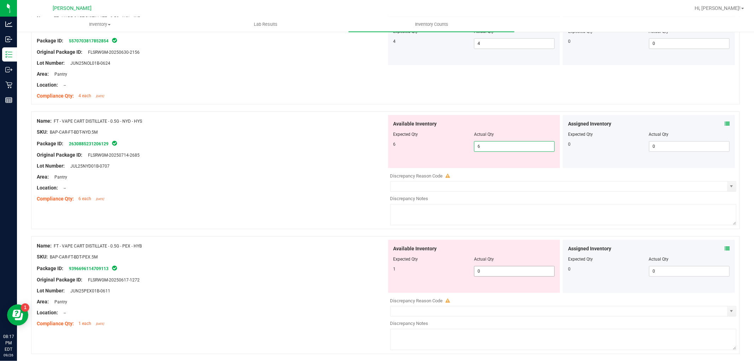
click at [506, 274] on div "Available Inventory Expected Qty Actual Qty 1 0 0" at bounding box center [562, 296] width 350 height 112
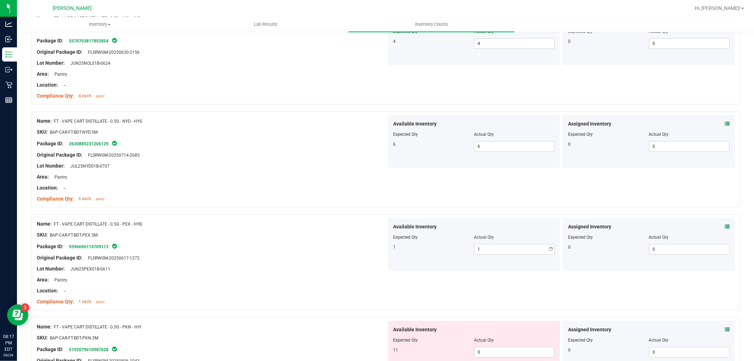
click at [340, 291] on div "Location: --" at bounding box center [212, 290] width 350 height 7
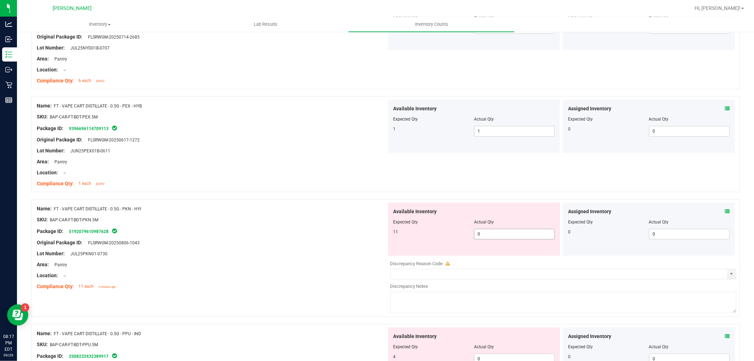
click at [492, 238] on span "0 0" at bounding box center [514, 234] width 81 height 11
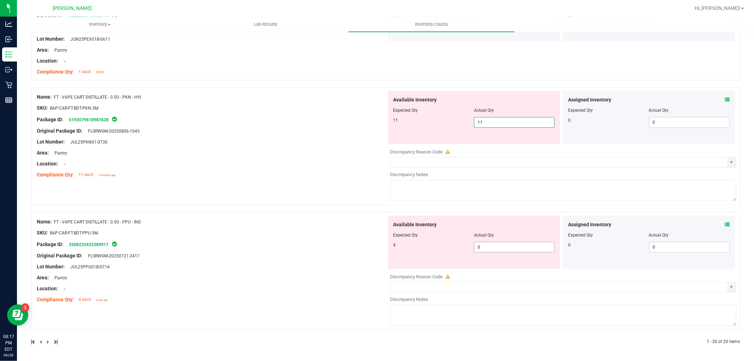
click at [493, 250] on span "0 0" at bounding box center [514, 247] width 81 height 11
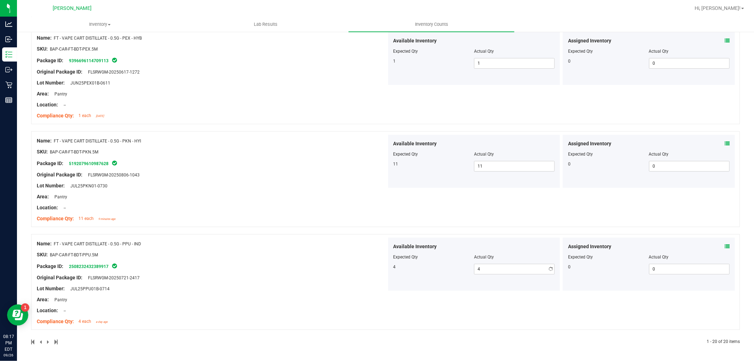
click at [256, 269] on div "Name: FT - VAPE CART DISTILLATE - 0.5G - PPU - IND SKU: BAP-CAR-FT-BDT-PPU.5M P…" at bounding box center [212, 283] width 350 height 90
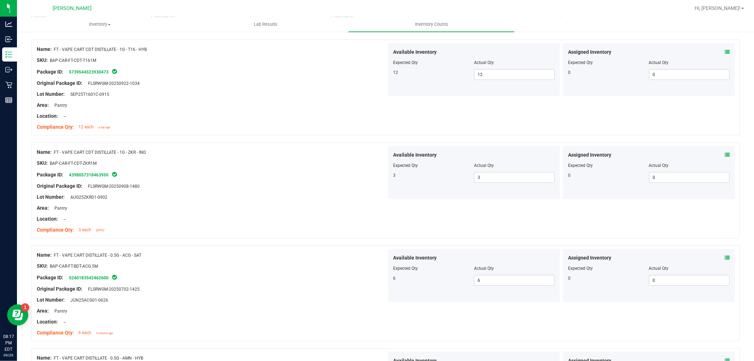
scroll to position [0, 0]
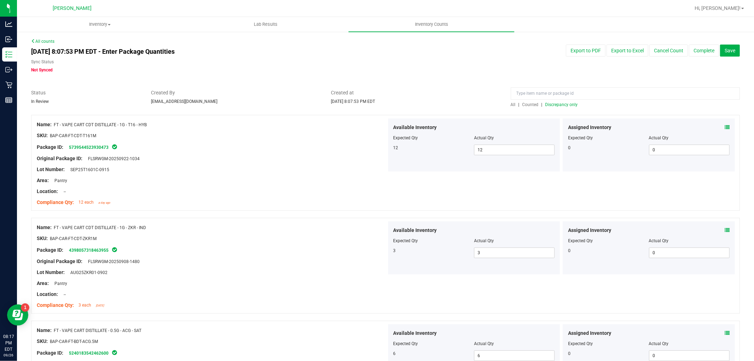
click at [511, 104] on span "All" at bounding box center [513, 104] width 5 height 5
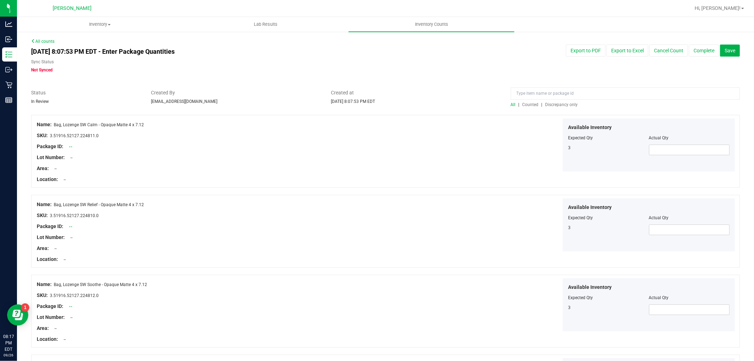
click at [559, 105] on span "Discrepancy only" at bounding box center [561, 104] width 33 height 5
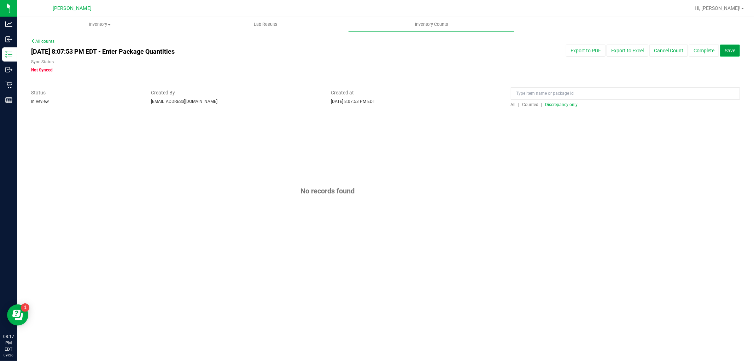
click at [734, 50] on span "Save" at bounding box center [730, 51] width 11 height 6
